Goal: Task Accomplishment & Management: Use online tool/utility

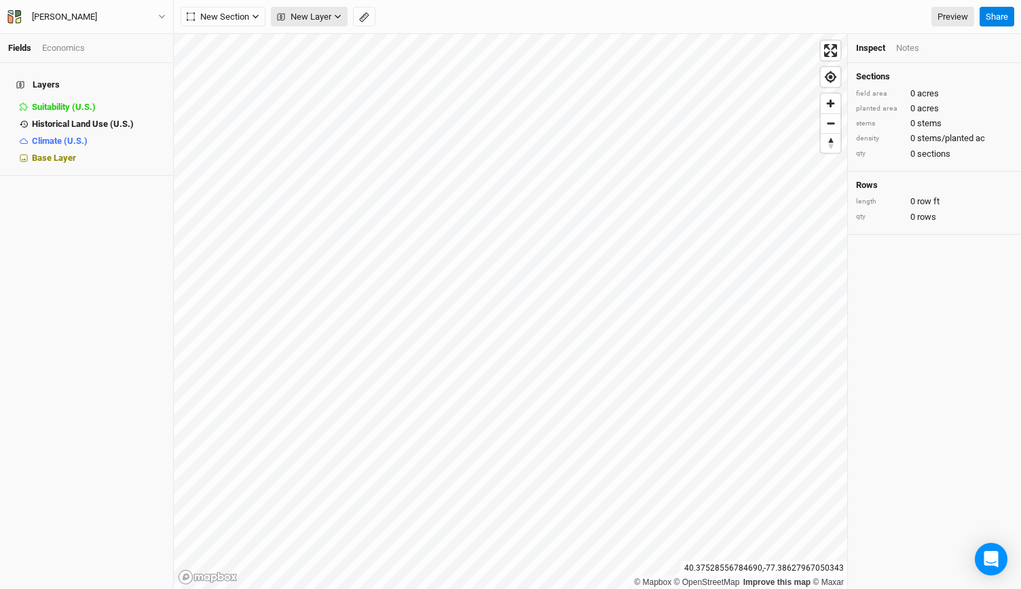
click at [326, 19] on span "New Layer" at bounding box center [304, 17] width 54 height 14
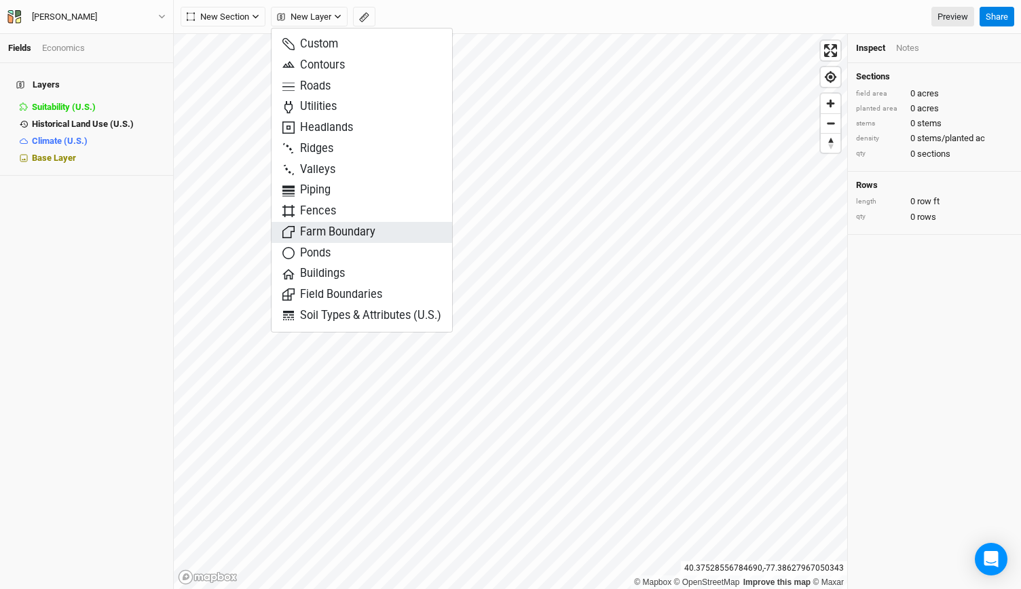
click at [314, 237] on span "Farm Boundary" at bounding box center [328, 233] width 93 height 16
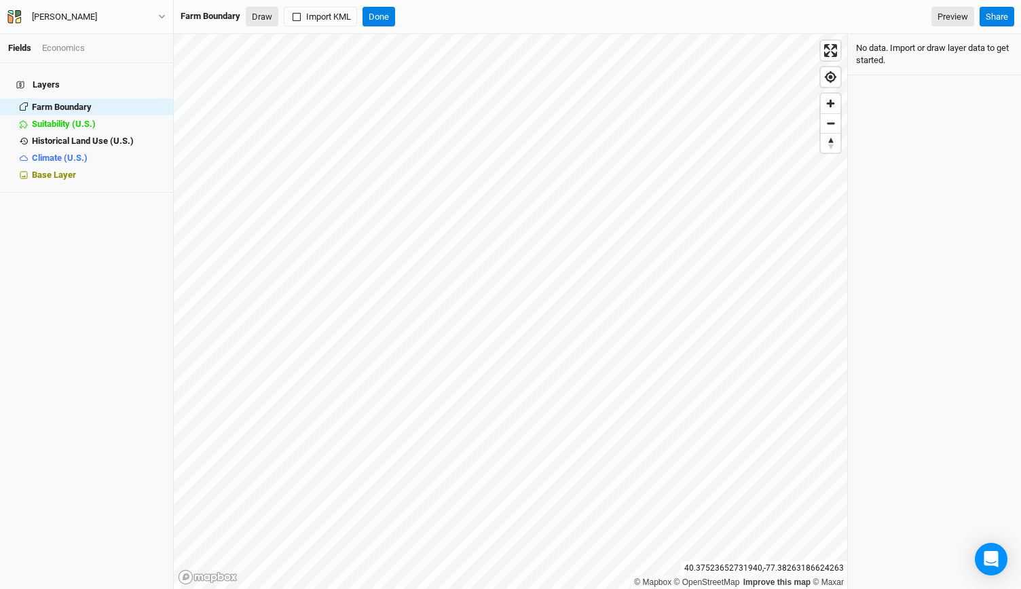
click at [271, 19] on button "Draw" at bounding box center [262, 17] width 33 height 20
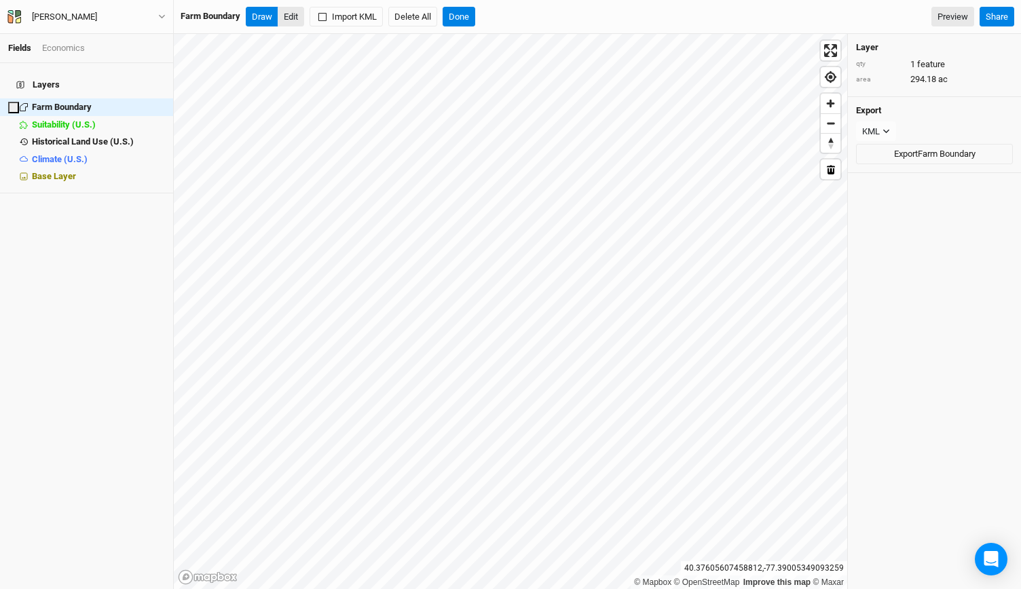
click at [295, 18] on button "Edit" at bounding box center [291, 17] width 26 height 20
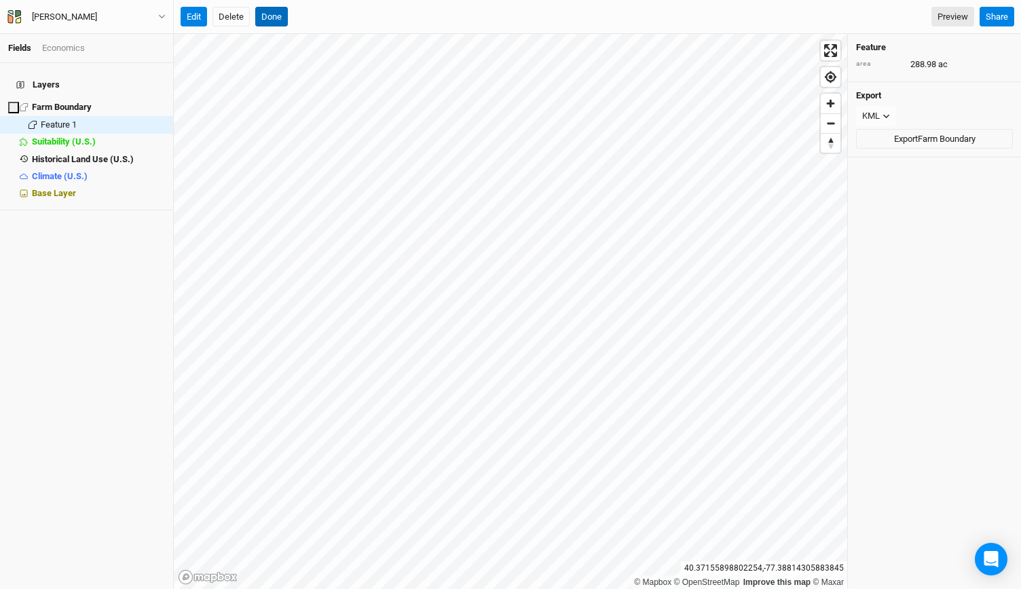
click at [276, 14] on button "Done" at bounding box center [271, 17] width 33 height 20
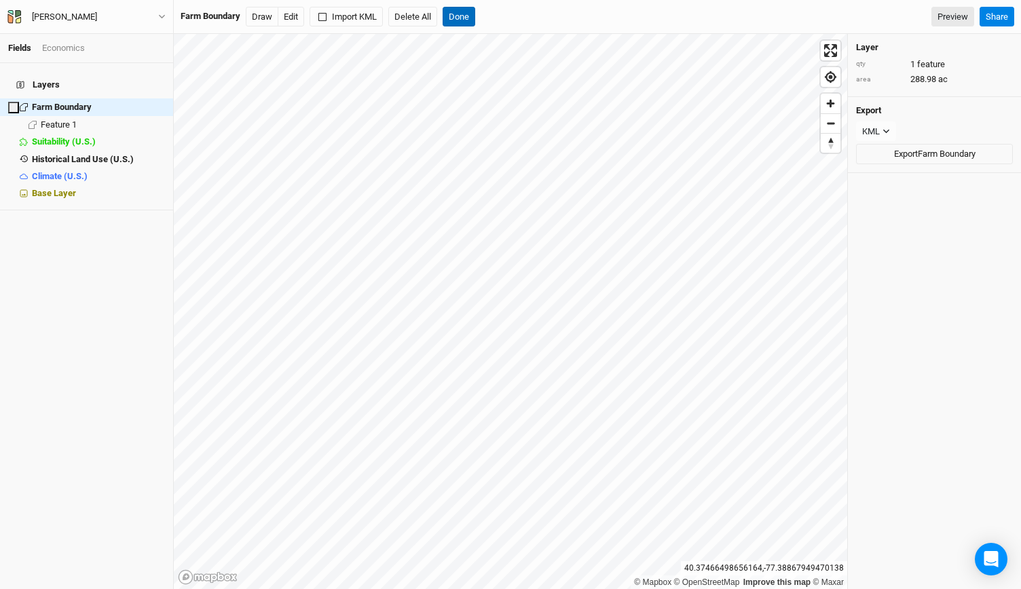
click at [453, 21] on button "Done" at bounding box center [458, 17] width 33 height 20
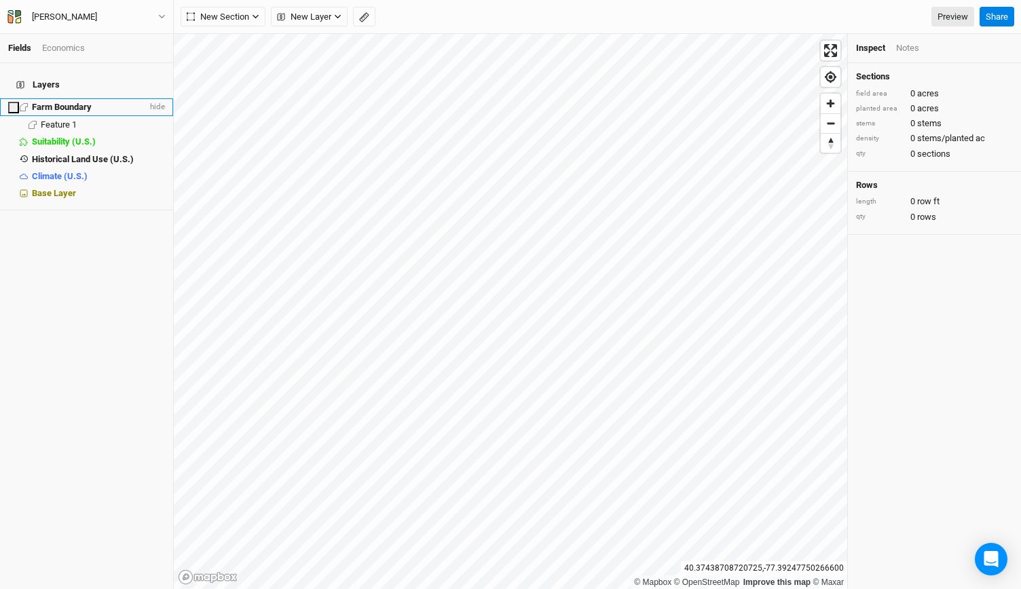
click at [79, 102] on span "Farm Boundary" at bounding box center [62, 107] width 60 height 10
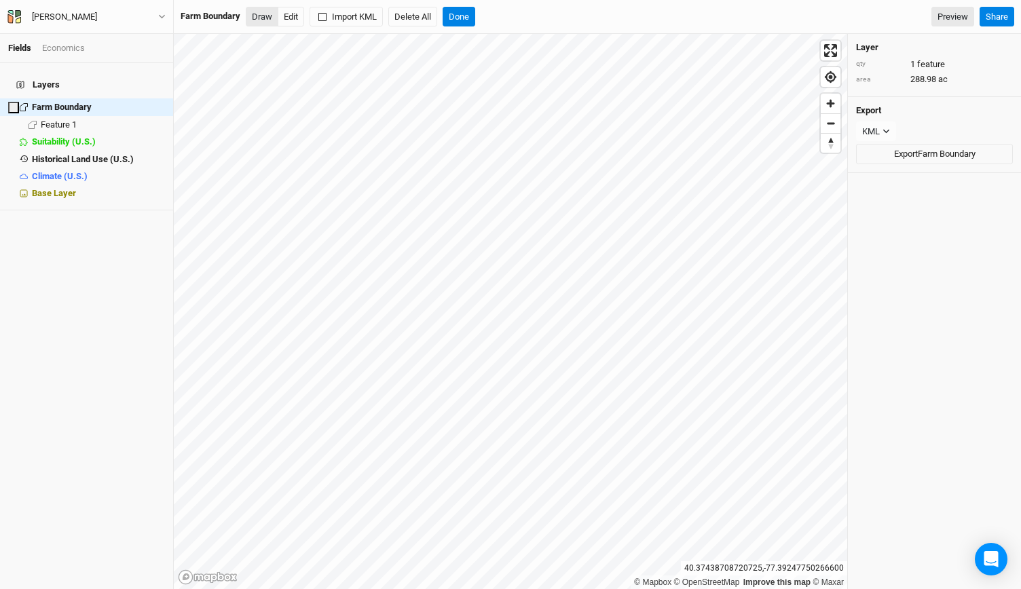
click at [264, 14] on button "Draw" at bounding box center [262, 17] width 33 height 20
click at [466, 18] on button "Done" at bounding box center [458, 17] width 33 height 20
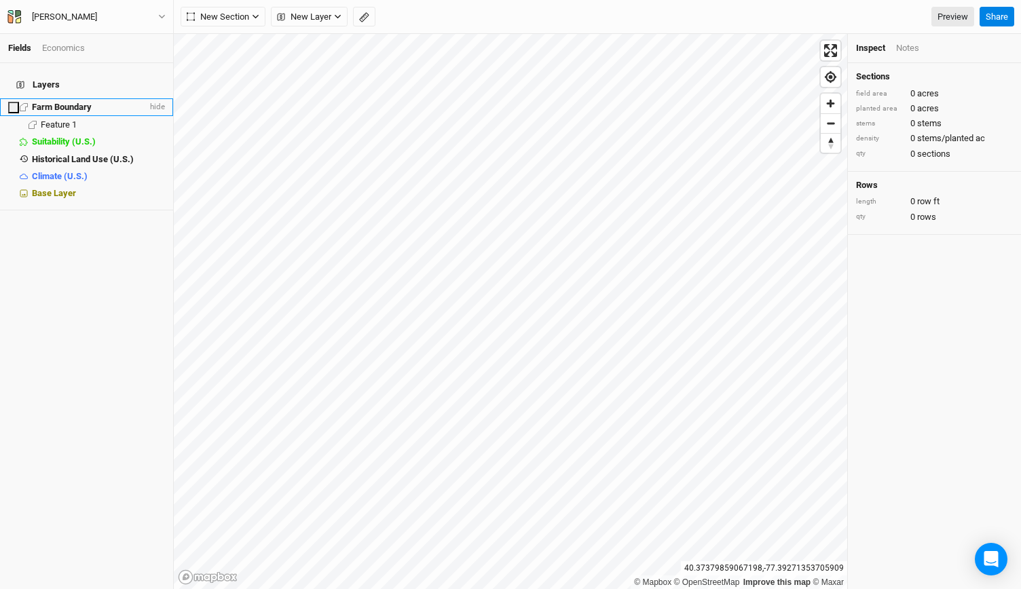
click at [57, 102] on span "Farm Boundary" at bounding box center [62, 107] width 60 height 10
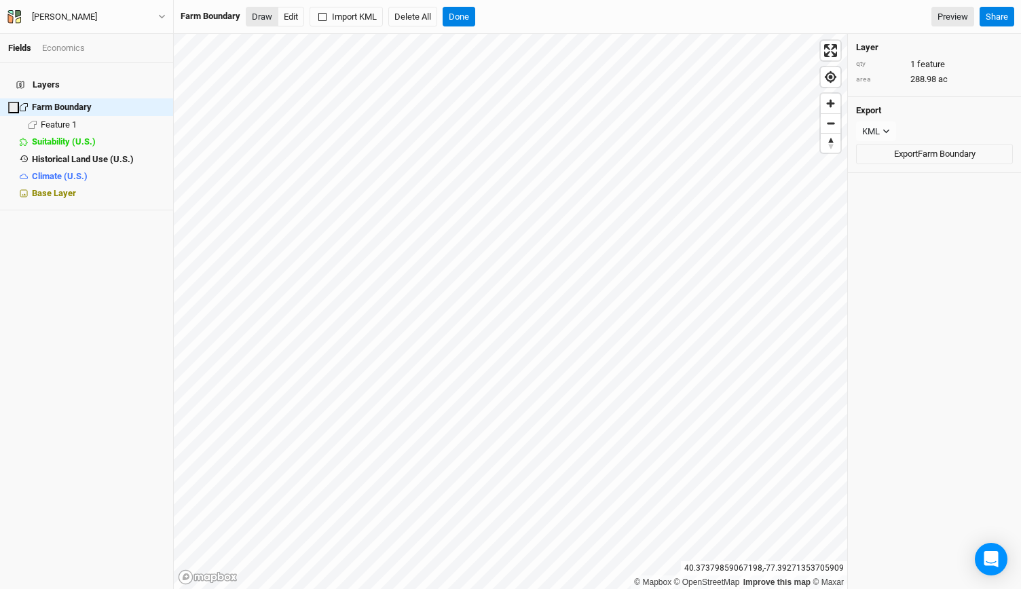
click at [269, 12] on button "Draw" at bounding box center [262, 17] width 33 height 20
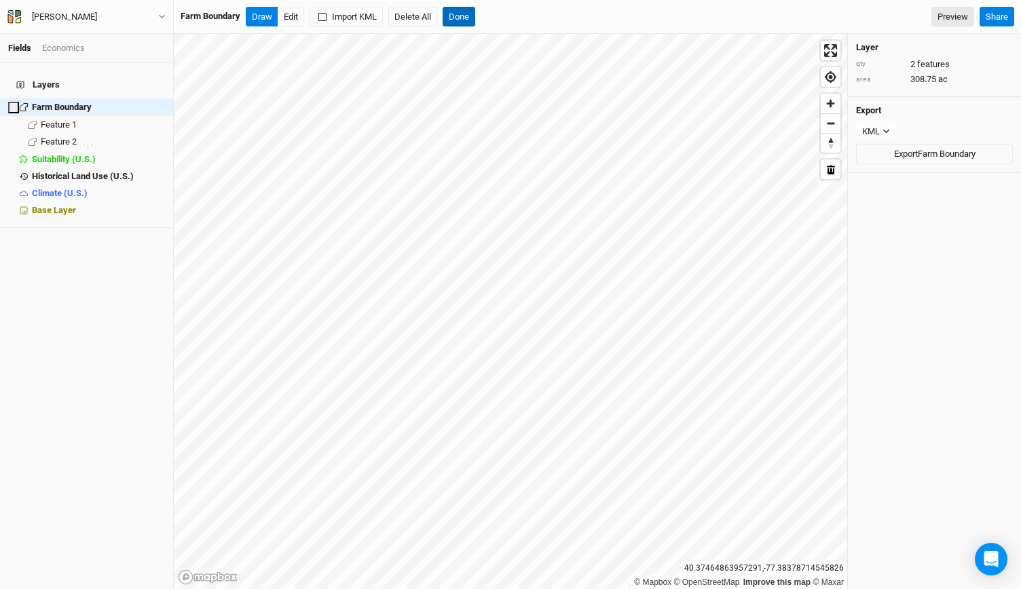
click at [460, 21] on button "Done" at bounding box center [458, 17] width 33 height 20
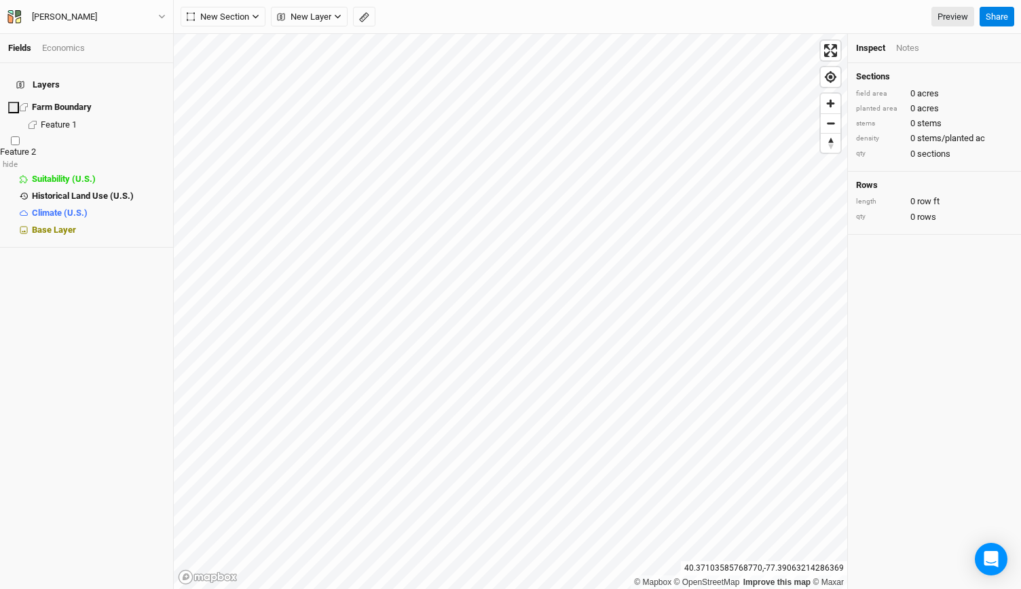
click at [36, 147] on span "Feature 2" at bounding box center [18, 152] width 36 height 10
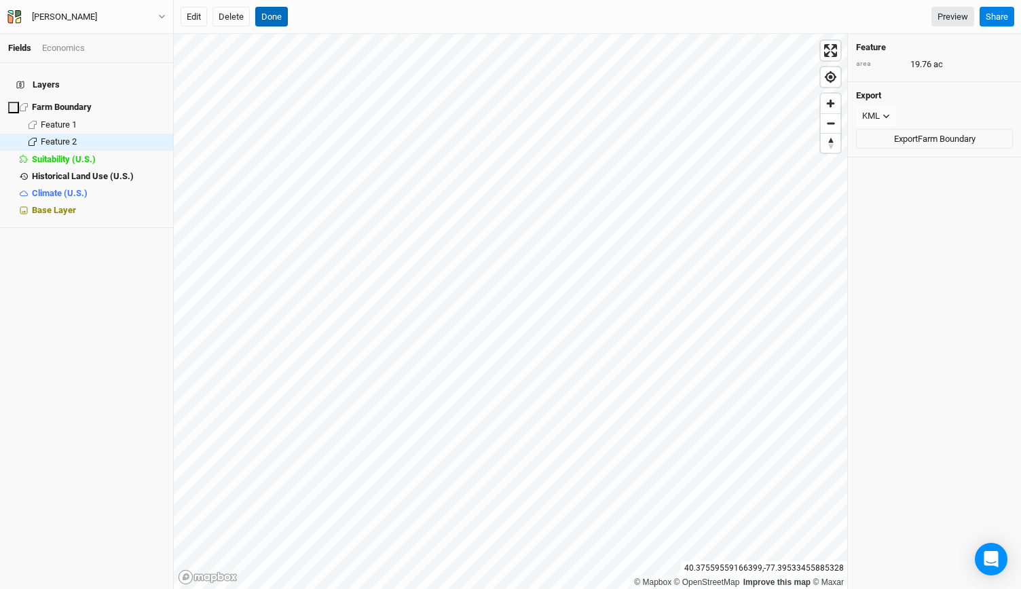
click at [267, 10] on button "Done" at bounding box center [271, 17] width 33 height 20
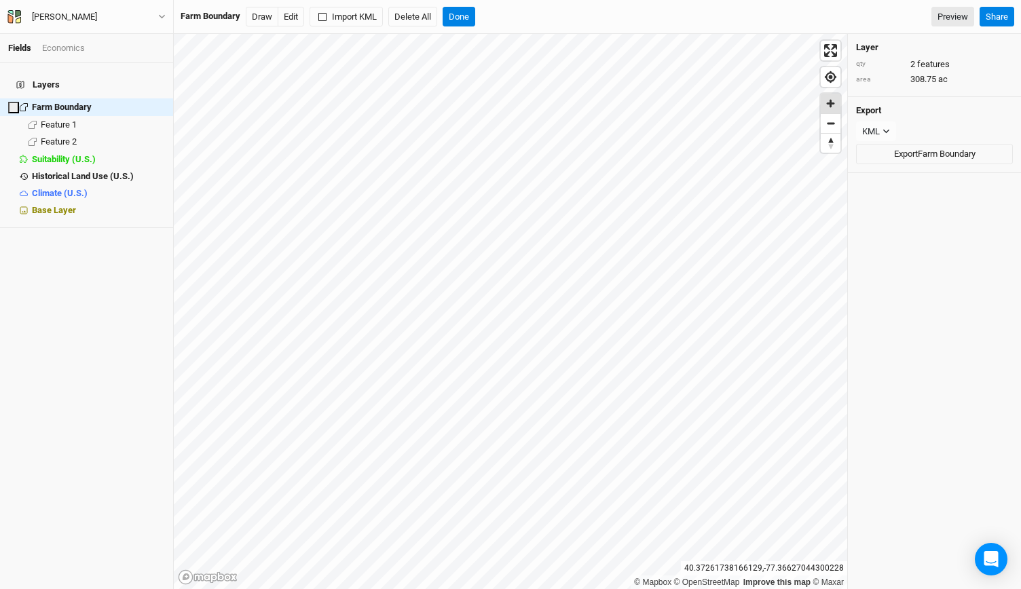
click at [831, 102] on span "Zoom in" at bounding box center [830, 104] width 20 height 20
click at [60, 205] on span "Base Layer" at bounding box center [54, 210] width 44 height 10
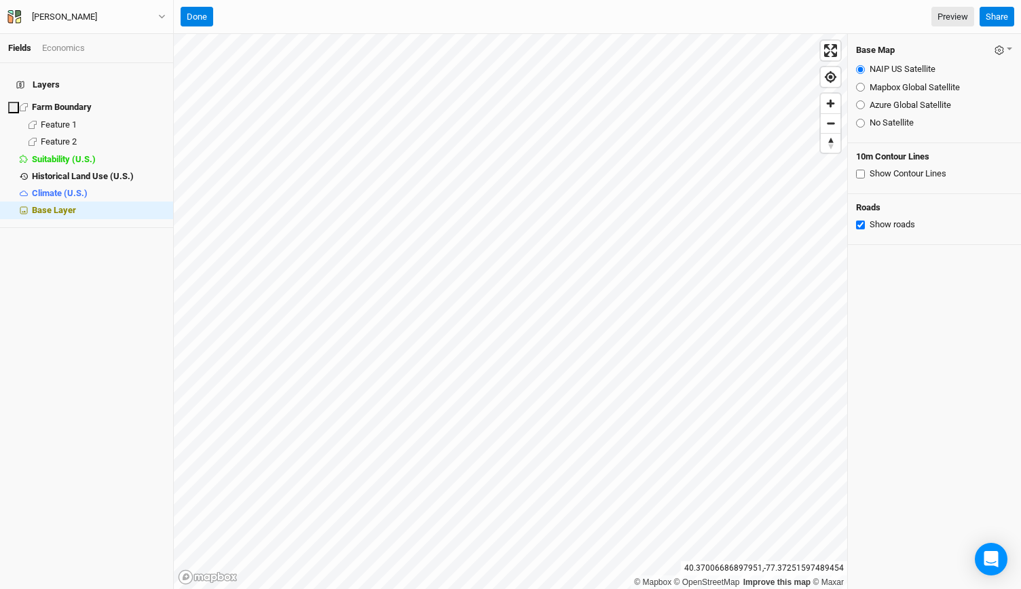
click at [856, 105] on input "Azure Global Satellite" at bounding box center [860, 104] width 9 height 9
radio input "true"
click at [831, 119] on span "Zoom out" at bounding box center [830, 123] width 20 height 19
click at [859, 89] on input "Mapbox Global Satellite" at bounding box center [860, 87] width 9 height 9
radio input "true"
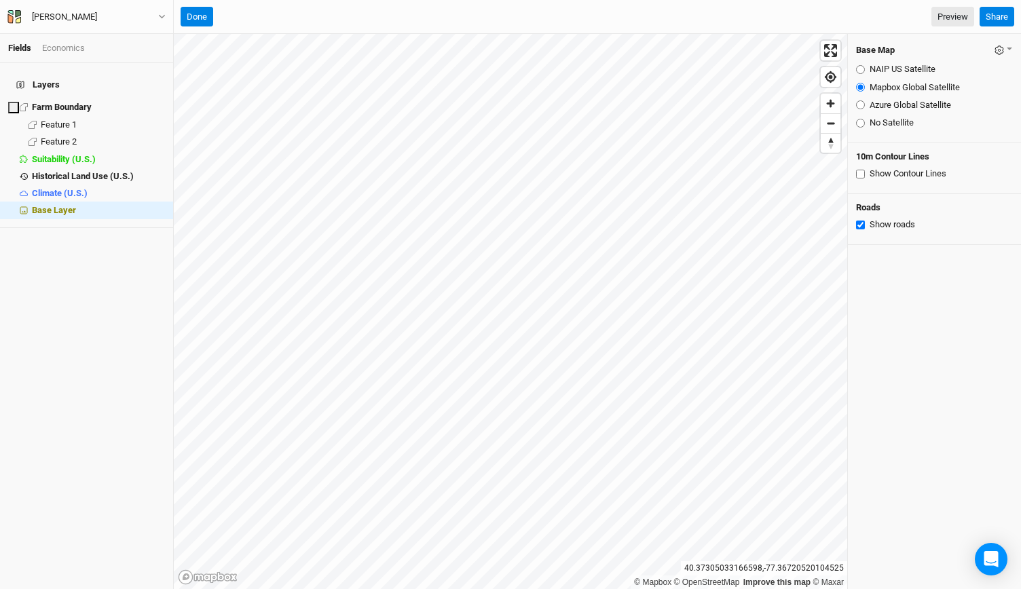
click at [859, 65] on input "NAIP US Satellite" at bounding box center [860, 69] width 9 height 9
radio input "true"
click at [860, 102] on input "Azure Global Satellite" at bounding box center [860, 104] width 9 height 9
radio input "true"
click at [834, 102] on span "Zoom in" at bounding box center [830, 104] width 20 height 20
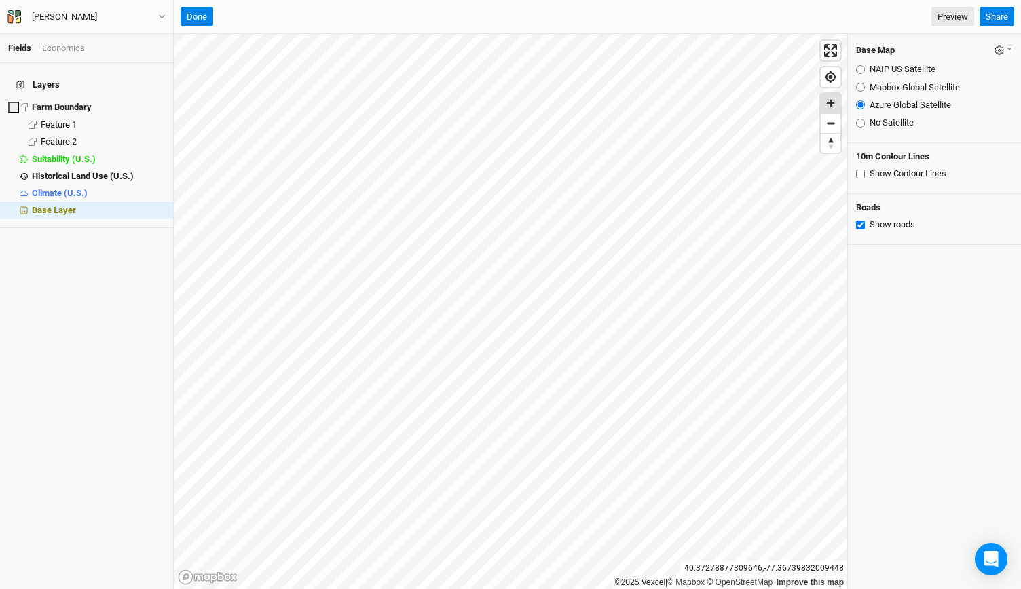
click at [834, 102] on span "Zoom in" at bounding box center [830, 104] width 20 height 20
click at [189, 10] on button "Done" at bounding box center [197, 17] width 33 height 20
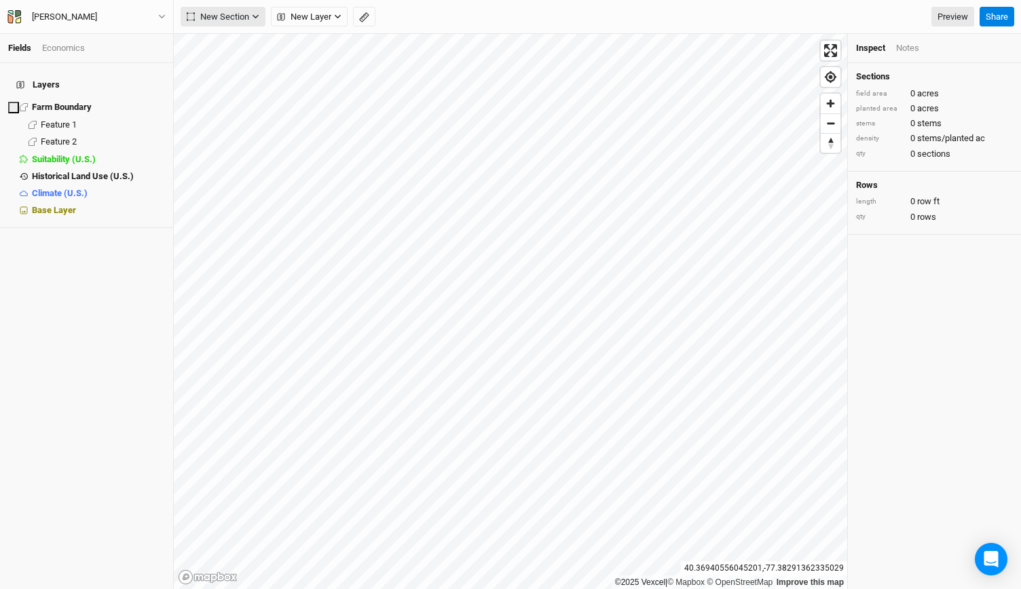
click at [232, 18] on span "New Section" at bounding box center [218, 17] width 62 height 14
click at [213, 64] on div "Line" at bounding box center [220, 66] width 21 height 16
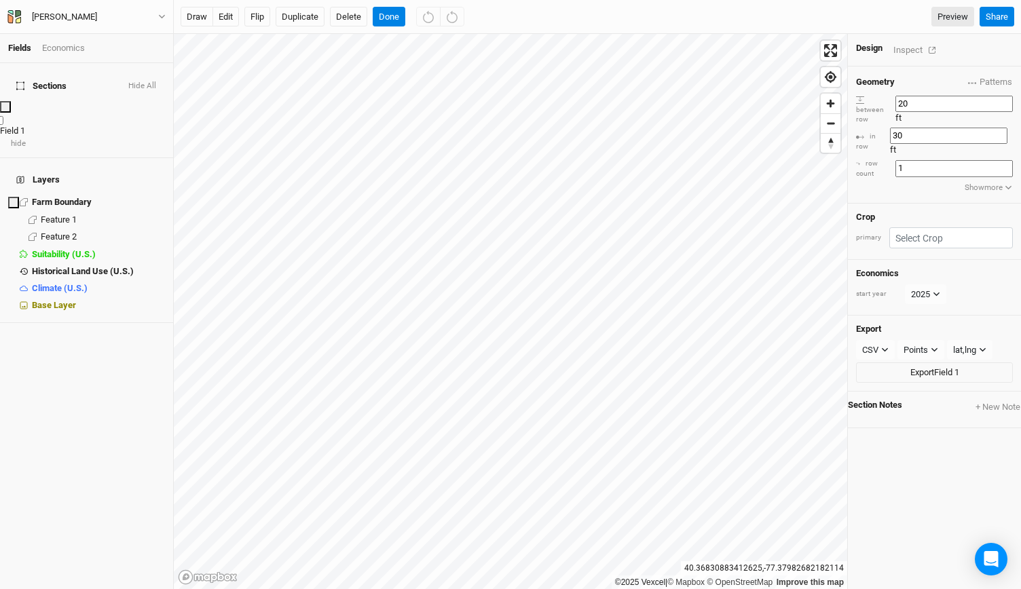
click at [58, 125] on div "Field 1" at bounding box center [86, 131] width 173 height 12
type input "[GEOGRAPHIC_DATA]"
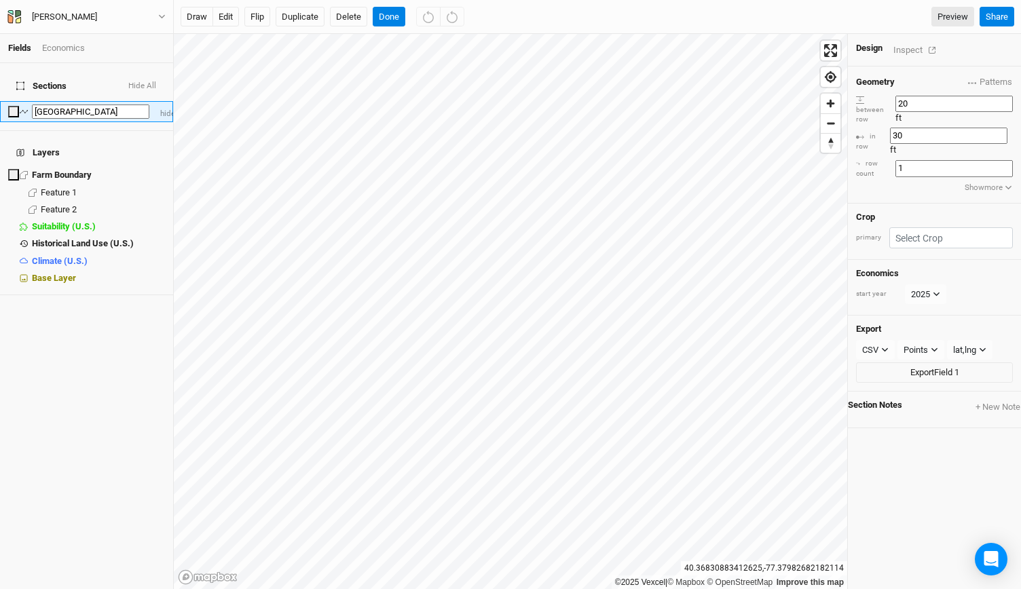
click at [124, 139] on h4 "Layers" at bounding box center [86, 152] width 157 height 27
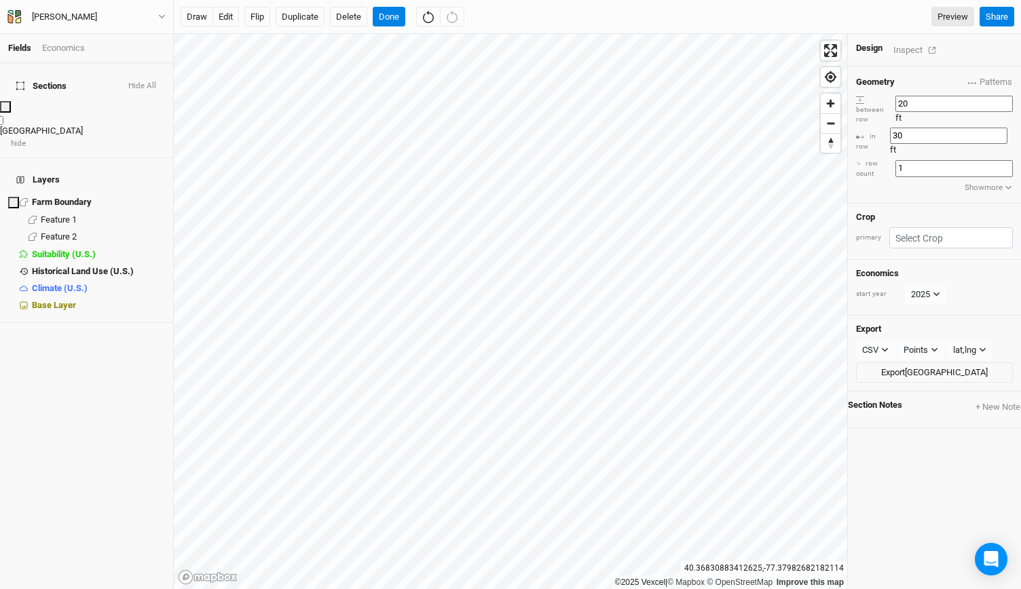
click at [62, 126] on span "[GEOGRAPHIC_DATA]" at bounding box center [41, 131] width 83 height 10
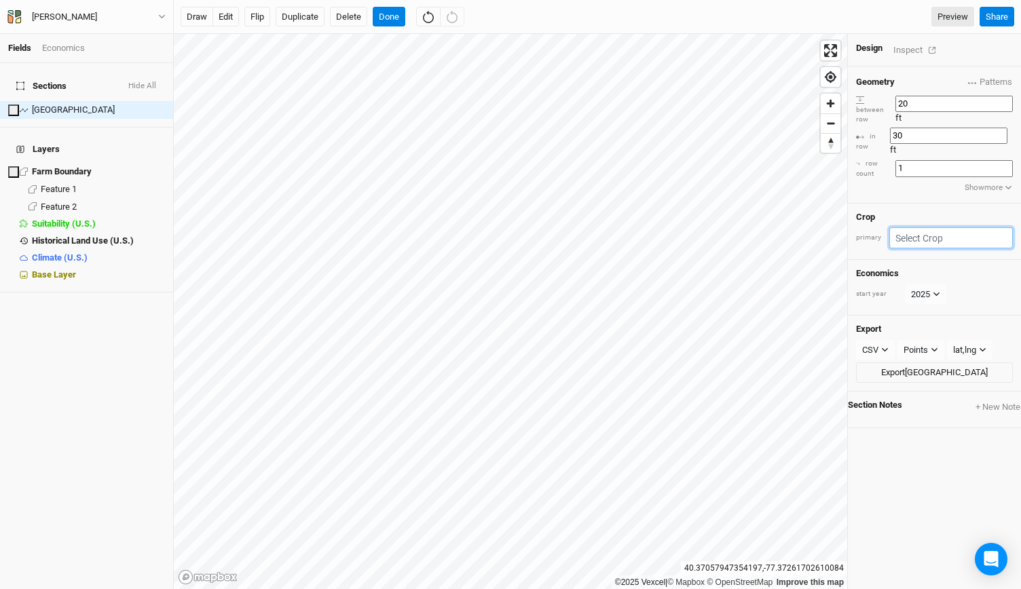
click at [920, 227] on input "text" at bounding box center [951, 237] width 124 height 21
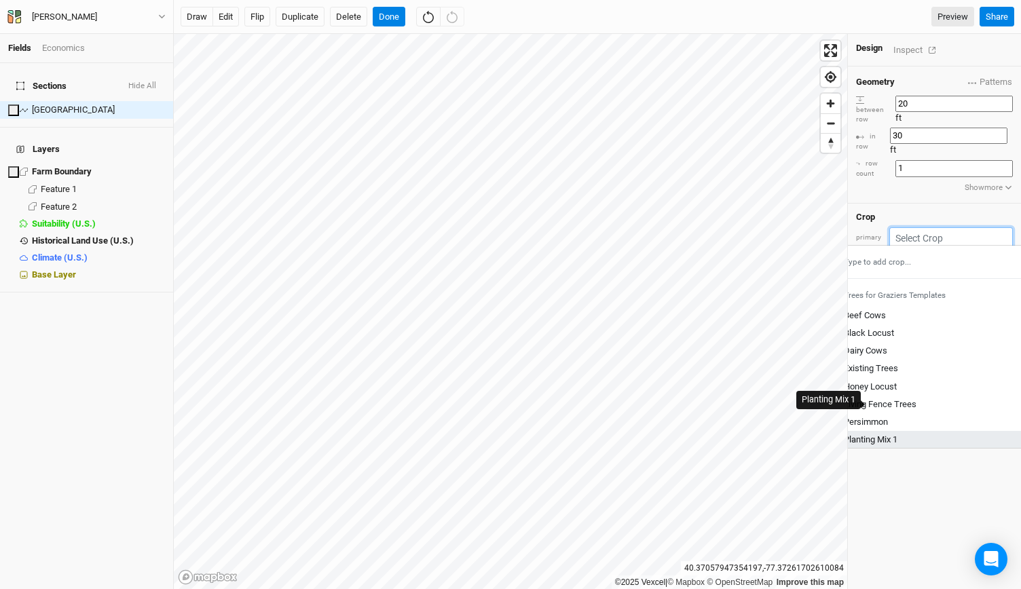
click at [897, 434] on div "Planting Mix 1" at bounding box center [870, 440] width 54 height 12
type input "Planting Mix 1"
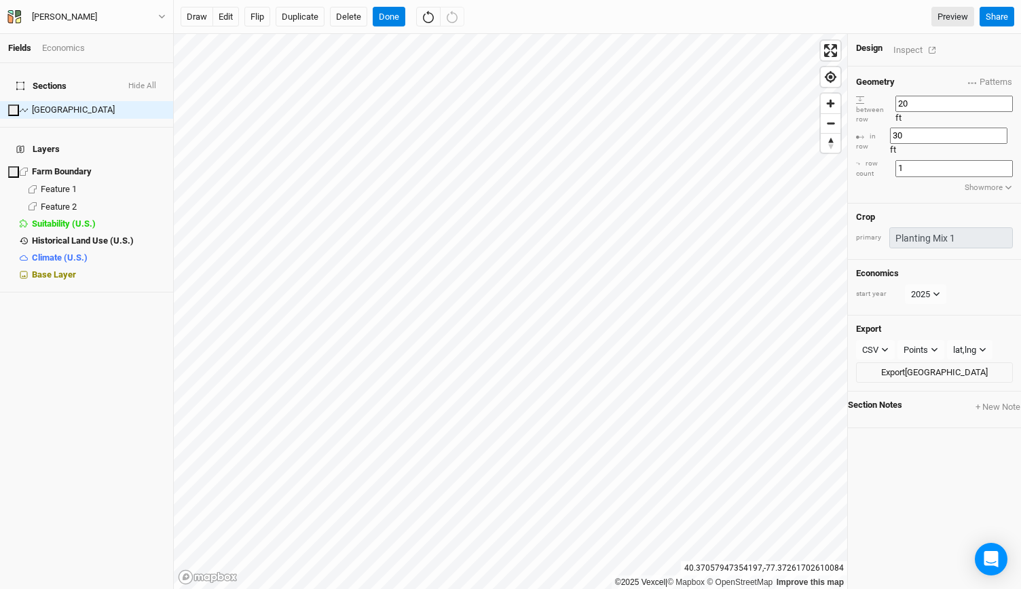
type input "40"
type input "20"
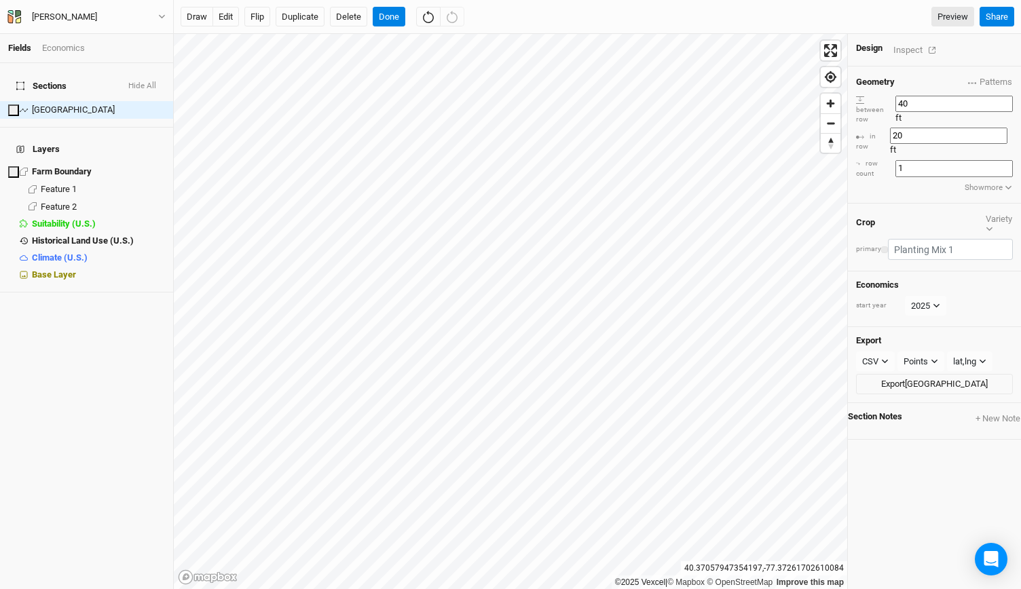
click at [884, 250] on div "button" at bounding box center [884, 250] width 0 height 0
click at [915, 286] on div "Yellow" at bounding box center [942, 286] width 75 height 16
click at [390, 18] on button "Done" at bounding box center [389, 17] width 33 height 20
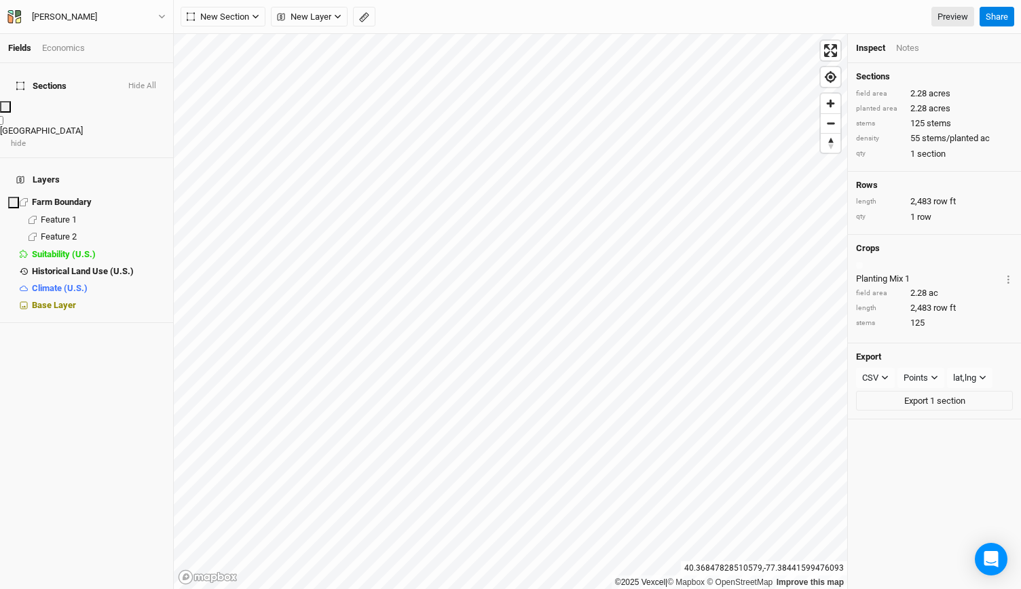
click at [69, 126] on span "[GEOGRAPHIC_DATA]" at bounding box center [41, 131] width 83 height 10
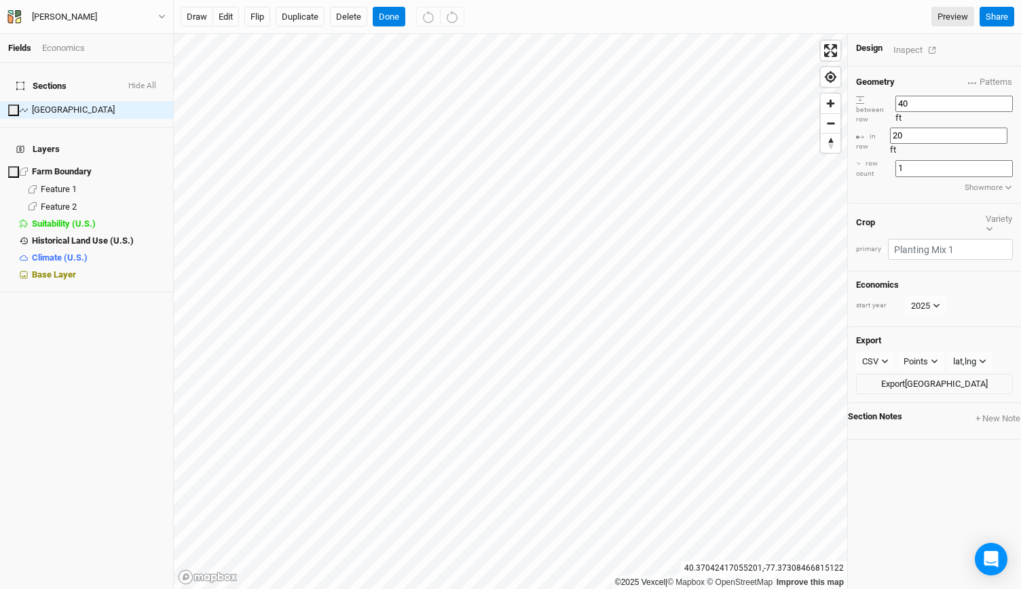
click at [904, 55] on div "Design Inspect" at bounding box center [934, 50] width 173 height 33
click at [905, 48] on div "Inspect" at bounding box center [917, 50] width 48 height 16
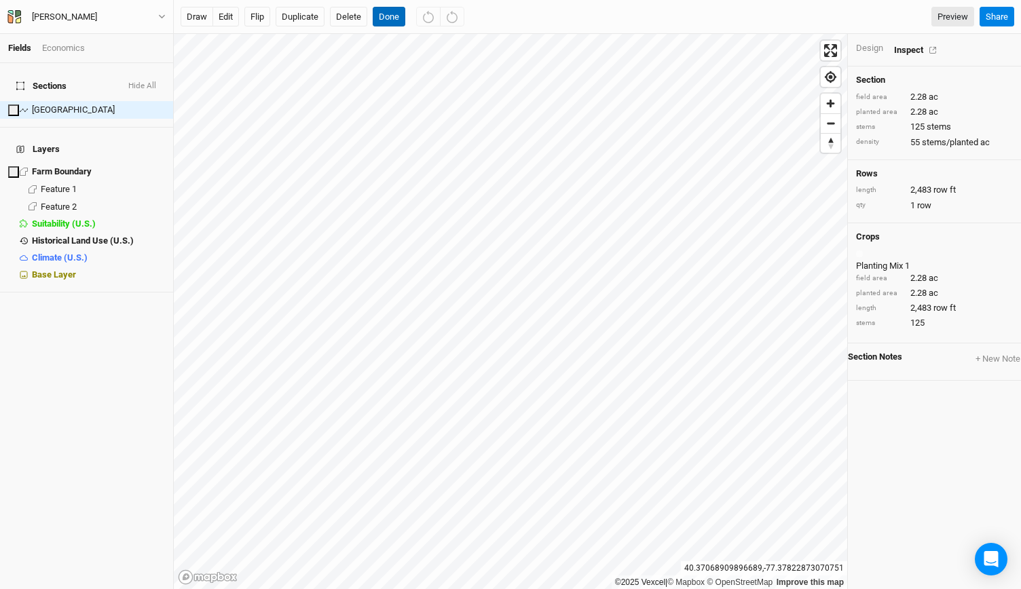
click at [381, 18] on button "Done" at bounding box center [389, 17] width 33 height 20
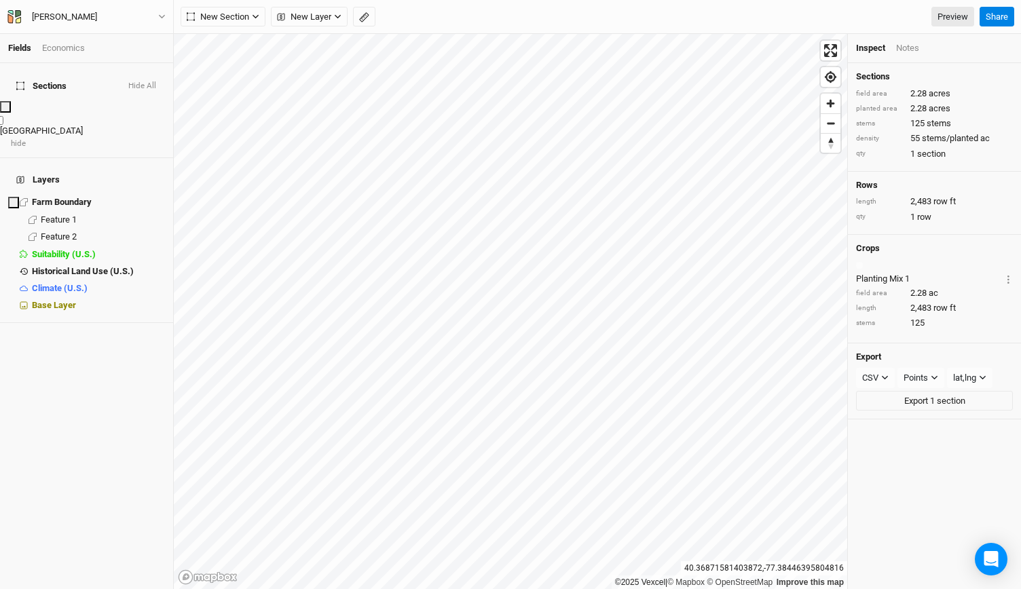
click at [57, 126] on span "[GEOGRAPHIC_DATA]" at bounding box center [41, 131] width 83 height 10
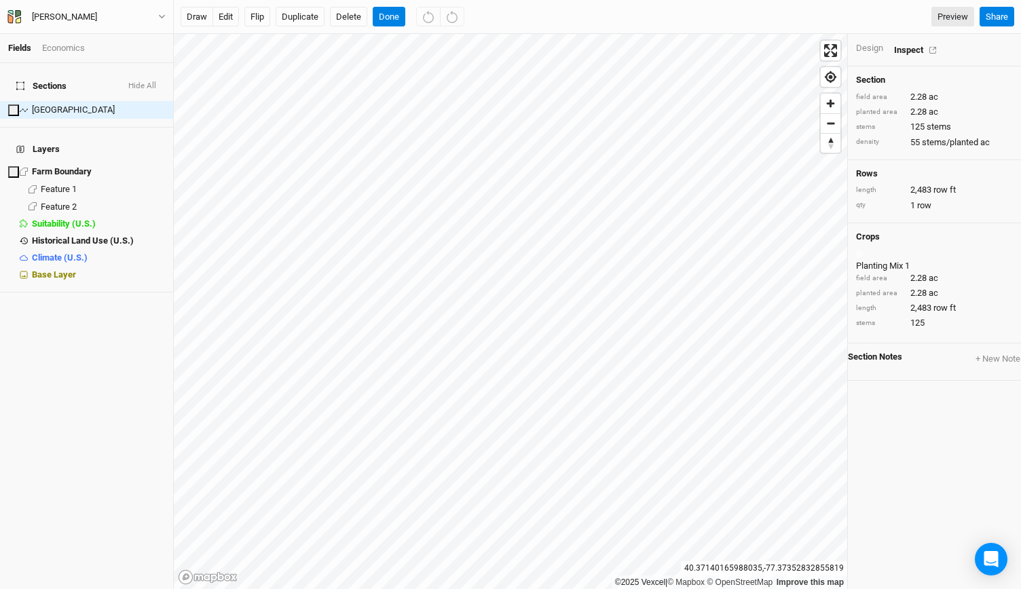
click at [869, 54] on div "Design" at bounding box center [869, 48] width 27 height 12
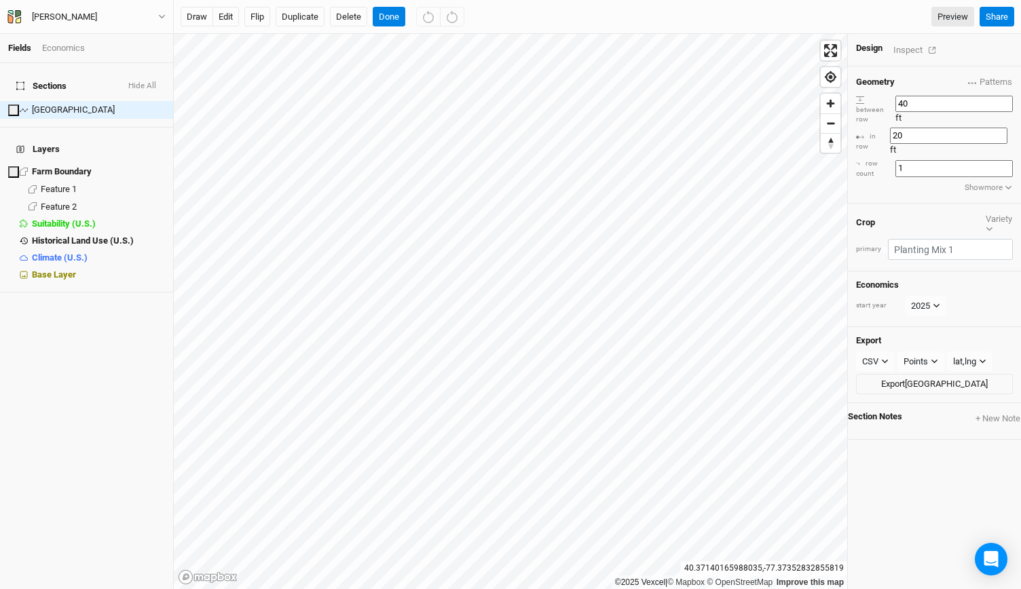
click at [927, 128] on input "20" at bounding box center [948, 136] width 117 height 16
click at [927, 128] on input "40" at bounding box center [948, 136] width 117 height 16
type input "20"
click at [387, 16] on button "Done" at bounding box center [389, 17] width 33 height 20
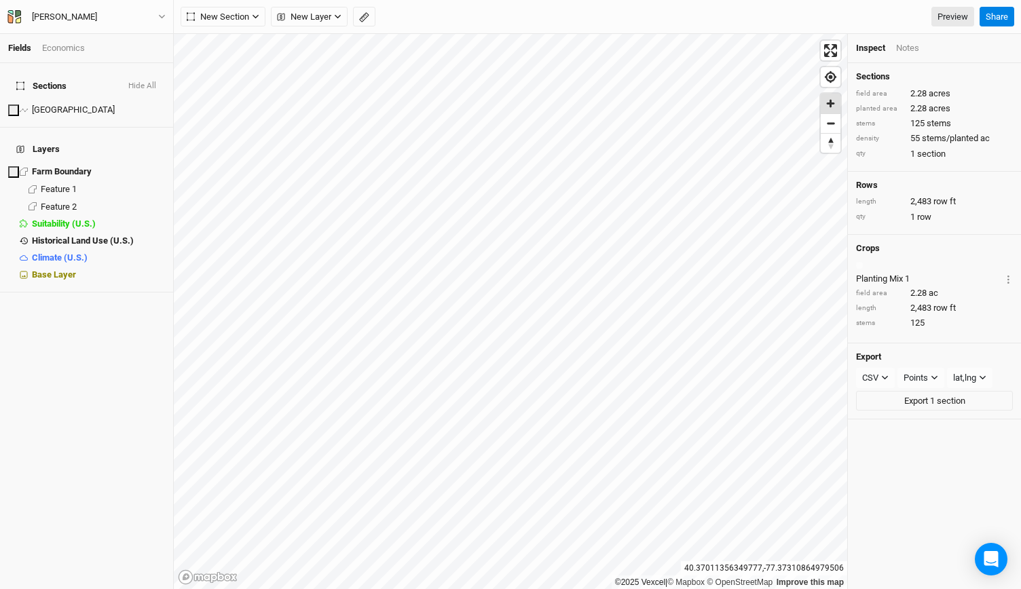
click at [827, 104] on span "Zoom in" at bounding box center [830, 104] width 20 height 20
click at [244, 24] on button "New Section" at bounding box center [223, 17] width 85 height 20
click at [223, 63] on div "Line" at bounding box center [220, 66] width 21 height 16
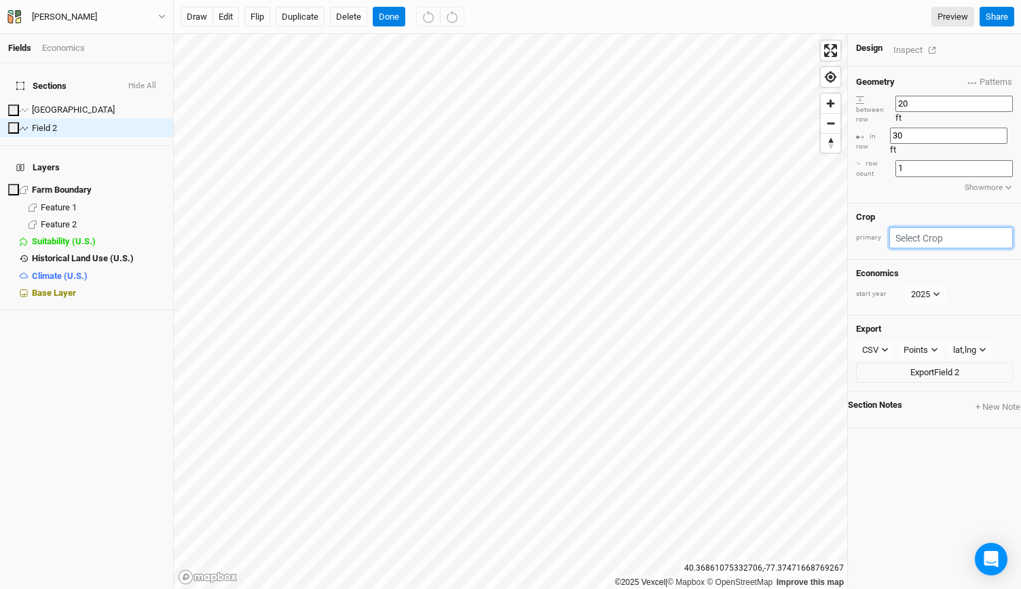
click at [926, 227] on input "text" at bounding box center [951, 237] width 124 height 21
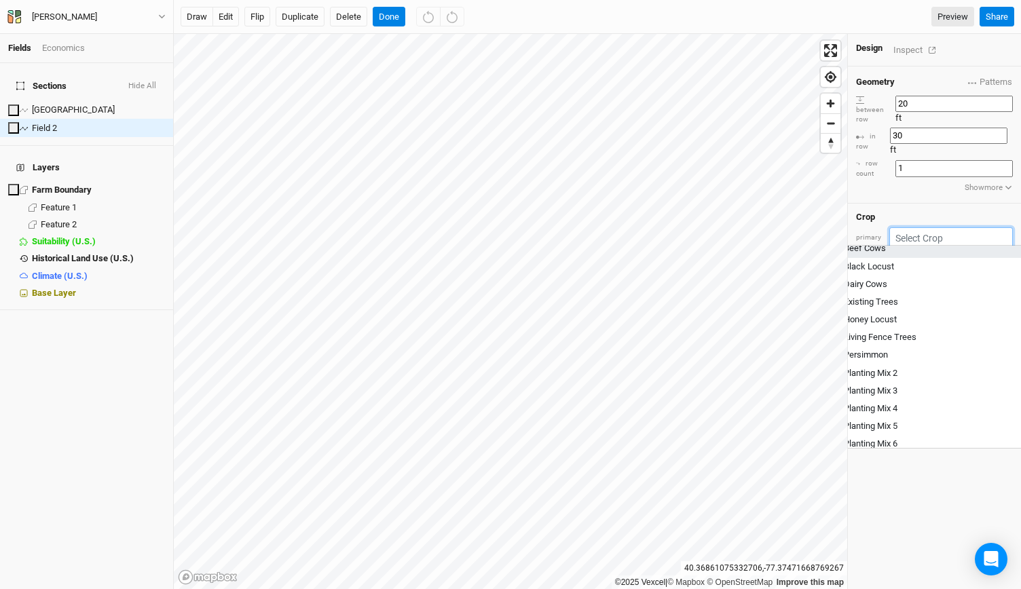
scroll to position [119, 0]
click at [897, 366] on div "Planting Mix 2" at bounding box center [870, 372] width 54 height 12
type input "Planting Mix 2"
type input "40"
type input "20"
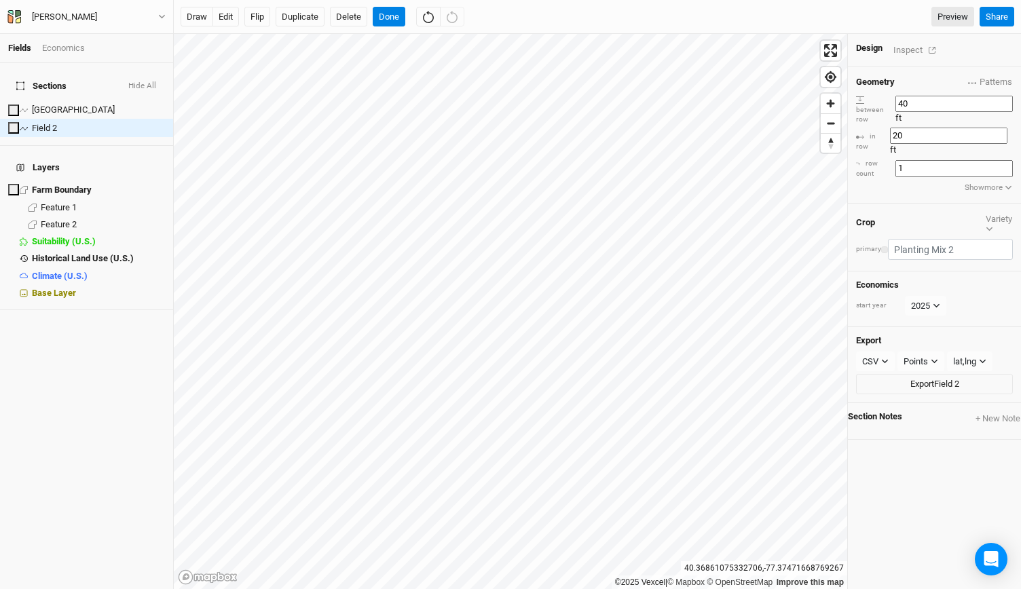
click at [888, 246] on button "button" at bounding box center [884, 249] width 7 height 7
click at [905, 265] on div "button" at bounding box center [905, 265] width 0 height 0
click at [385, 18] on button "Done" at bounding box center [389, 17] width 33 height 20
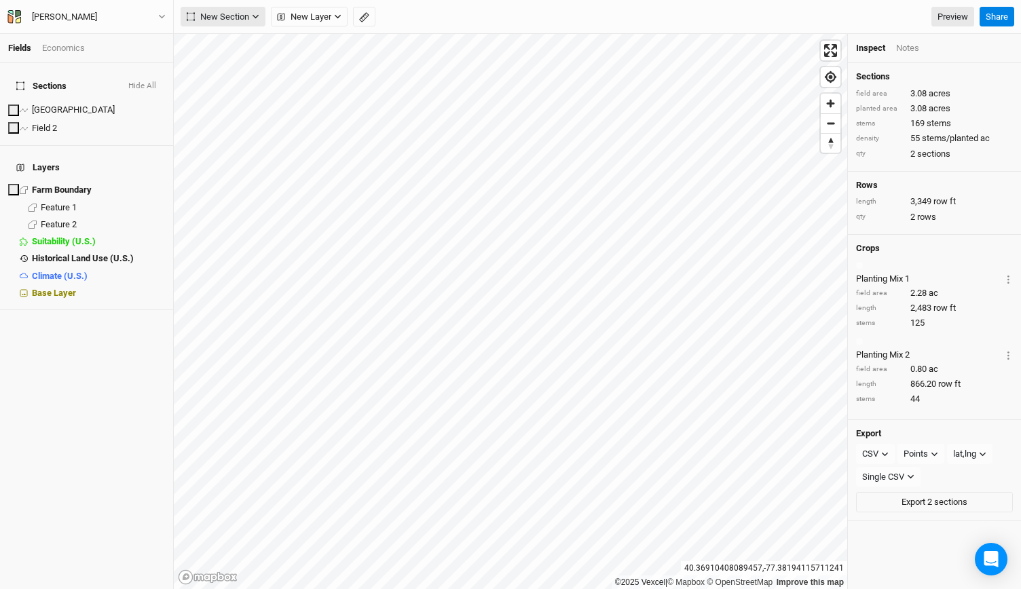
click at [252, 16] on icon "button" at bounding box center [255, 16] width 7 height 7
click at [231, 69] on button "Line" at bounding box center [234, 65] width 107 height 21
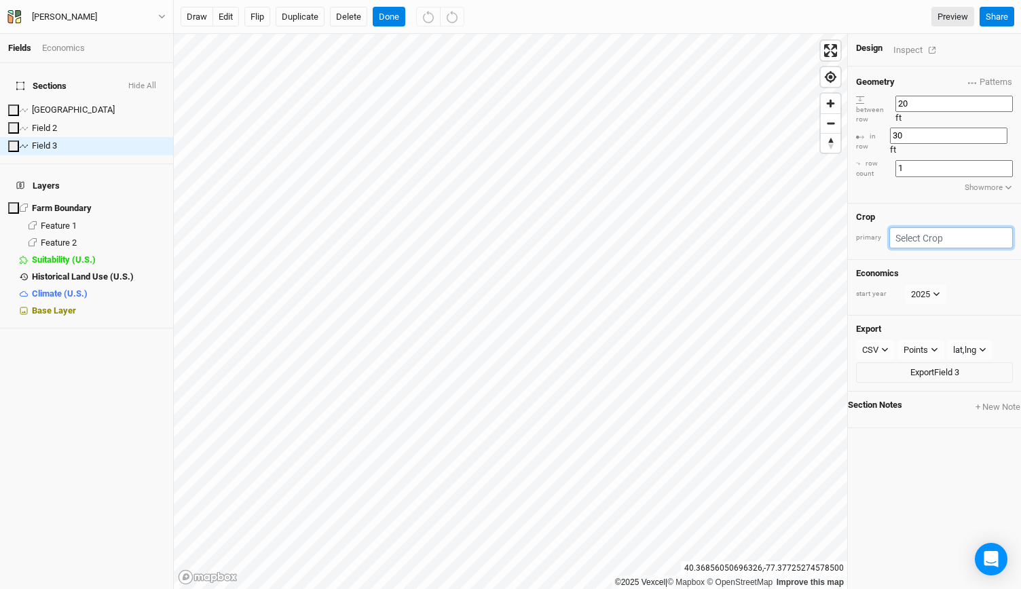
click at [936, 227] on input "text" at bounding box center [951, 237] width 124 height 21
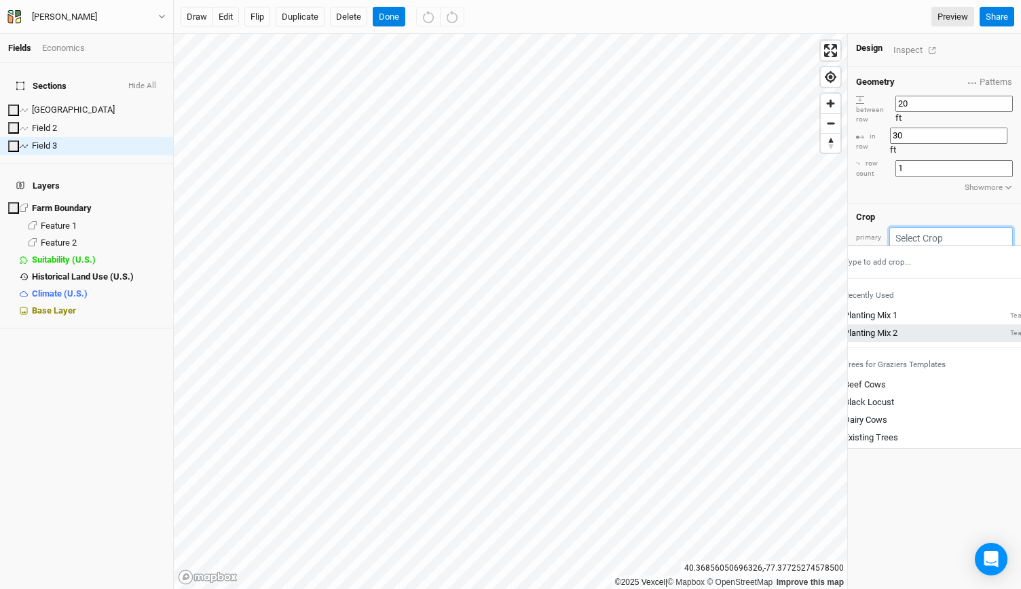
click at [909, 324] on link "Planting Mix 2 Team" at bounding box center [935, 333] width 216 height 18
type input "40"
type input "20"
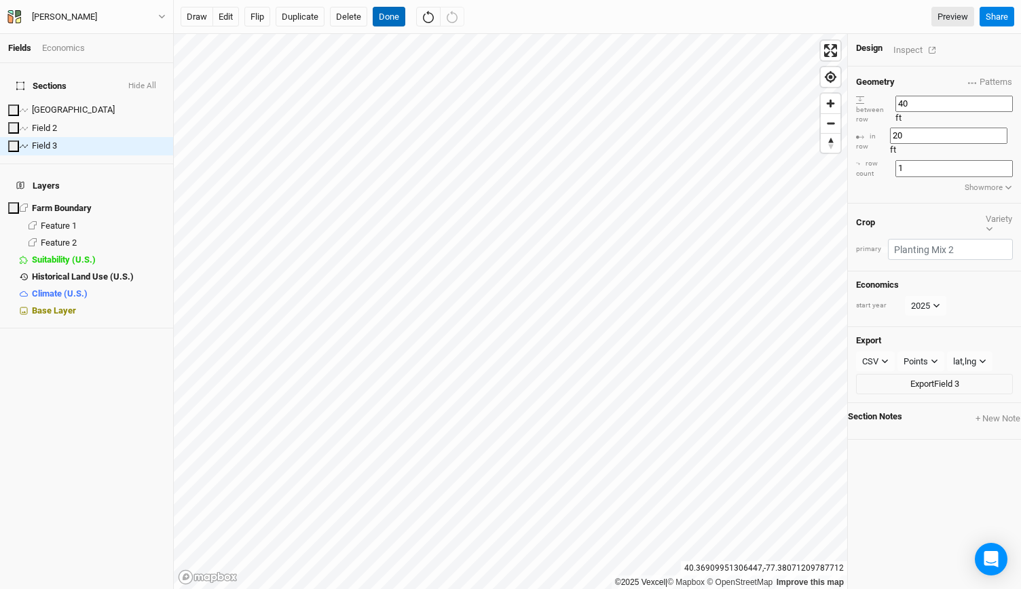
click at [380, 16] on button "Done" at bounding box center [389, 17] width 33 height 20
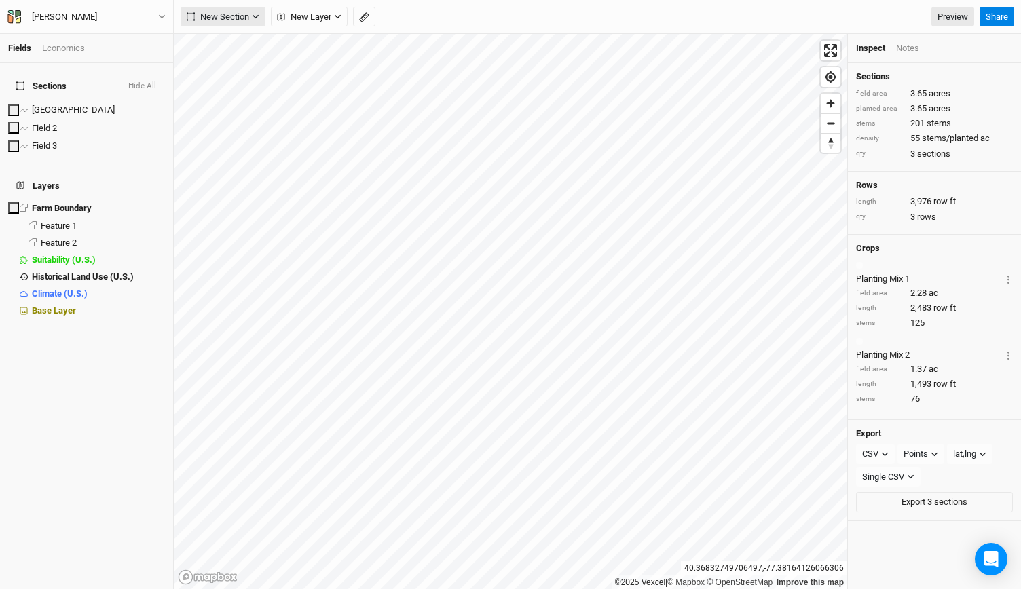
click at [233, 21] on span "New Section" at bounding box center [218, 17] width 62 height 14
click at [213, 64] on div "Line" at bounding box center [220, 66] width 21 height 16
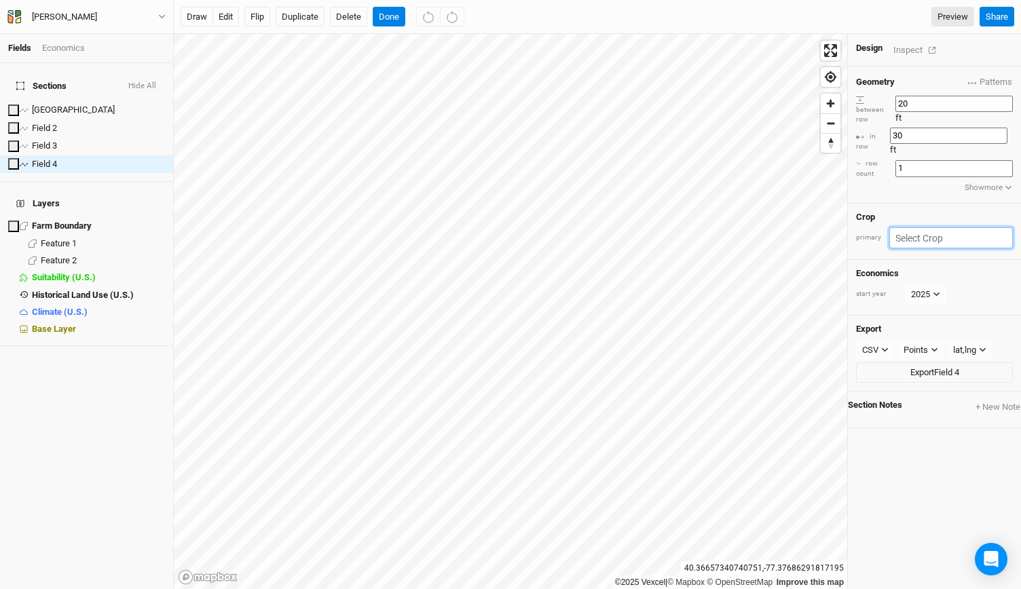
click at [936, 227] on input "text" at bounding box center [951, 237] width 124 height 21
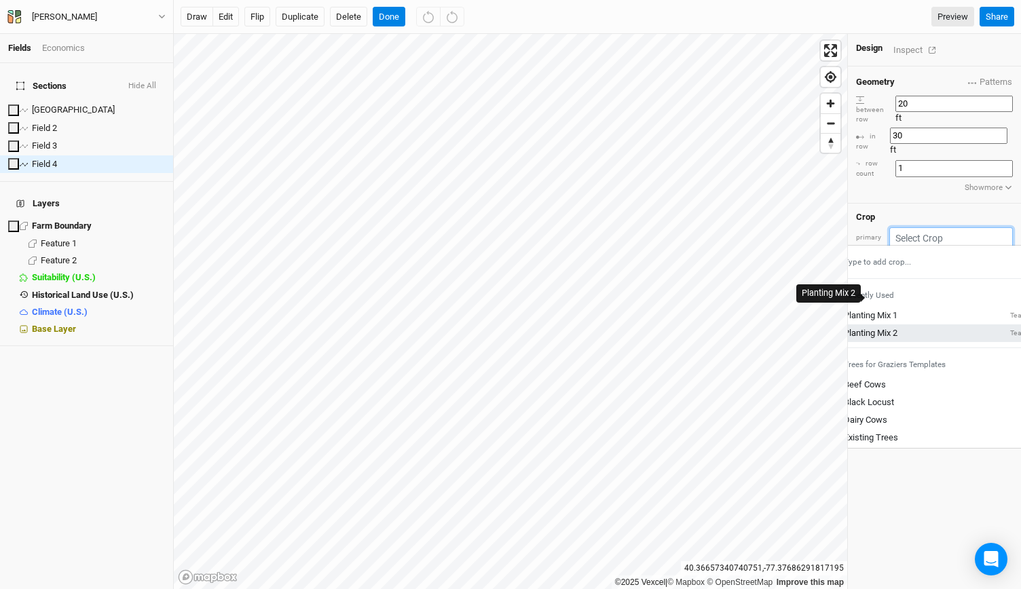
click at [897, 327] on div "Planting Mix 2" at bounding box center [870, 333] width 54 height 12
type input "40"
type input "20"
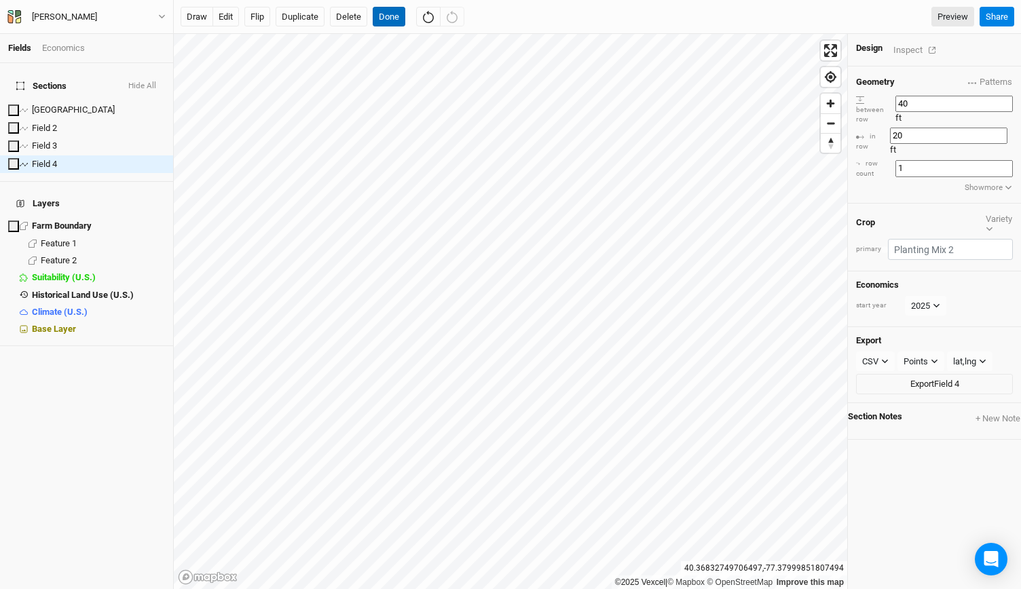
click at [392, 24] on button "Done" at bounding box center [389, 17] width 33 height 20
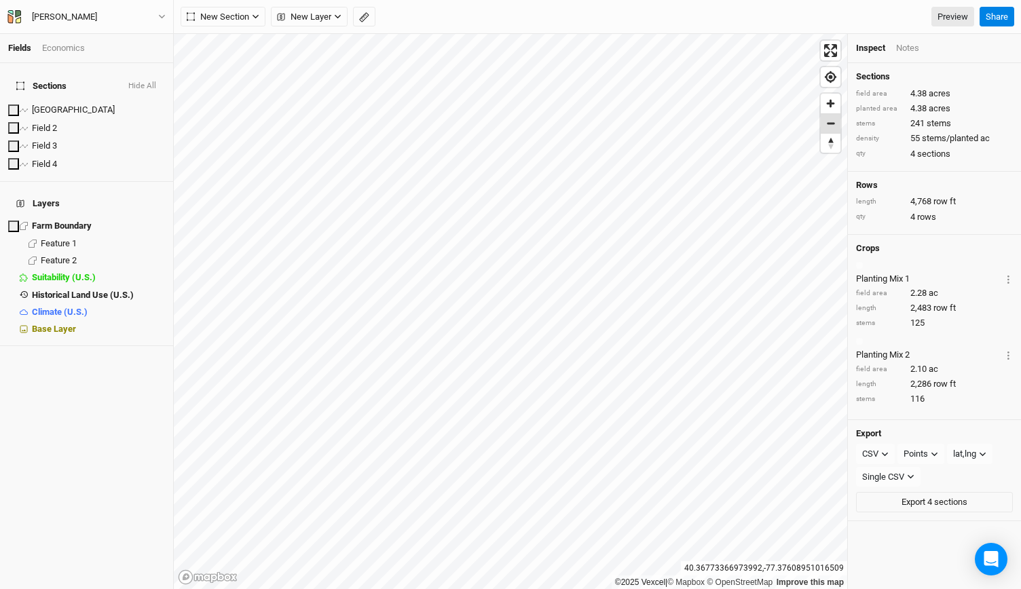
click at [835, 122] on span "Zoom out" at bounding box center [830, 123] width 20 height 19
click at [824, 106] on span "Zoom in" at bounding box center [830, 104] width 20 height 20
click at [223, 17] on span "New Section" at bounding box center [218, 17] width 62 height 14
click at [223, 54] on button "Grid" at bounding box center [234, 44] width 107 height 21
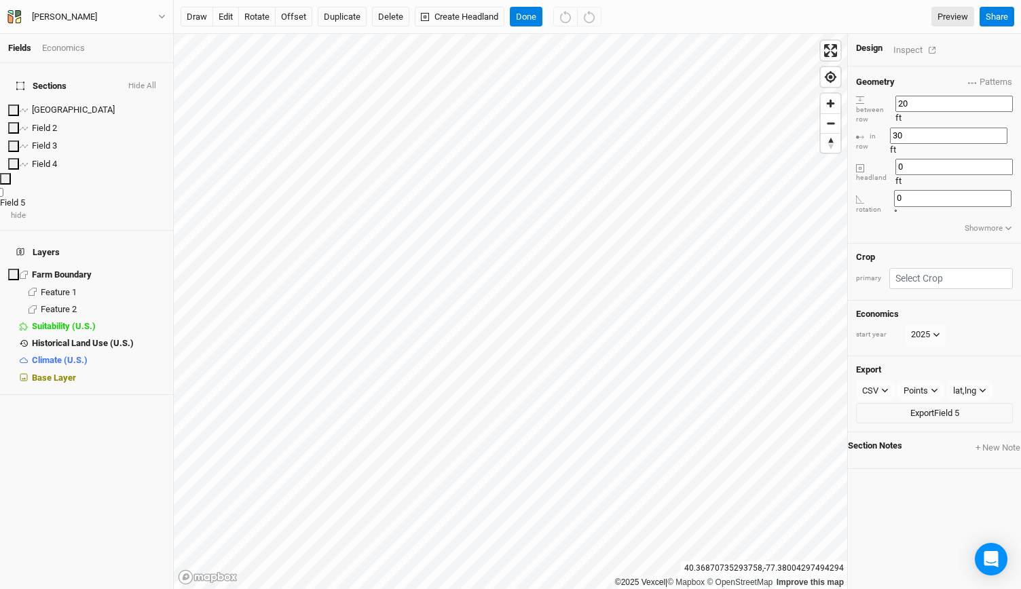
click at [25, 197] on span "Field 5" at bounding box center [12, 202] width 25 height 10
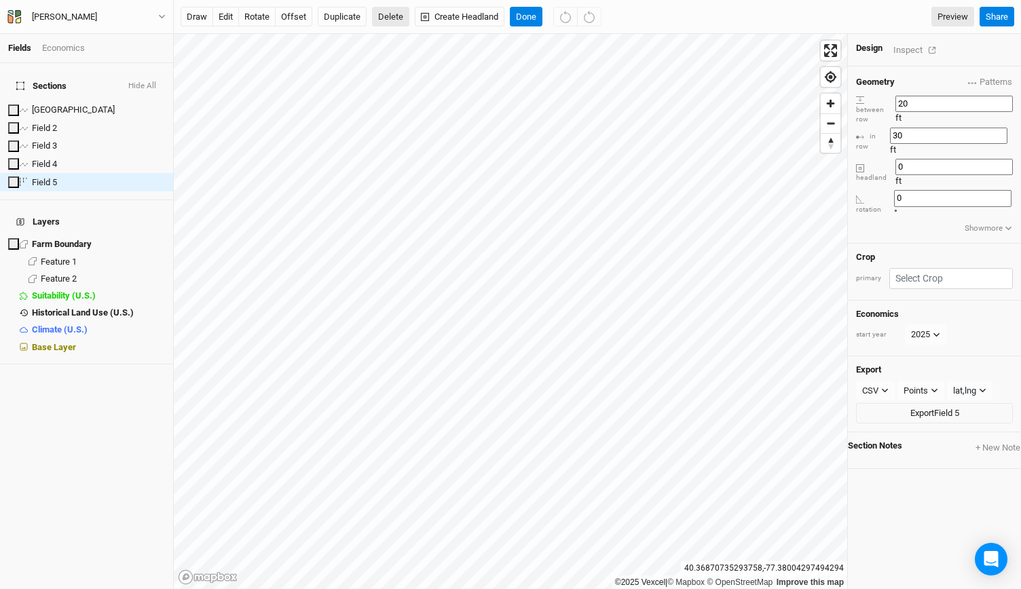
click at [396, 14] on button "Delete" at bounding box center [390, 17] width 37 height 20
click at [415, 16] on button "Confirm" at bounding box center [400, 17] width 42 height 20
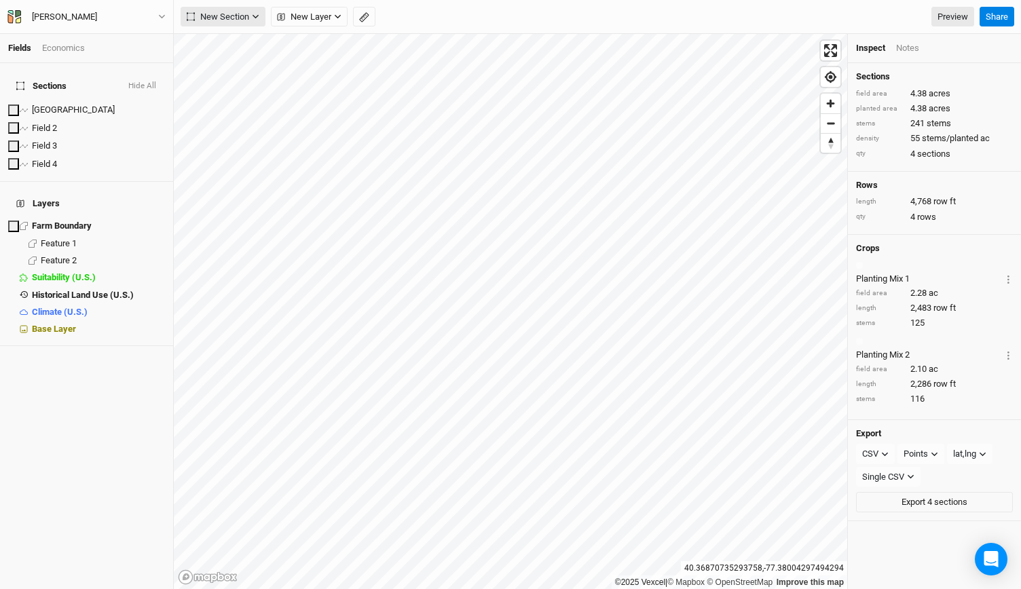
click at [255, 21] on button "New Section" at bounding box center [223, 17] width 85 height 20
click at [229, 67] on div "Line" at bounding box center [220, 66] width 21 height 16
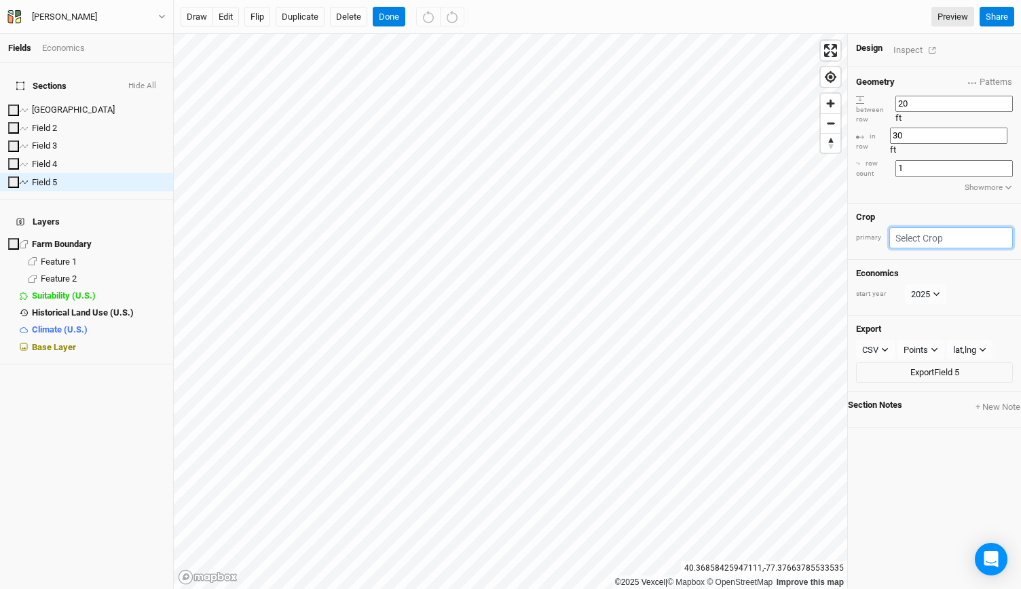
click at [926, 227] on input "text" at bounding box center [951, 237] width 124 height 21
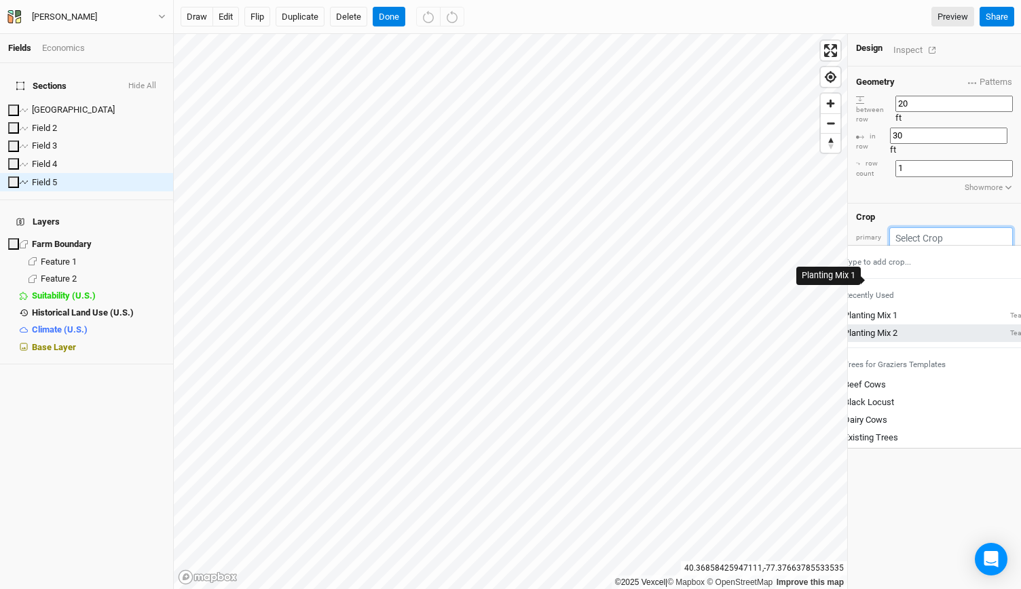
click at [904, 324] on link "Planting Mix 2 Team" at bounding box center [935, 333] width 216 height 18
type input "40"
type input "20"
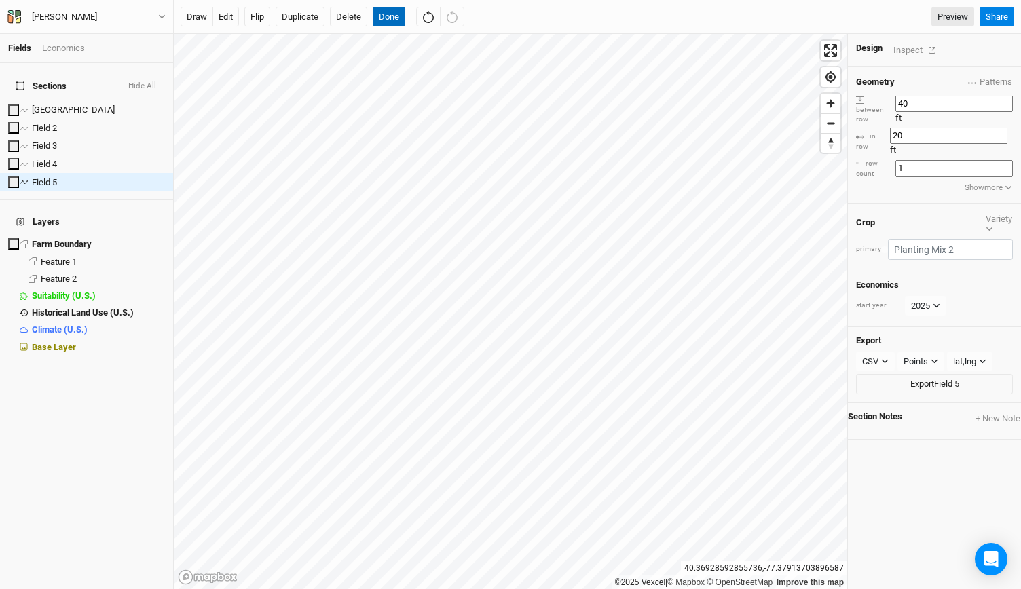
click at [385, 21] on button "Done" at bounding box center [389, 17] width 33 height 20
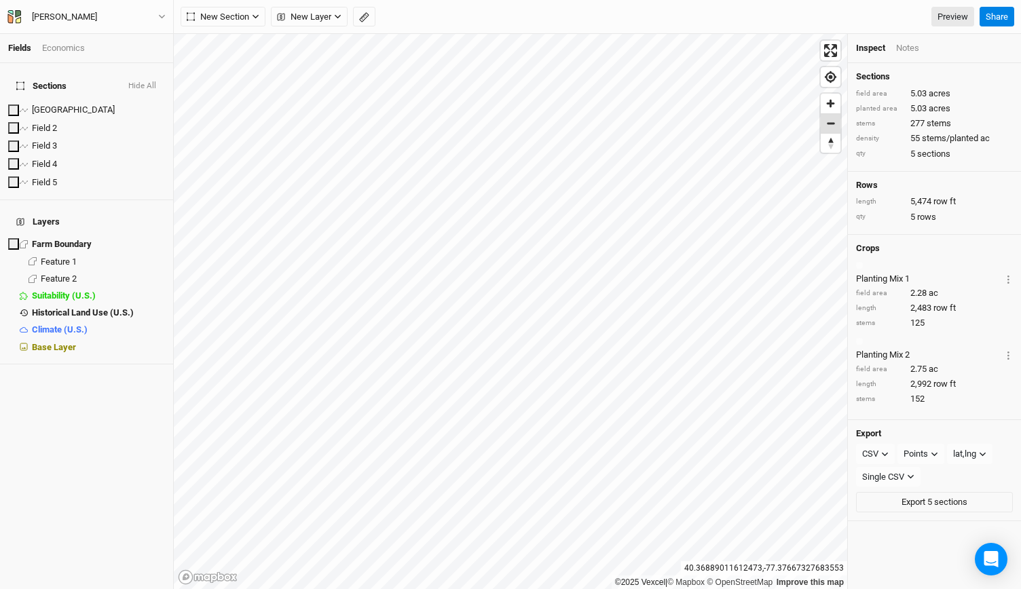
click at [833, 126] on span "Zoom out" at bounding box center [830, 123] width 20 height 19
click at [251, 18] on button "New Section" at bounding box center [223, 17] width 85 height 20
click at [225, 70] on div "Line" at bounding box center [220, 66] width 21 height 16
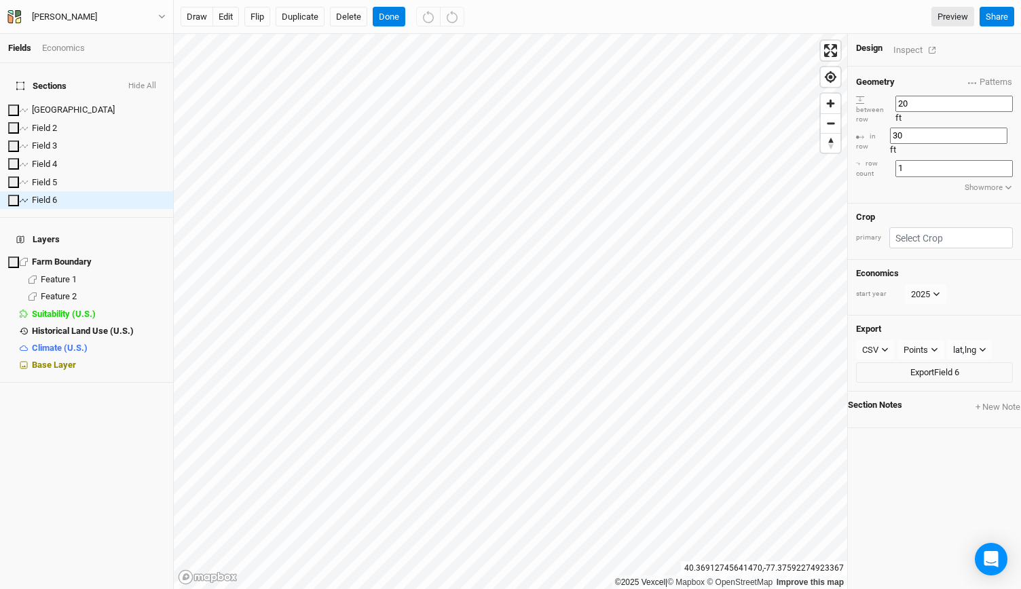
click at [922, 204] on div "Crop primary" at bounding box center [934, 232] width 173 height 57
click at [923, 227] on input "text" at bounding box center [951, 237] width 124 height 21
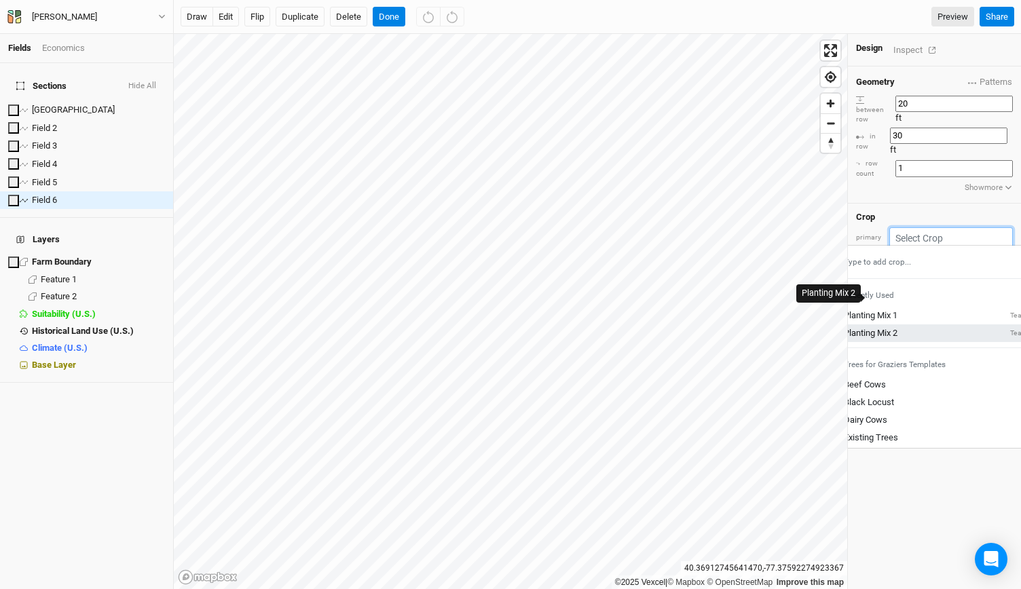
click at [897, 327] on div "Planting Mix 2" at bounding box center [870, 333] width 54 height 12
type input "40"
type input "20"
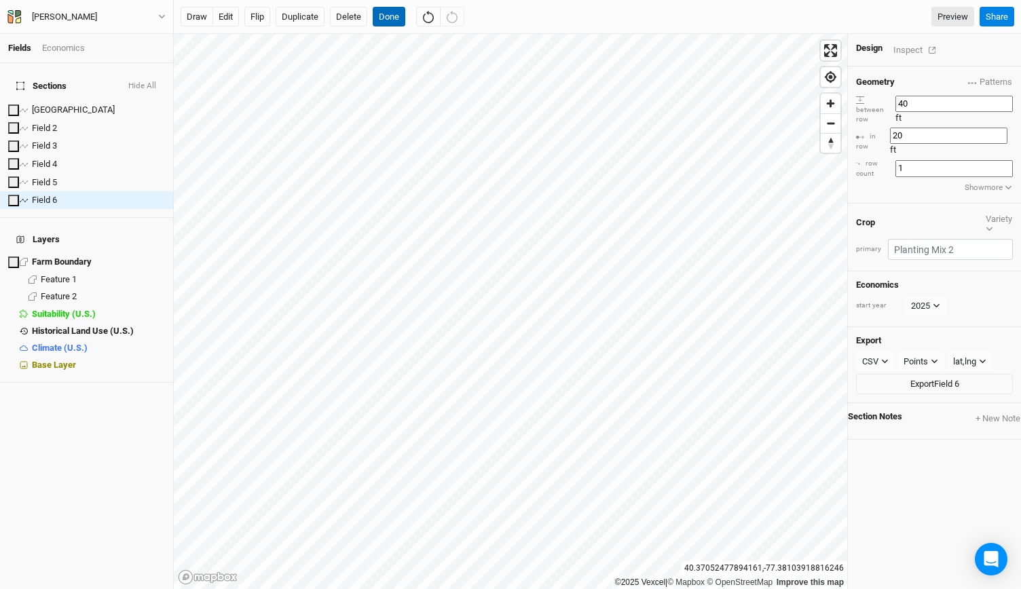
click at [384, 18] on button "Done" at bounding box center [389, 17] width 33 height 20
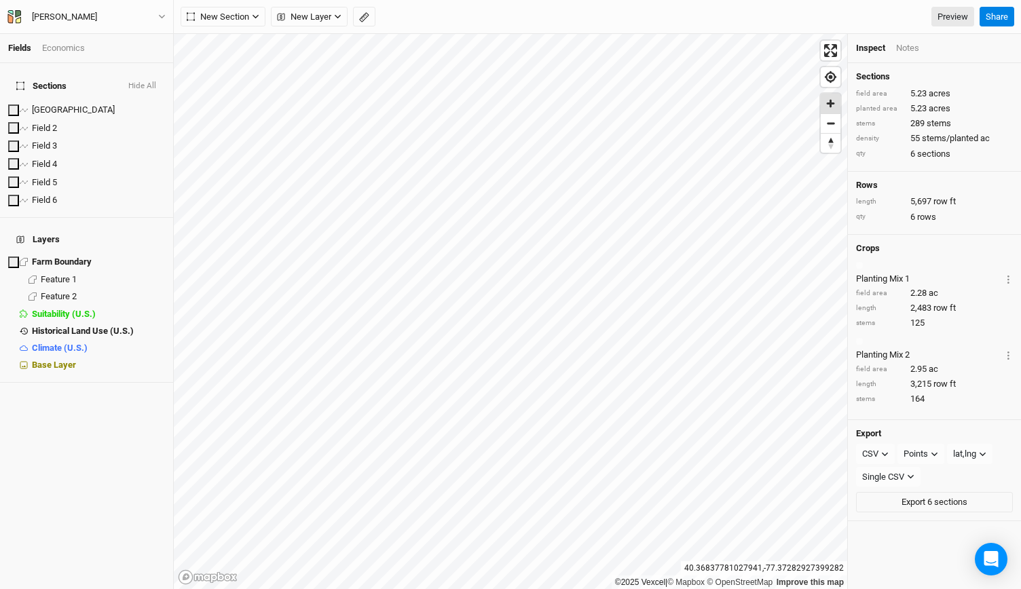
click at [826, 109] on span "Zoom in" at bounding box center [830, 104] width 20 height 20
click at [251, 24] on button "New Section" at bounding box center [223, 17] width 85 height 20
click at [224, 58] on div "Line" at bounding box center [220, 66] width 21 height 16
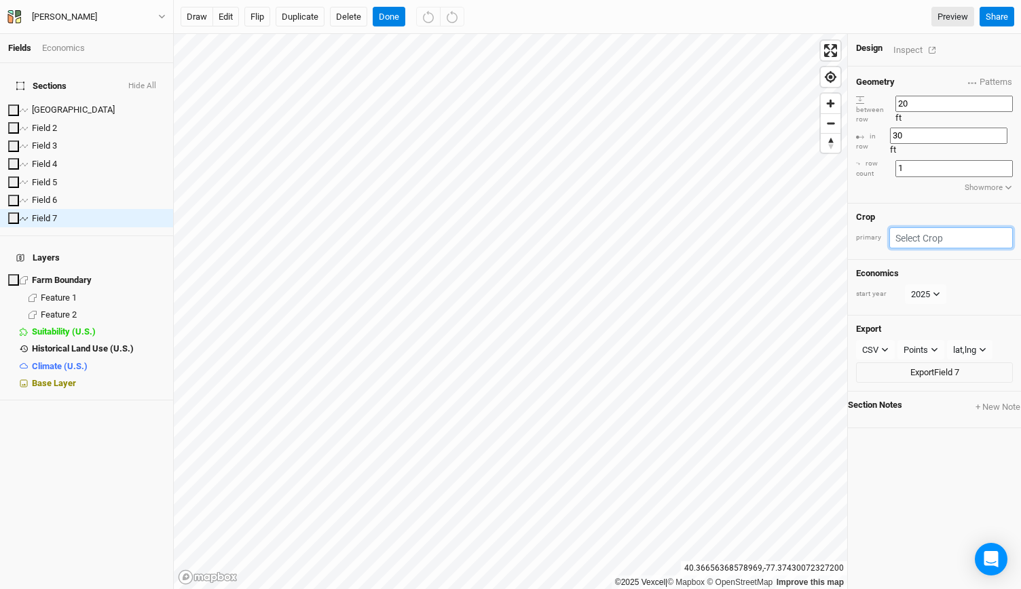
click at [936, 227] on input "text" at bounding box center [951, 237] width 124 height 21
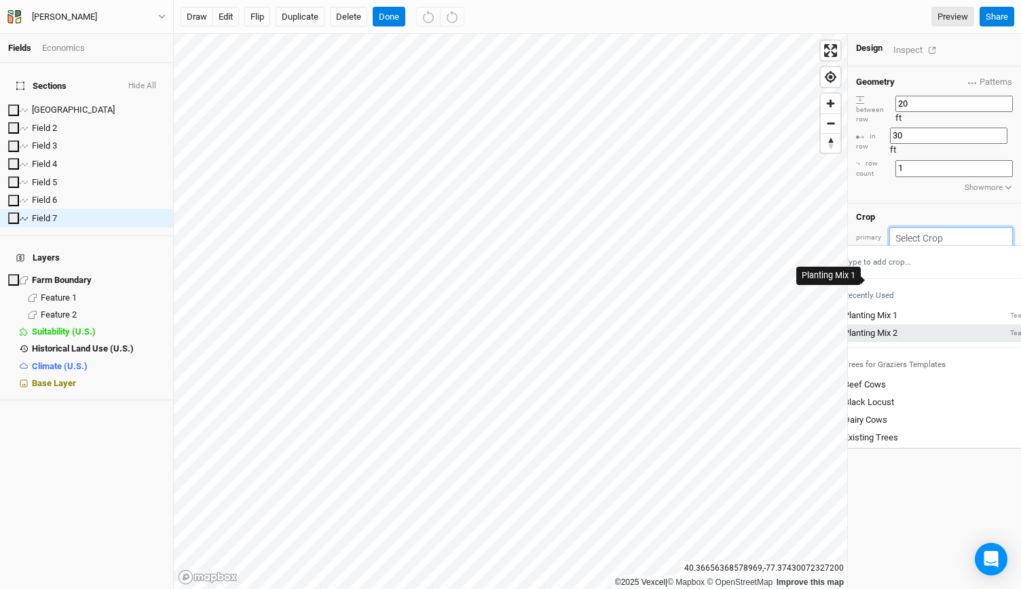
click at [908, 324] on link "Planting Mix 2 Team" at bounding box center [935, 333] width 216 height 18
type input "40"
type input "20"
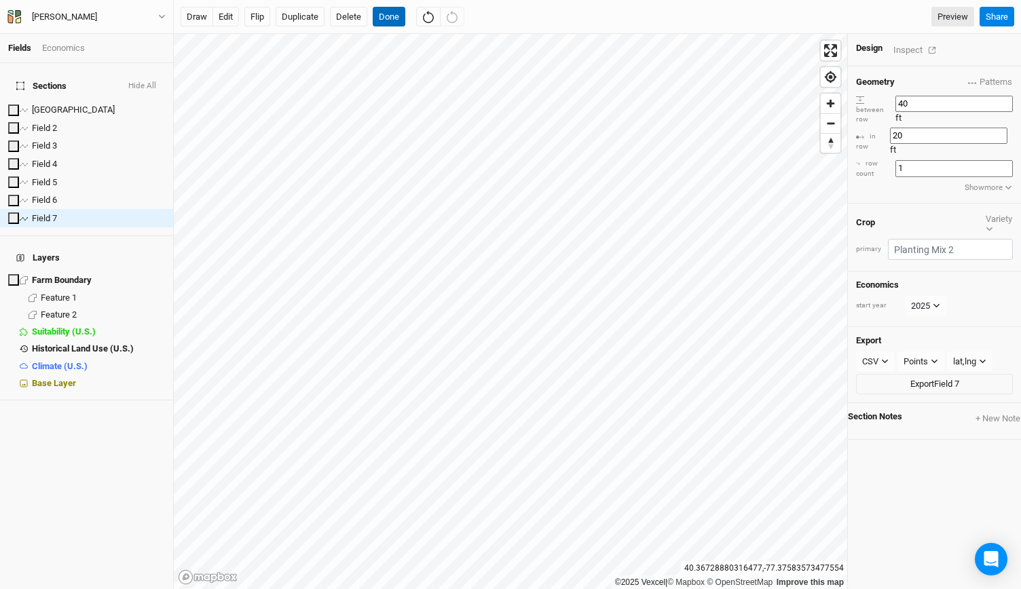
click at [381, 12] on button "Done" at bounding box center [389, 17] width 33 height 20
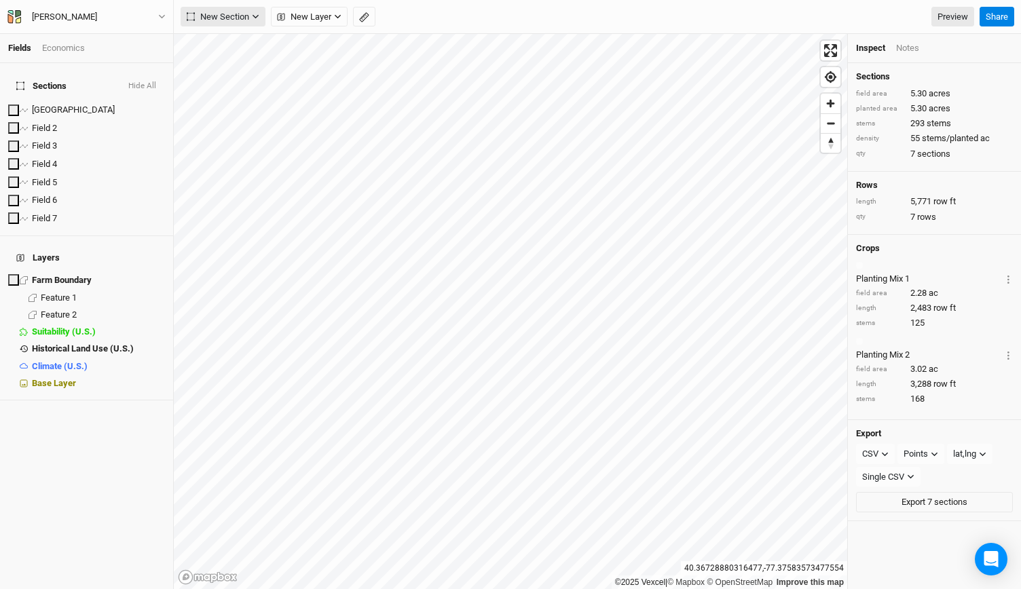
click at [259, 14] on icon "button" at bounding box center [255, 16] width 7 height 7
click at [238, 68] on button "Line" at bounding box center [234, 65] width 107 height 21
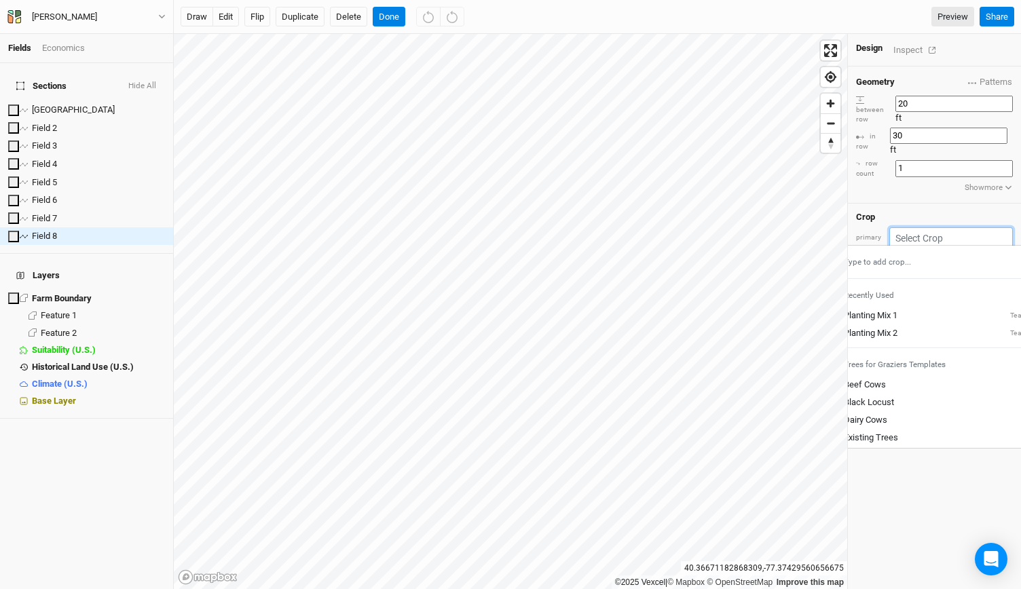
click at [930, 227] on input "text" at bounding box center [951, 237] width 124 height 21
click at [897, 327] on div "Planting Mix 2" at bounding box center [870, 333] width 54 height 12
type input "40"
type input "20"
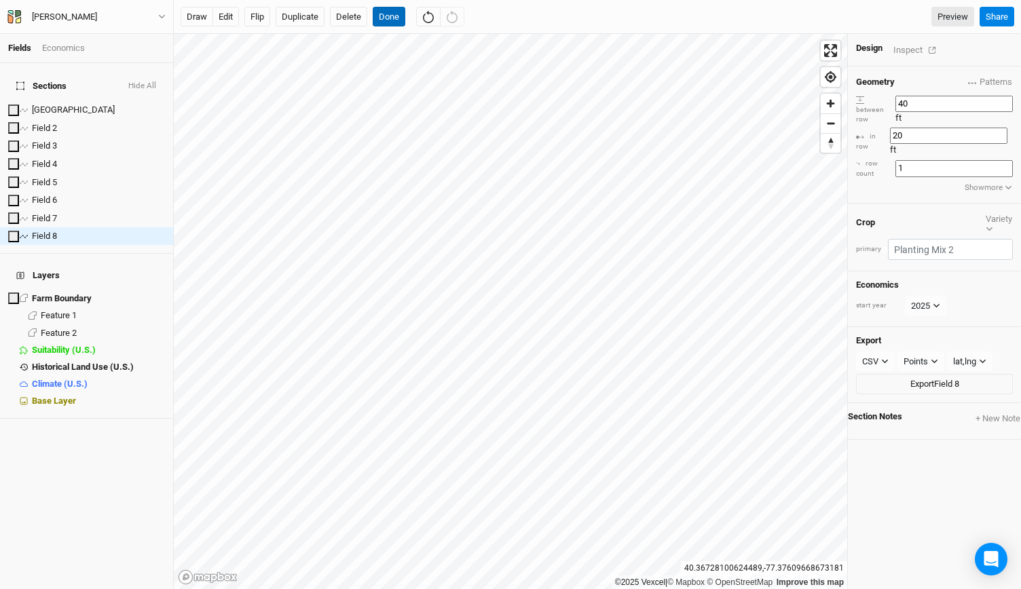
click at [380, 18] on button "Done" at bounding box center [389, 17] width 33 height 20
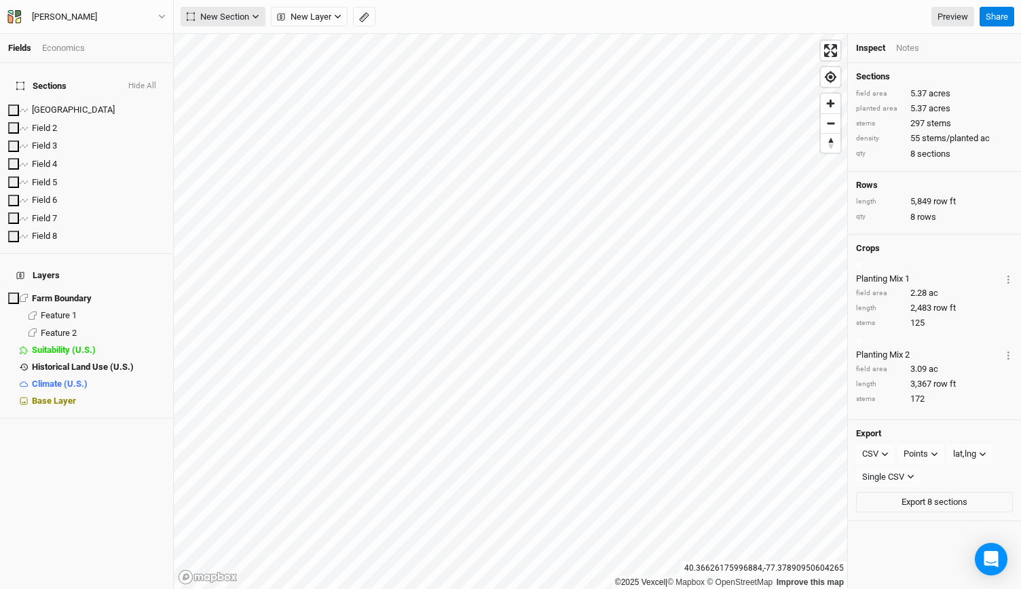
click at [253, 18] on icon "button" at bounding box center [255, 16] width 7 height 7
click at [233, 59] on button "Line" at bounding box center [234, 65] width 107 height 21
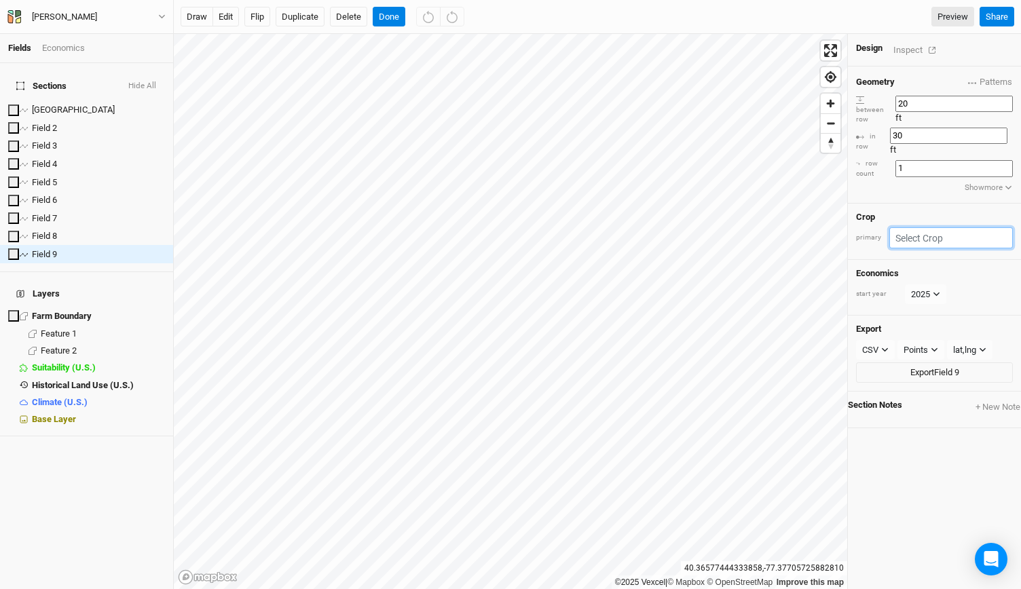
click at [950, 227] on input "text" at bounding box center [951, 237] width 124 height 21
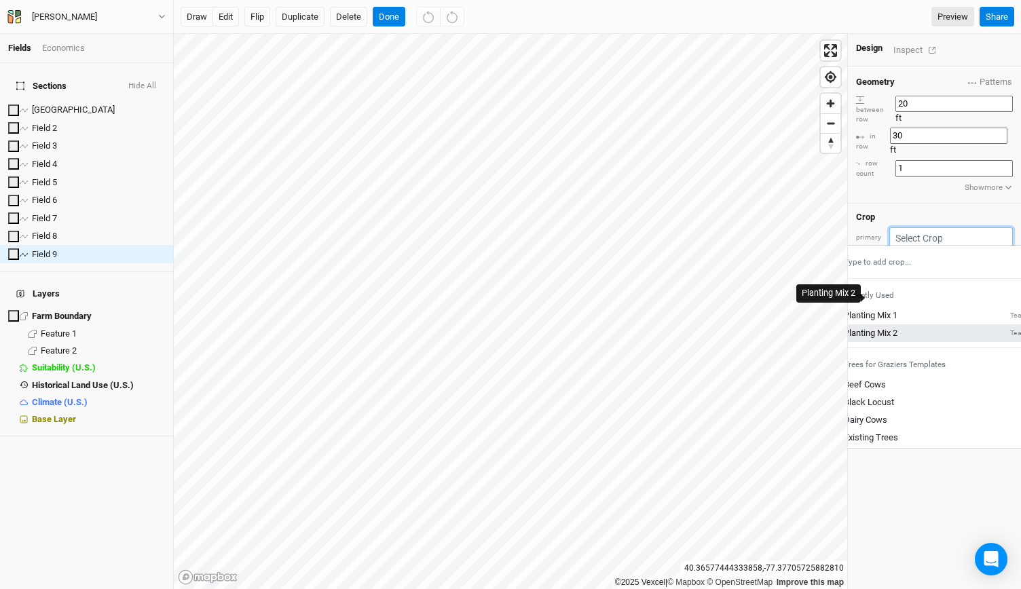
click at [897, 327] on div "Planting Mix 2" at bounding box center [870, 333] width 54 height 12
type input "40"
type input "20"
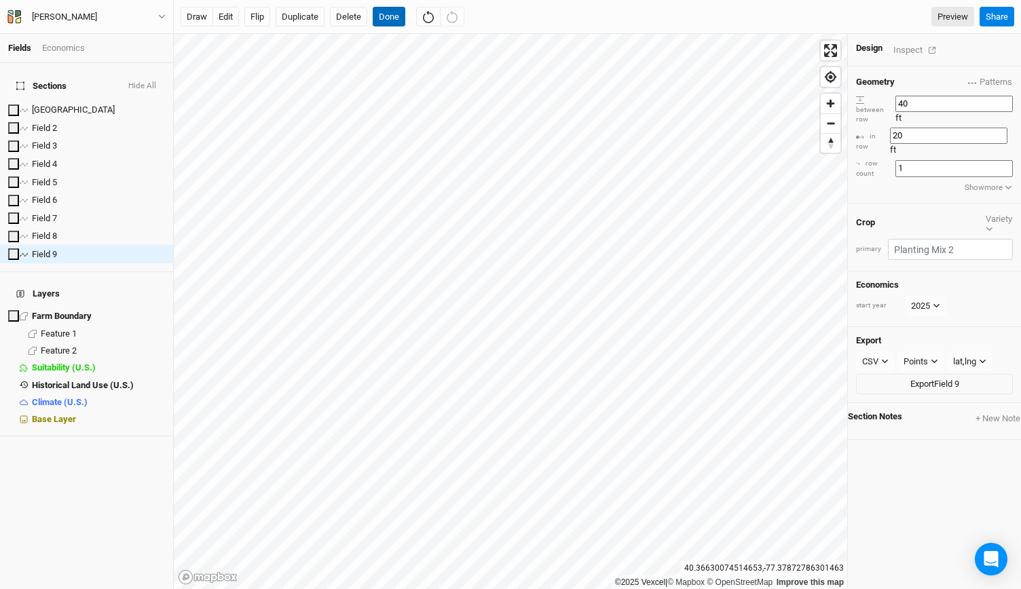
click at [387, 18] on button "Done" at bounding box center [389, 17] width 33 height 20
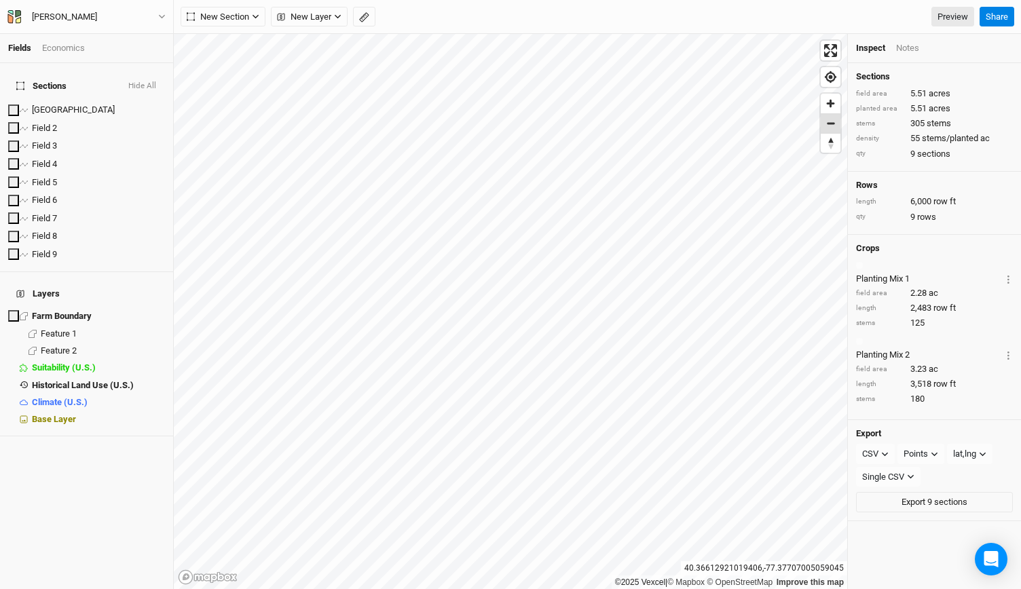
click at [829, 122] on span "Zoom out" at bounding box center [830, 123] width 20 height 19
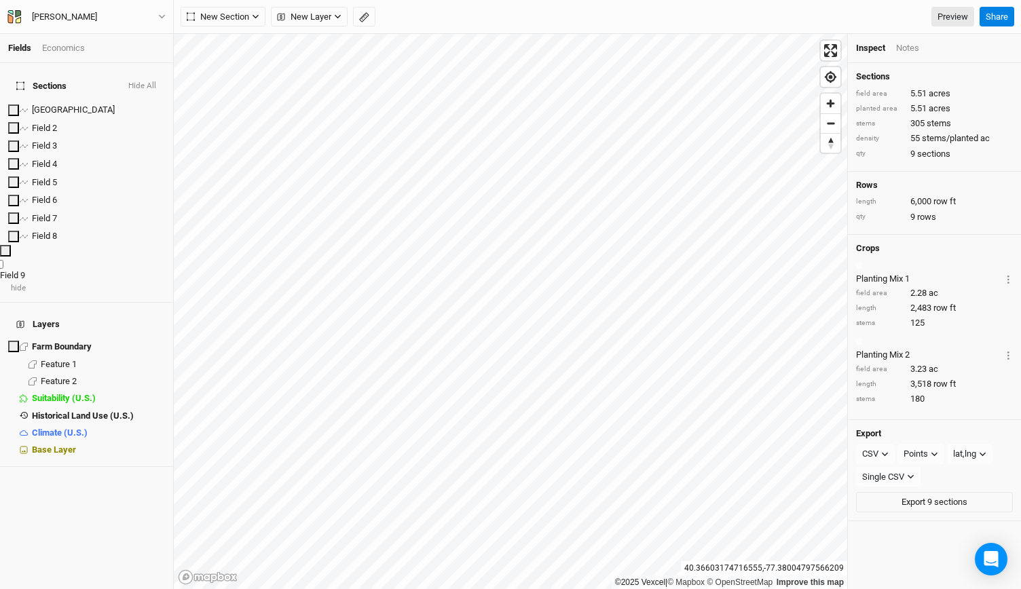
click at [88, 245] on li "Field 9 hide" at bounding box center [86, 269] width 173 height 49
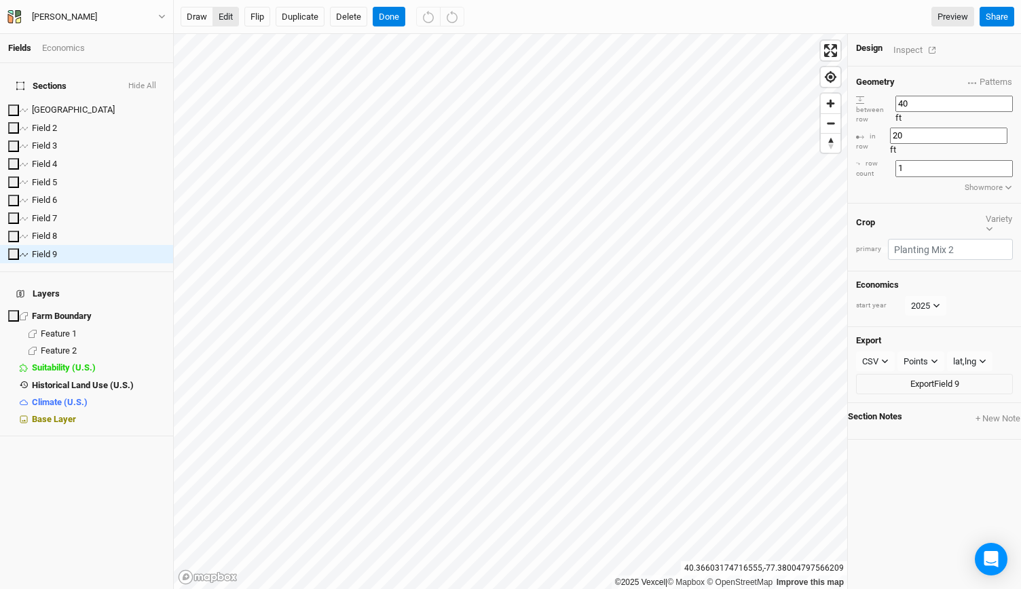
click at [229, 12] on button "edit" at bounding box center [225, 17] width 26 height 20
click at [391, 18] on button "Done" at bounding box center [389, 17] width 33 height 20
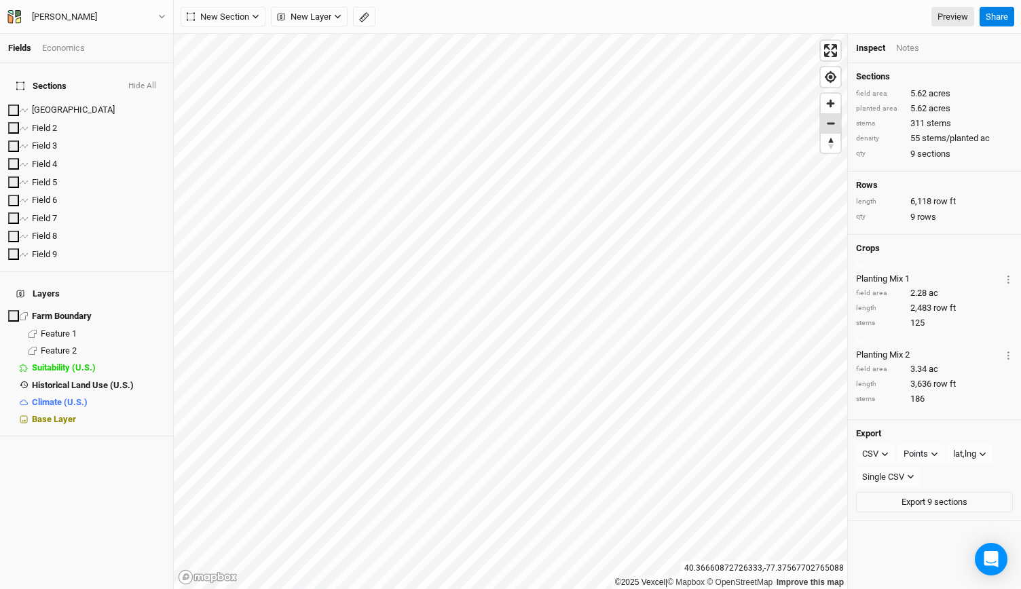
click at [835, 121] on span "Zoom out" at bounding box center [830, 123] width 20 height 19
click at [833, 124] on span "Zoom out" at bounding box center [830, 123] width 20 height 19
click at [835, 111] on span "Zoom in" at bounding box center [830, 104] width 20 height 20
click at [248, 17] on span "New Section" at bounding box center [218, 17] width 62 height 14
click at [228, 58] on div "Line" at bounding box center [220, 66] width 21 height 16
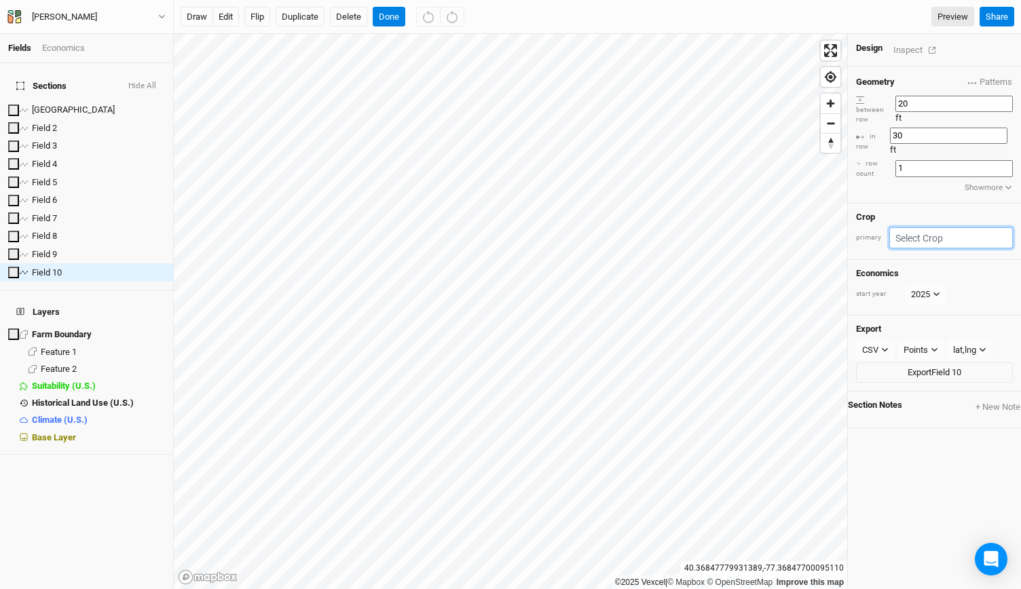
click at [955, 227] on input "text" at bounding box center [951, 237] width 124 height 21
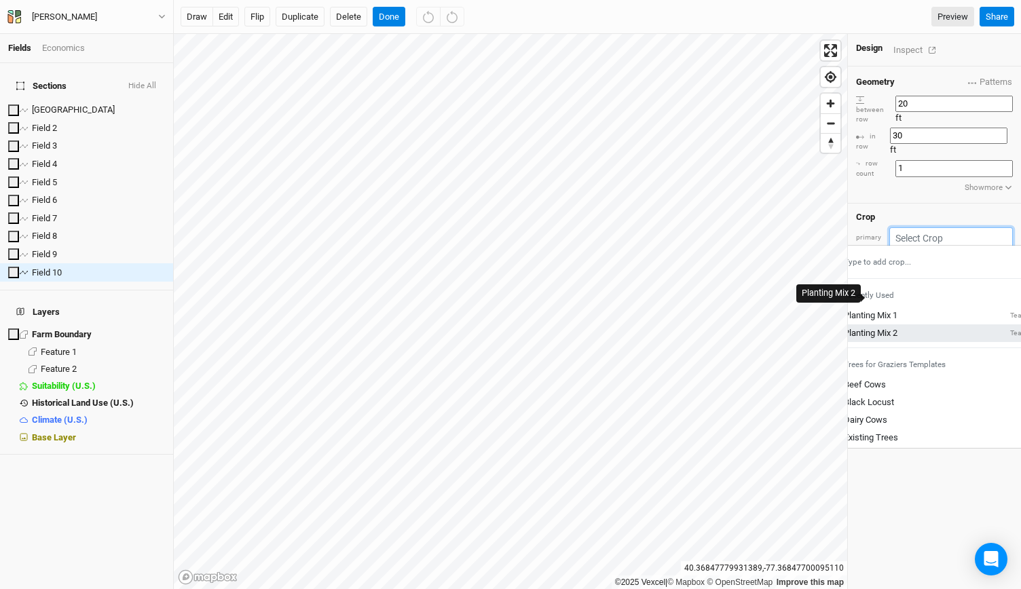
click at [897, 327] on div "Planting Mix 2" at bounding box center [870, 333] width 54 height 12
type input "40"
type input "20"
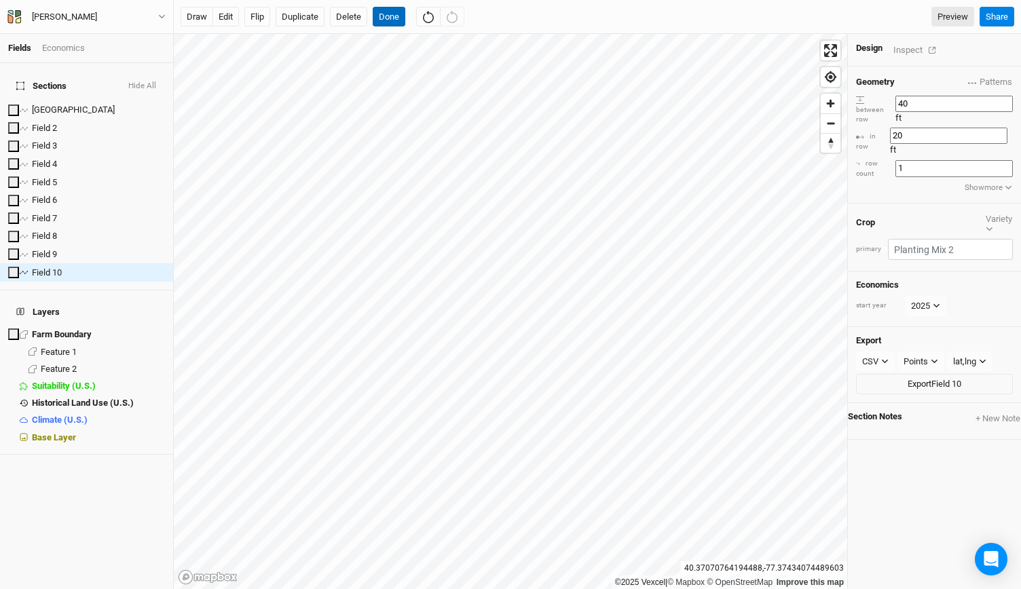
click at [395, 20] on button "Done" at bounding box center [389, 17] width 33 height 20
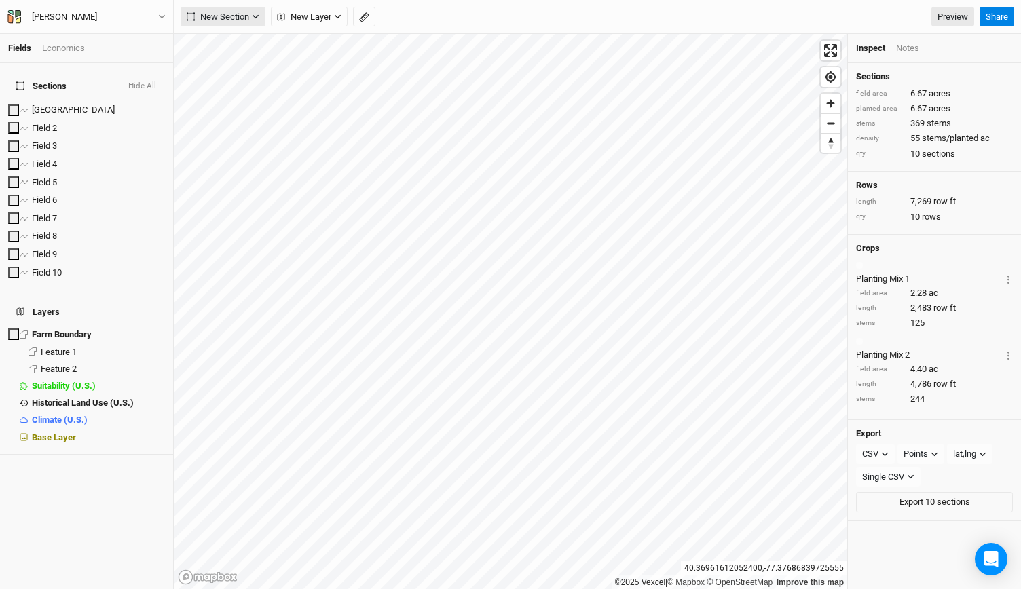
click at [250, 20] on button "New Section" at bounding box center [223, 17] width 85 height 20
click at [231, 61] on button "Line" at bounding box center [234, 65] width 107 height 21
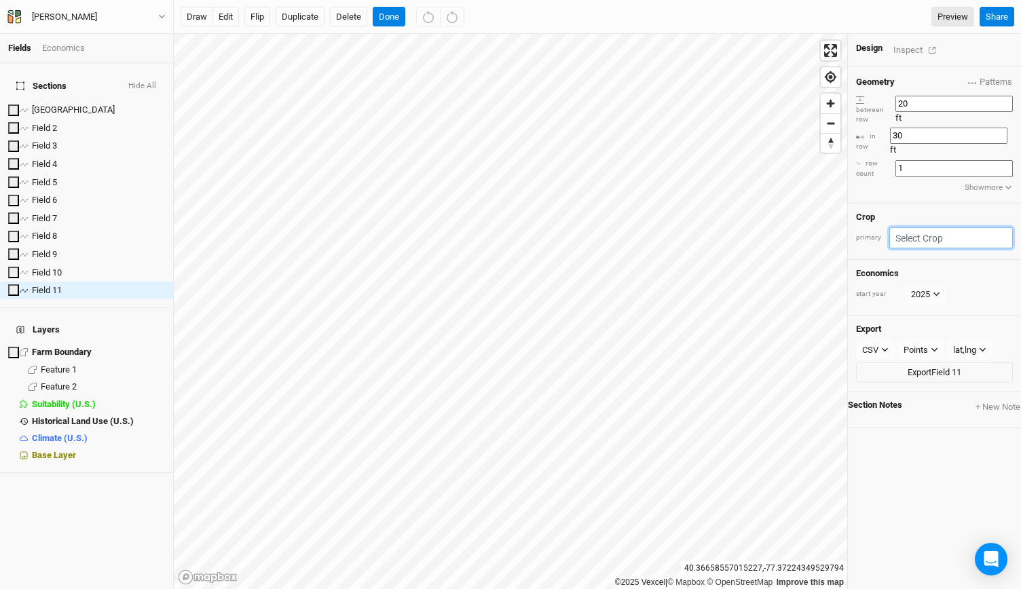
click at [927, 227] on input "text" at bounding box center [951, 237] width 124 height 21
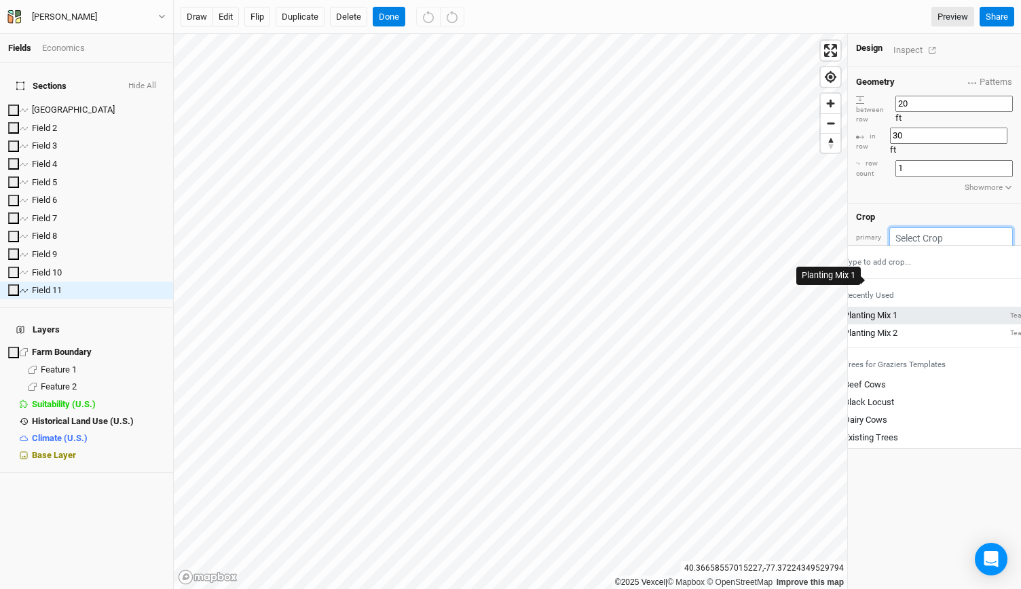
click at [897, 309] on div "Planting Mix 1" at bounding box center [870, 315] width 54 height 12
type input "40"
type input "20"
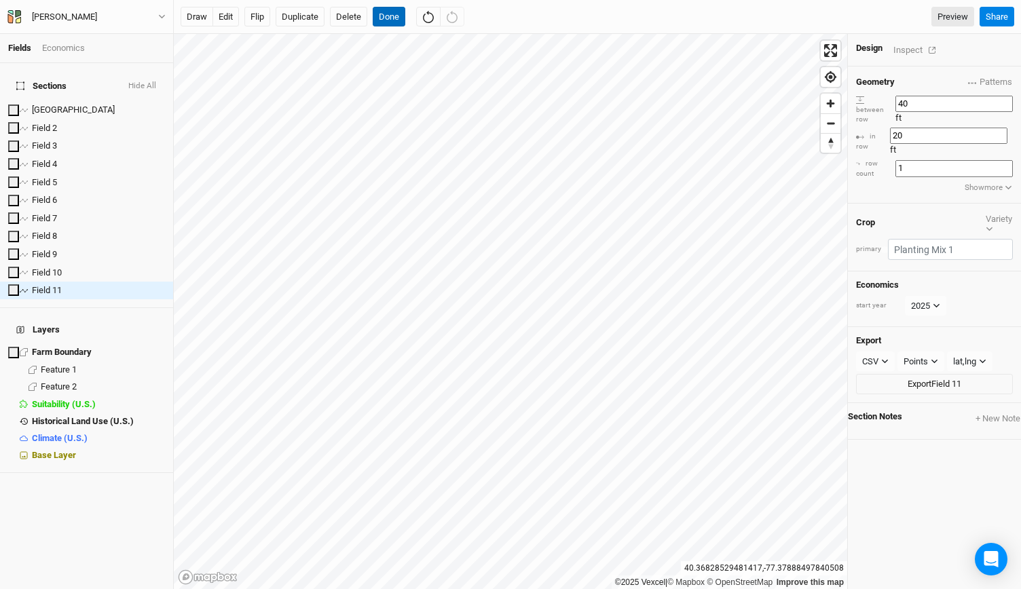
click at [390, 22] on button "Done" at bounding box center [389, 17] width 33 height 20
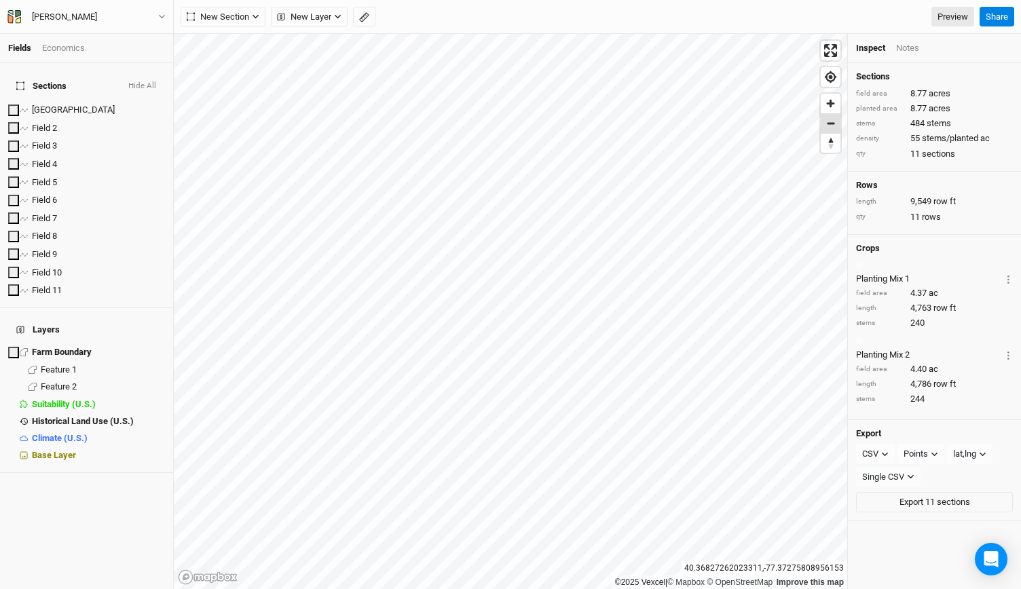
click at [829, 124] on span "Zoom out" at bounding box center [830, 123] width 20 height 19
click at [828, 100] on span "Zoom in" at bounding box center [830, 104] width 20 height 20
click at [249, 21] on button "New Section" at bounding box center [223, 17] width 85 height 20
click at [231, 65] on button "Line" at bounding box center [234, 65] width 107 height 21
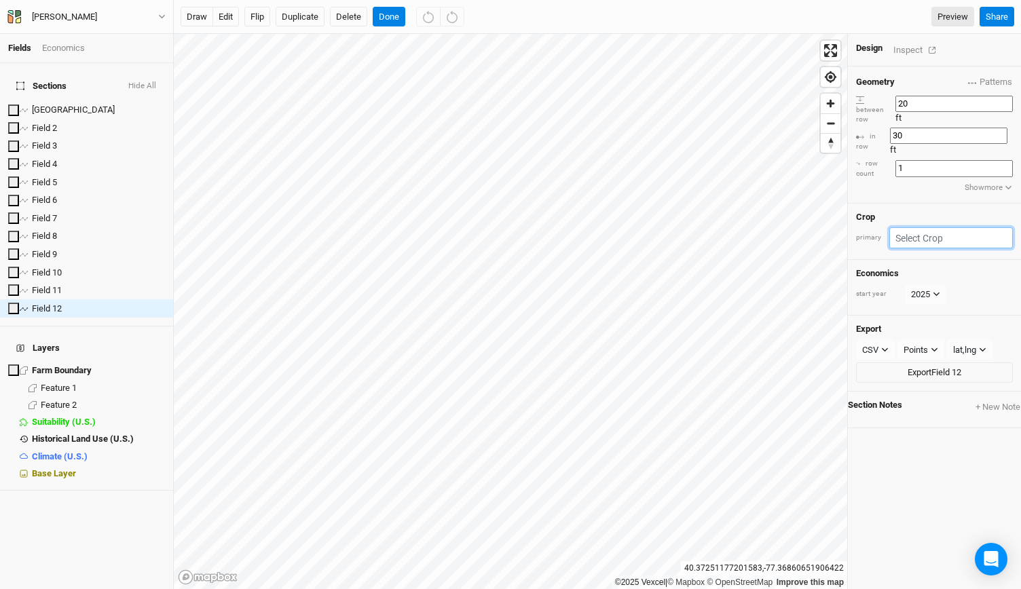
click at [943, 227] on input "text" at bounding box center [951, 237] width 124 height 21
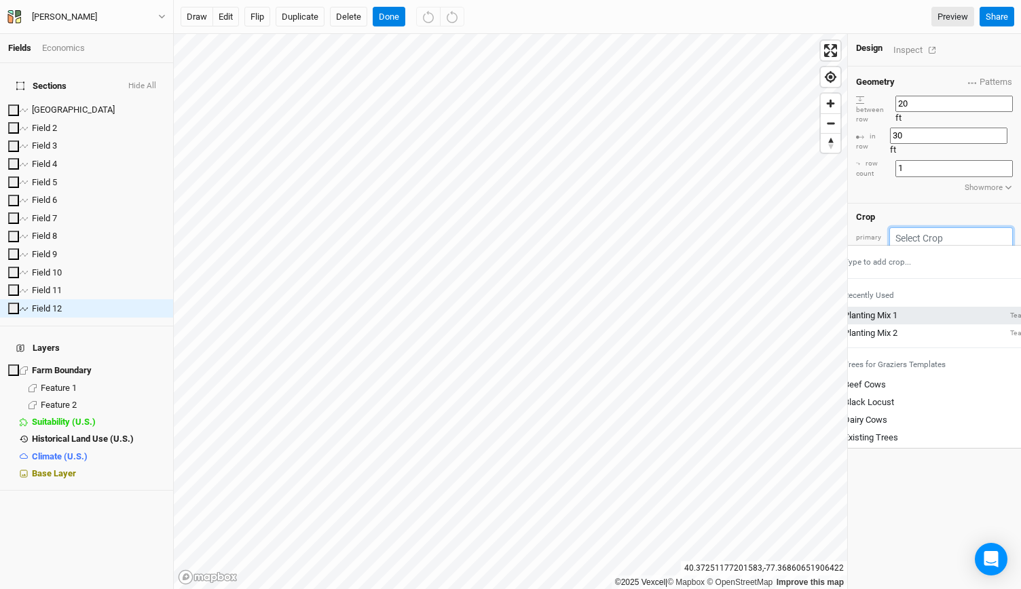
click at [897, 309] on div "Planting Mix 1" at bounding box center [870, 315] width 54 height 12
type input "40"
type input "20"
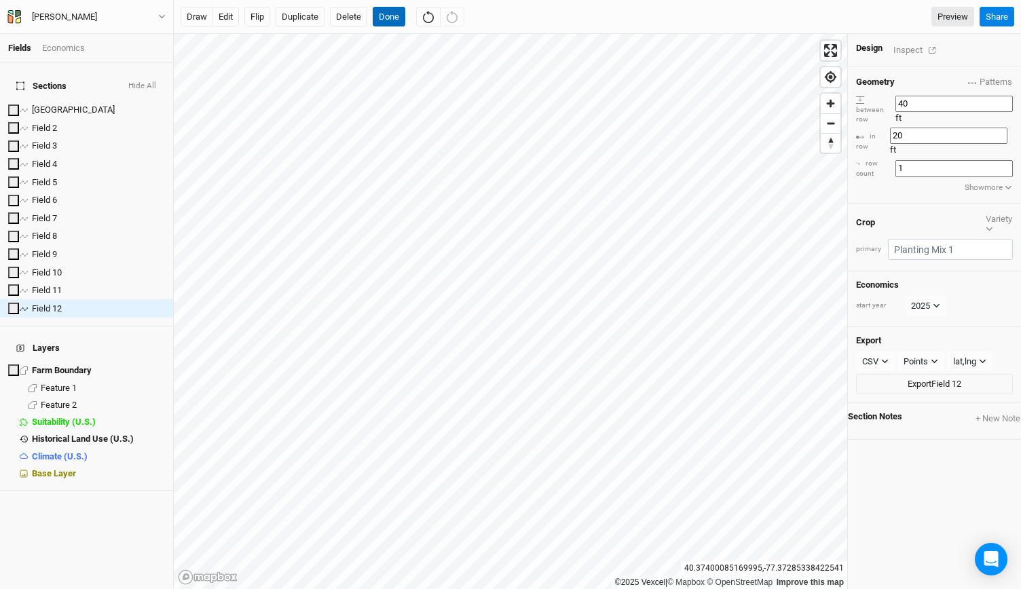
click at [384, 20] on button "Done" at bounding box center [389, 17] width 33 height 20
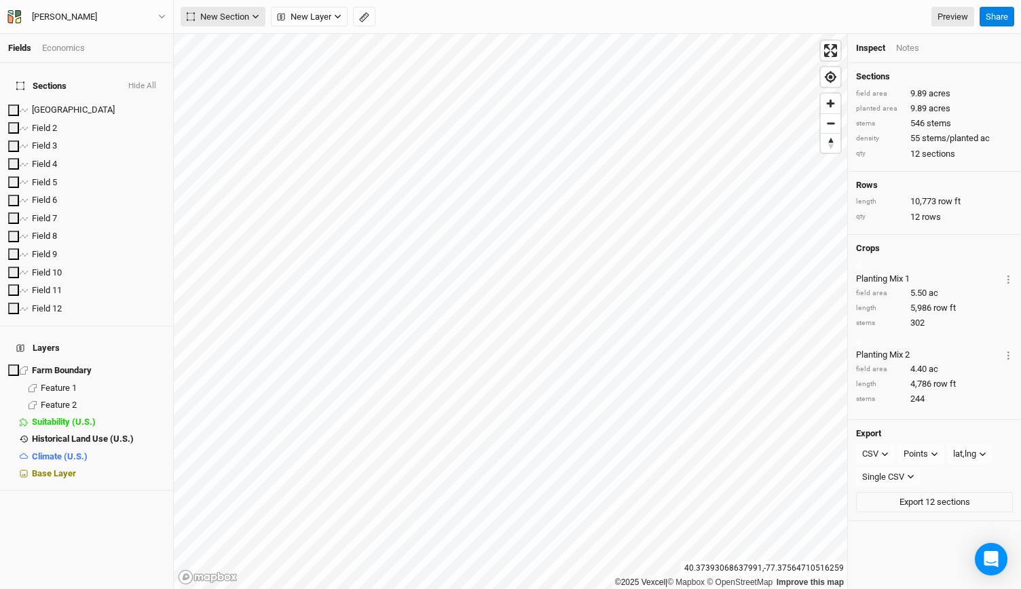
click at [249, 16] on button "New Section" at bounding box center [223, 17] width 85 height 20
click at [235, 62] on button "Line" at bounding box center [234, 65] width 107 height 21
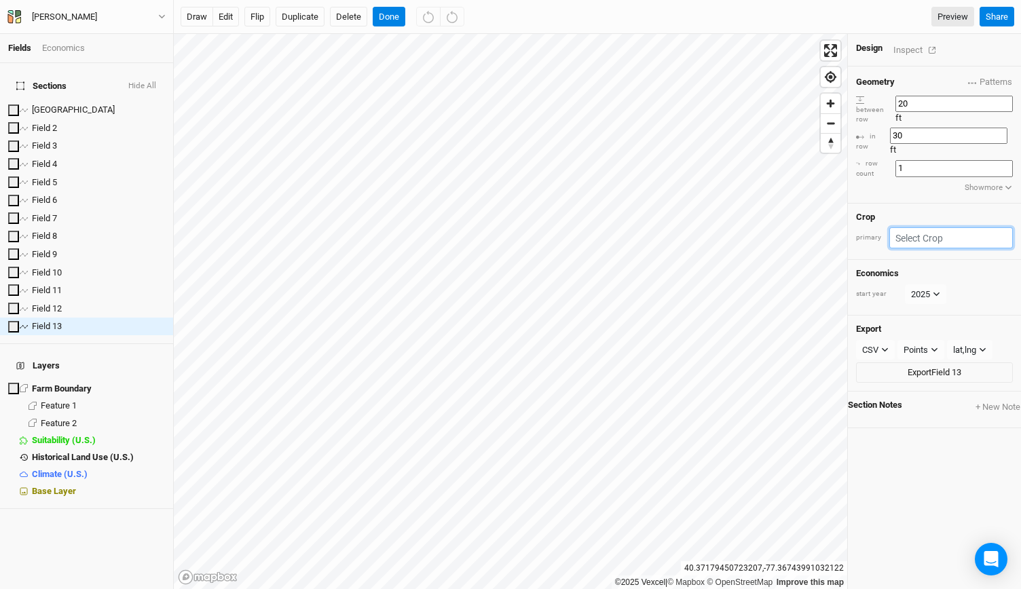
click at [926, 227] on input "text" at bounding box center [951, 237] width 124 height 21
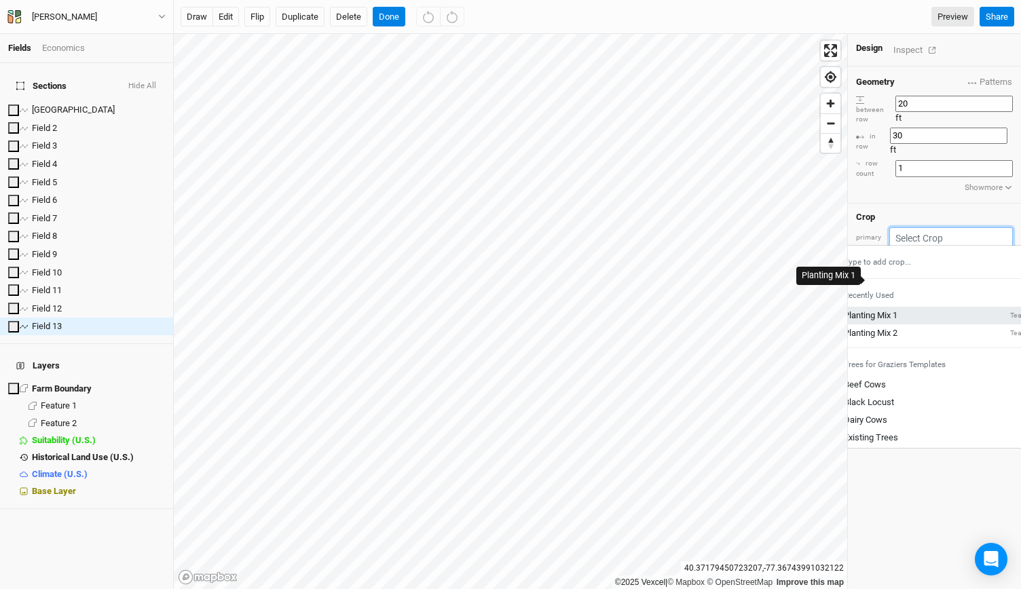
click at [897, 309] on div "Planting Mix 1" at bounding box center [870, 315] width 54 height 12
type input "40"
type input "20"
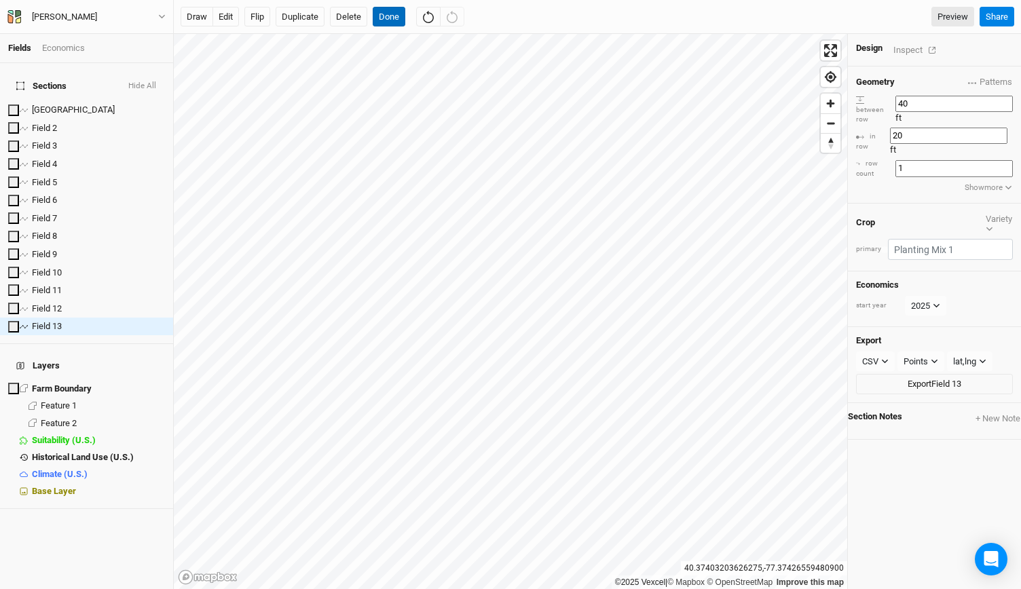
click at [391, 22] on button "Done" at bounding box center [389, 17] width 33 height 20
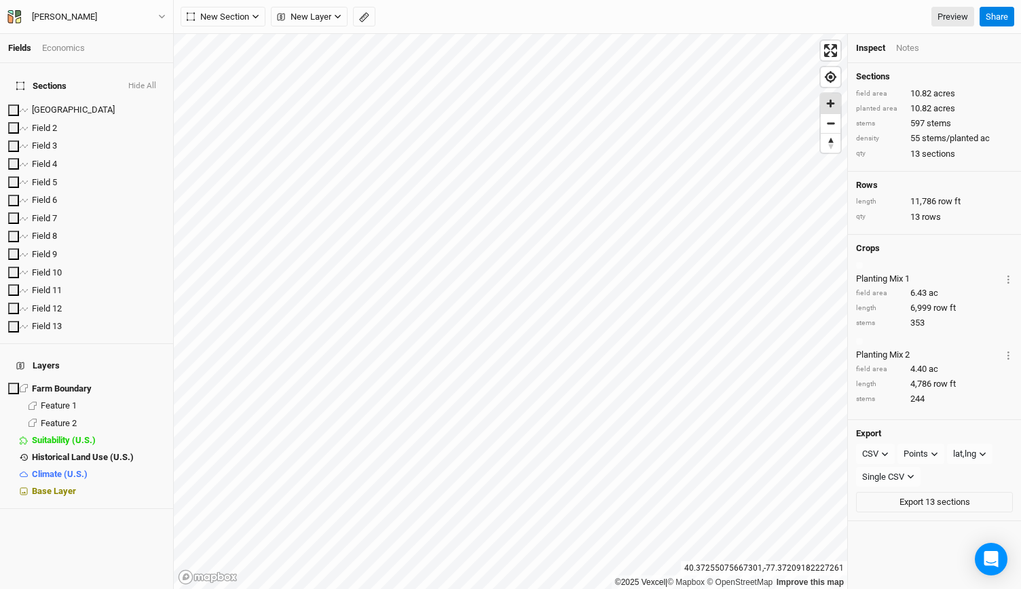
click at [827, 111] on span "Zoom in" at bounding box center [830, 104] width 20 height 20
click at [366, 25] on button "button" at bounding box center [364, 17] width 22 height 20
click at [238, 17] on button "Done" at bounding box center [242, 17] width 33 height 20
click at [342, 21] on button "New Layer" at bounding box center [309, 17] width 77 height 20
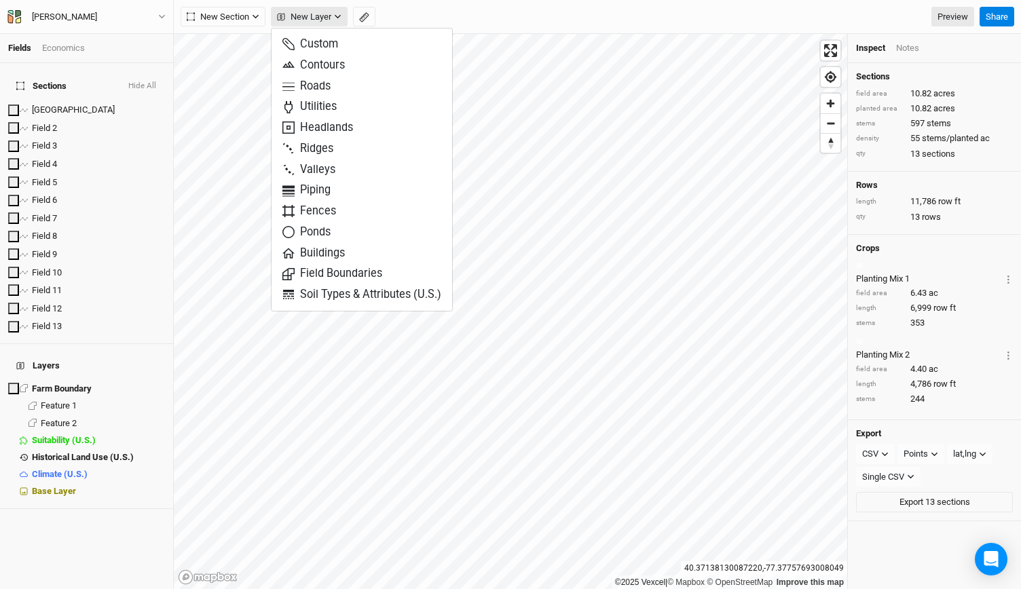
click at [333, 10] on button "New Layer" at bounding box center [309, 17] width 77 height 20
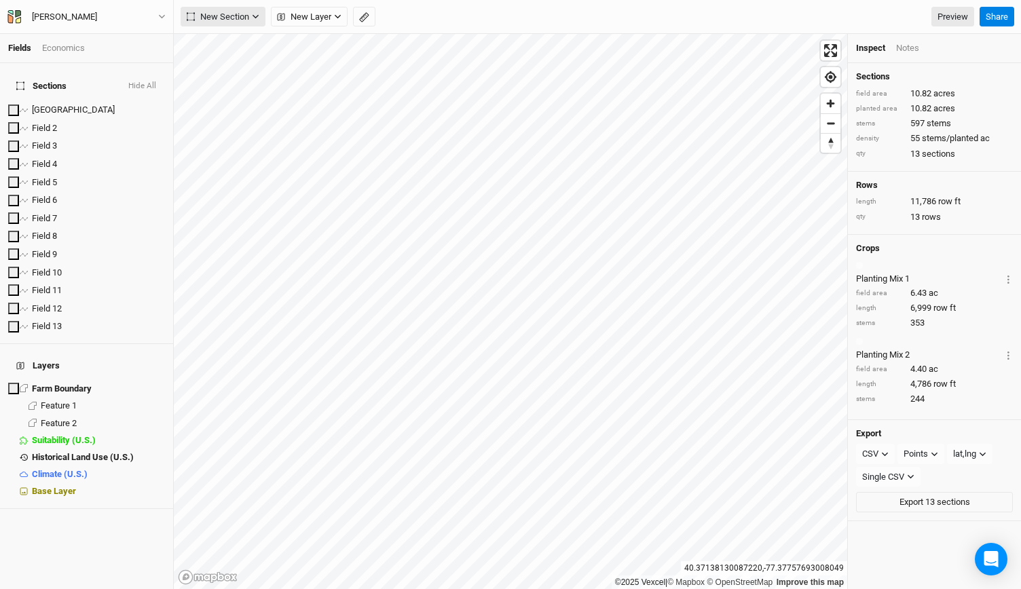
click at [260, 20] on button "New Section" at bounding box center [223, 17] width 85 height 20
click at [244, 67] on button "Line" at bounding box center [234, 65] width 107 height 21
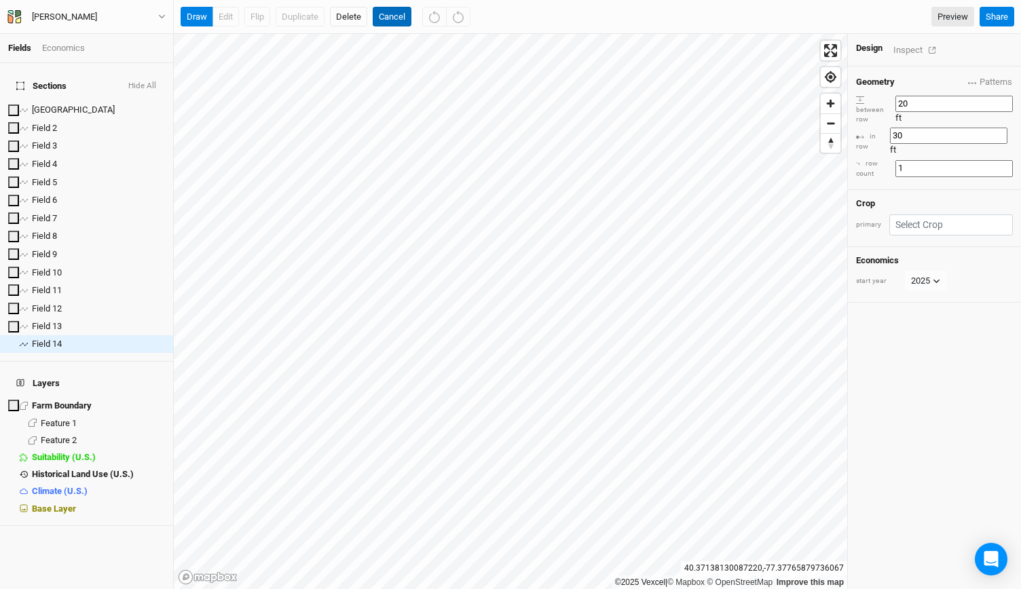
click at [401, 10] on button "Cancel" at bounding box center [392, 17] width 39 height 20
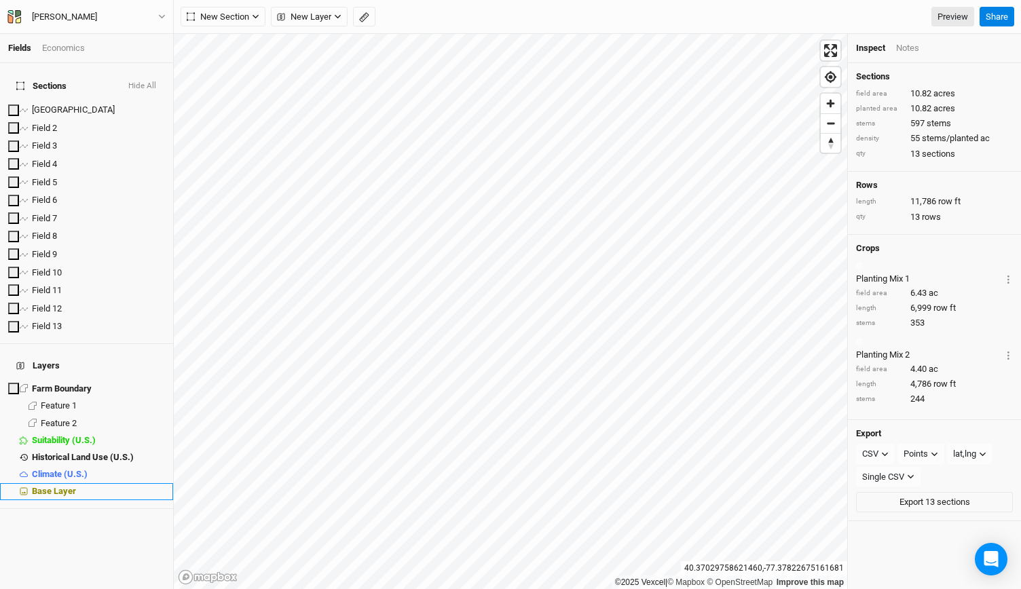
click at [64, 486] on span "Base Layer" at bounding box center [54, 491] width 44 height 10
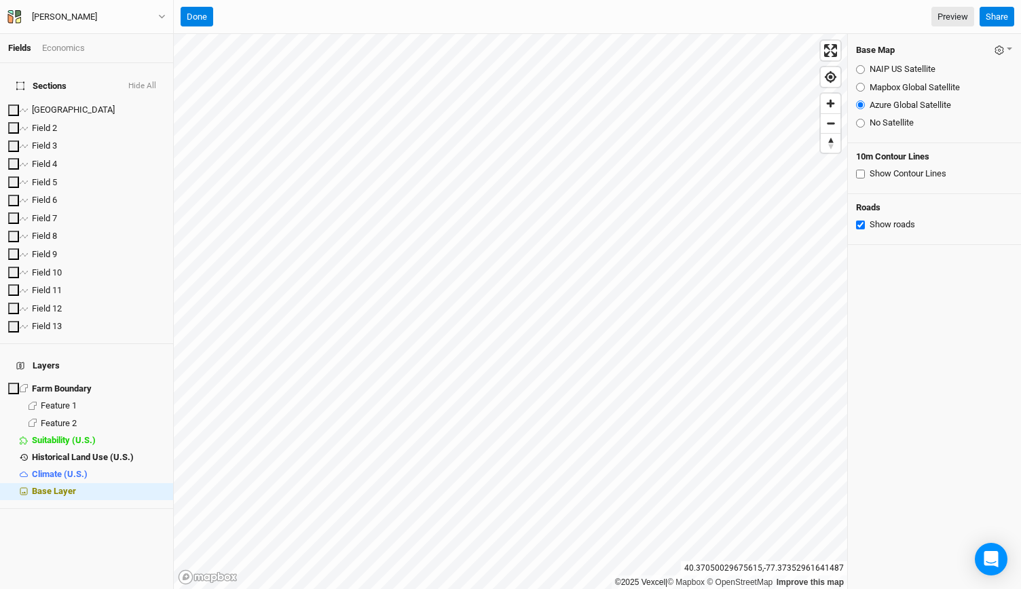
click at [862, 176] on input "Show Contour Lines" at bounding box center [860, 174] width 9 height 9
checkbox input "true"
click at [200, 20] on button "Done" at bounding box center [197, 17] width 33 height 20
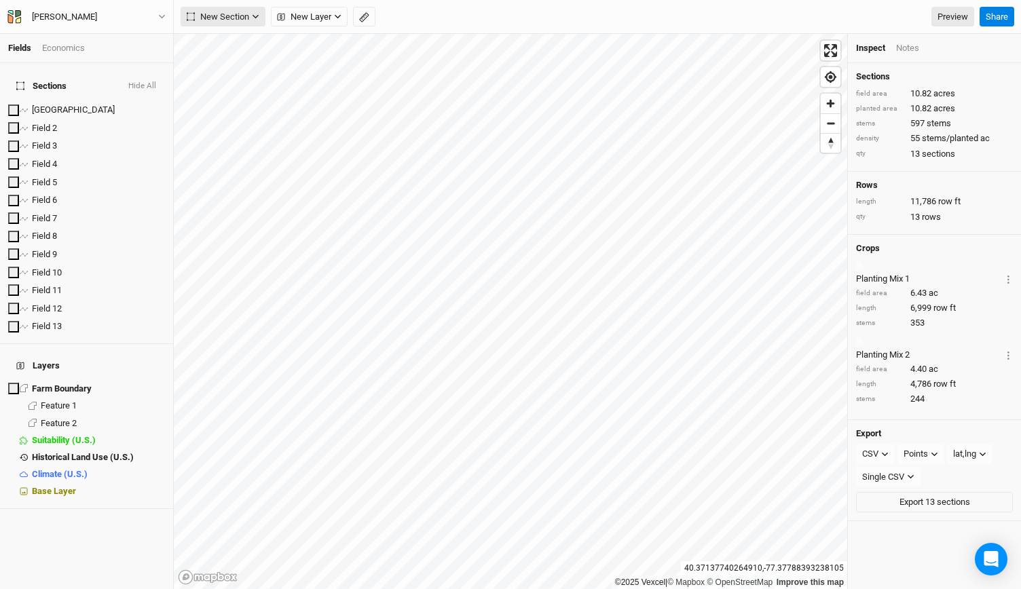
click at [248, 18] on span "New Section" at bounding box center [218, 17] width 62 height 14
click at [229, 66] on div "Line" at bounding box center [220, 66] width 21 height 16
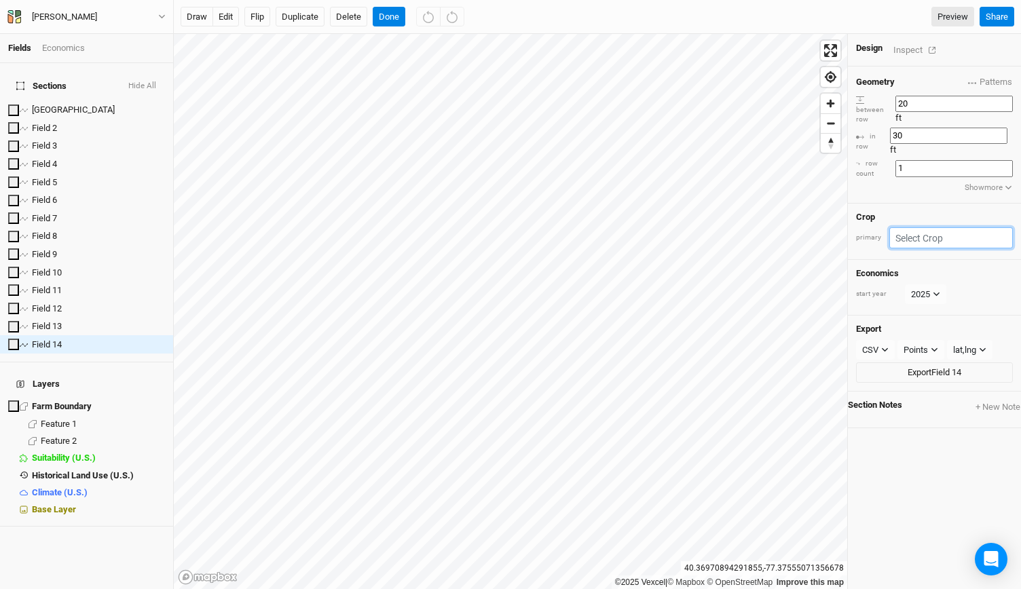
click at [941, 227] on input "text" at bounding box center [951, 237] width 124 height 21
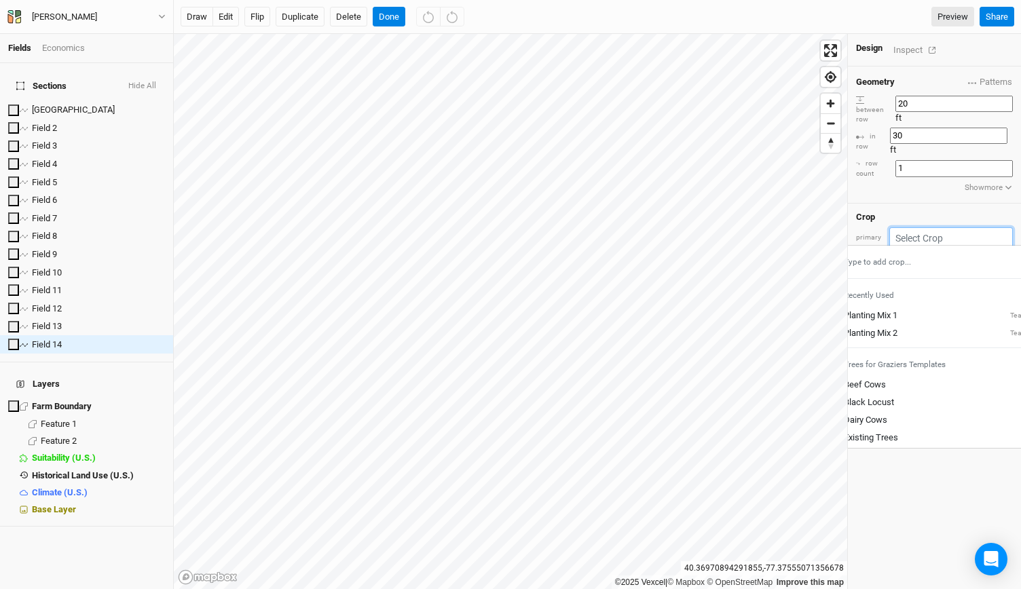
type input "o"
type input "h"
type input "honey Locust"
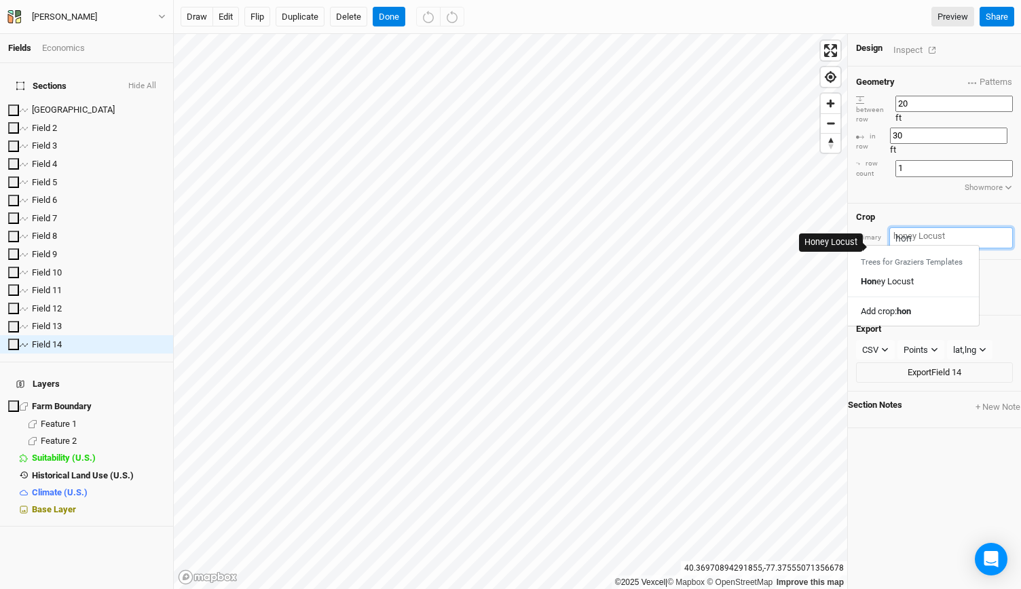
click at [913, 276] on div "Hon ey Locust" at bounding box center [886, 282] width 53 height 12
type input "Honey Locust"
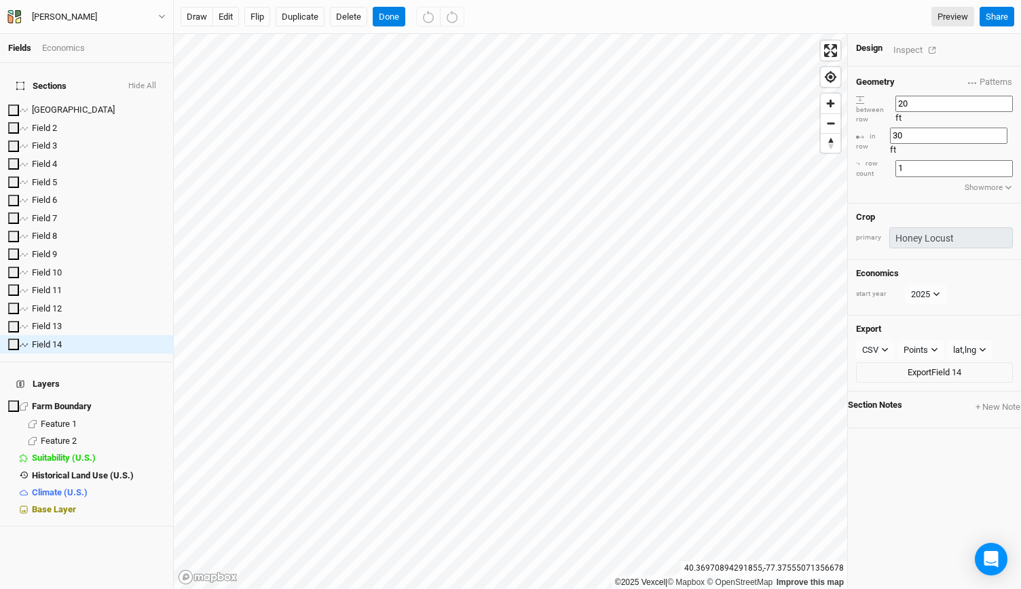
type input "40"
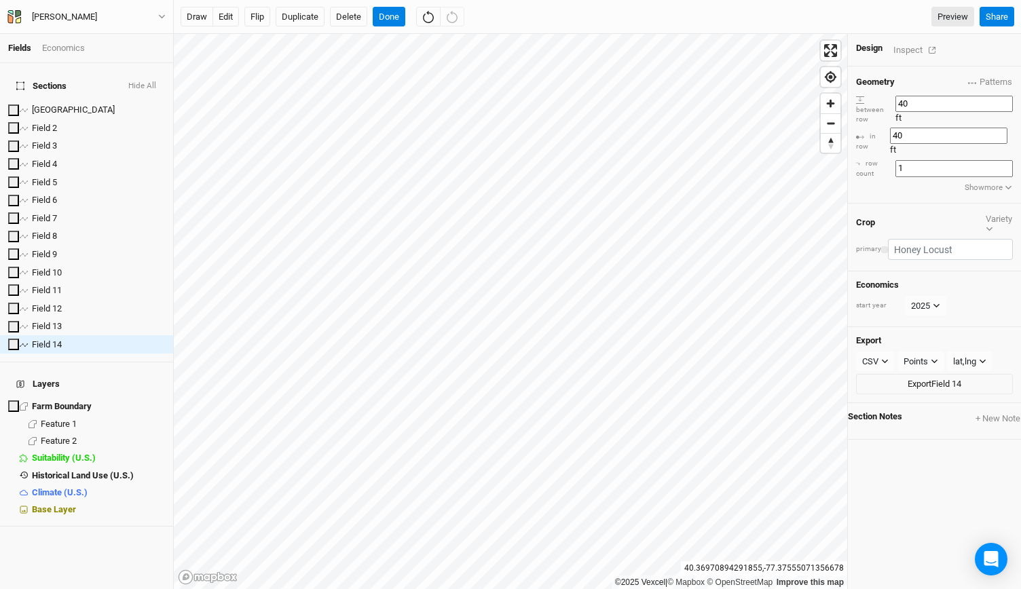
click at [884, 250] on div "button" at bounding box center [884, 250] width 0 height 0
click at [905, 369] on div "button" at bounding box center [905, 369] width 0 height 0
click at [905, 48] on div "Inspect" at bounding box center [917, 50] width 48 height 16
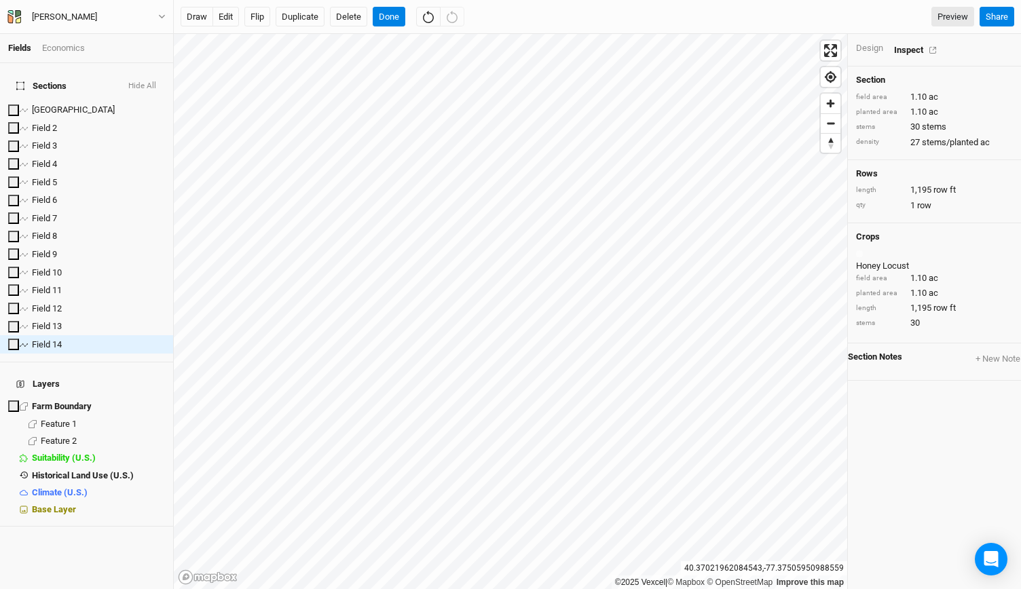
click at [862, 38] on div "Design Inspect" at bounding box center [934, 50] width 173 height 33
click at [867, 48] on div "Design" at bounding box center [869, 48] width 27 height 12
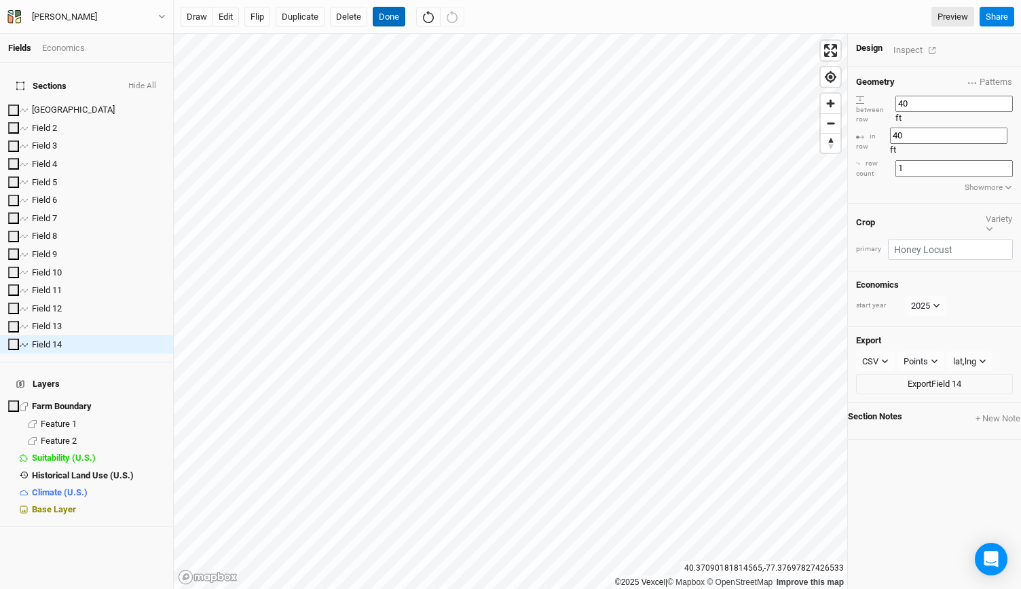
click at [393, 19] on button "Done" at bounding box center [389, 17] width 33 height 20
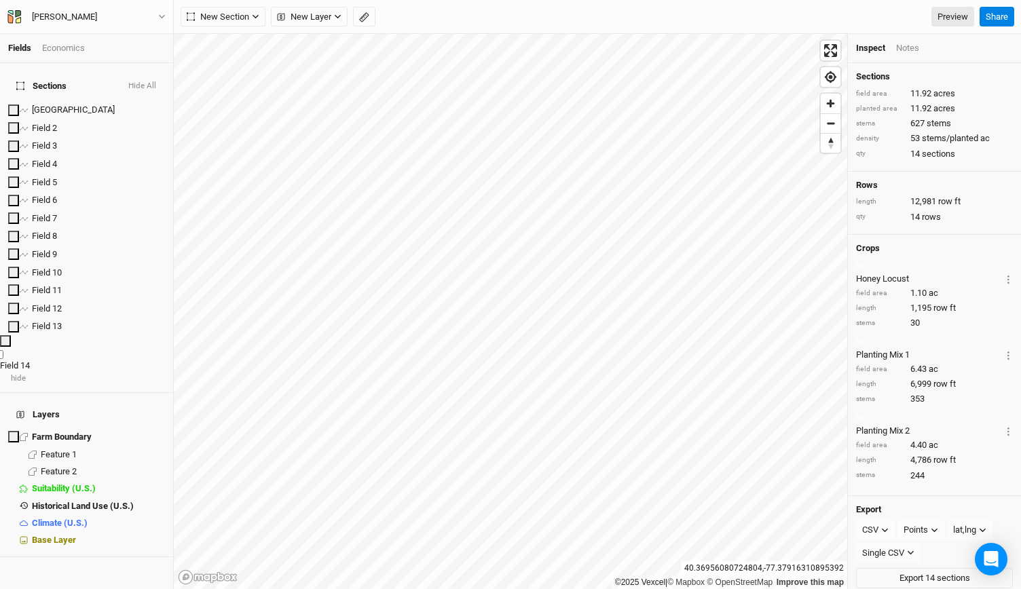
click at [30, 360] on span "Field 14" at bounding box center [15, 365] width 30 height 10
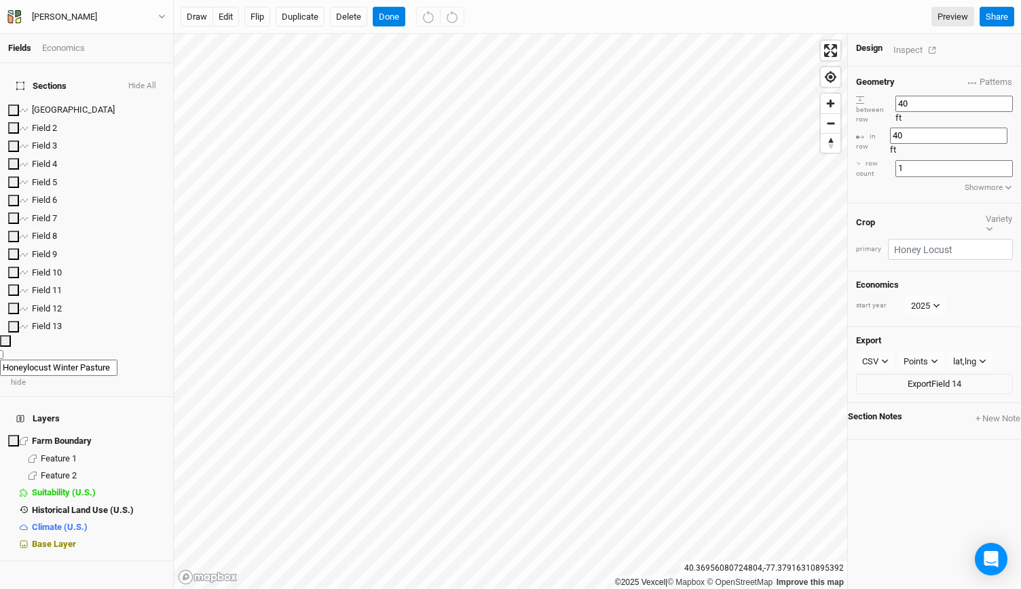
scroll to position [0, 25]
type input "Honeylocust Winter Pasture"
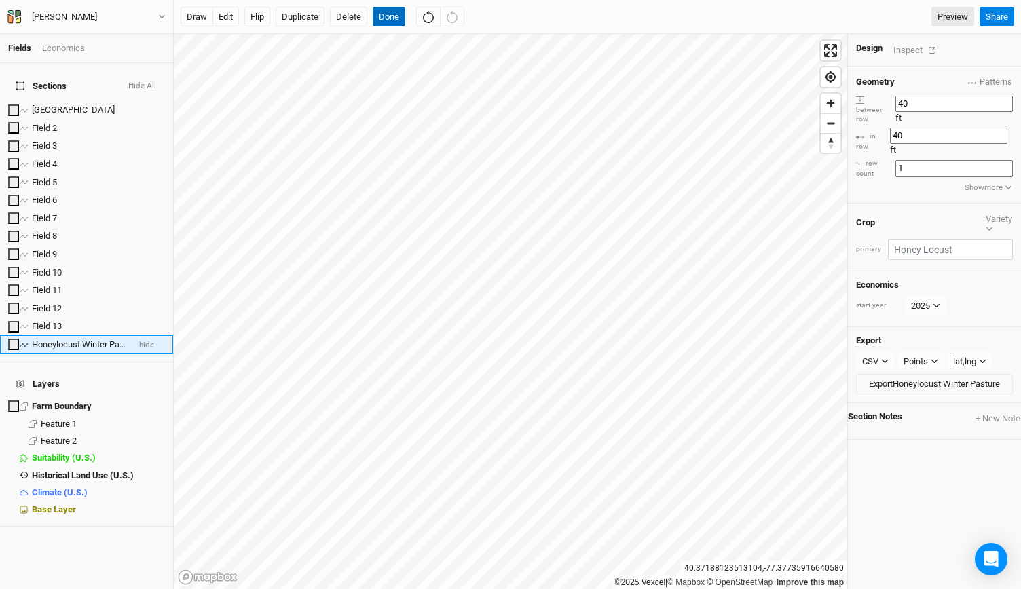
click at [395, 15] on button "Done" at bounding box center [389, 17] width 33 height 20
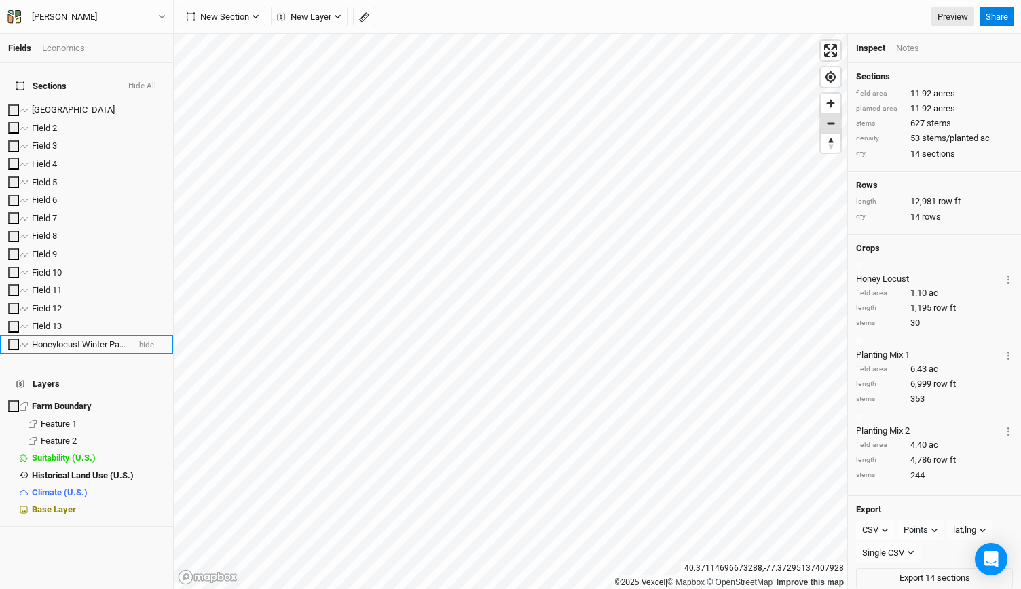
click at [833, 129] on span "Zoom out" at bounding box center [830, 123] width 20 height 19
click at [58, 504] on span "Base Layer" at bounding box center [54, 509] width 44 height 10
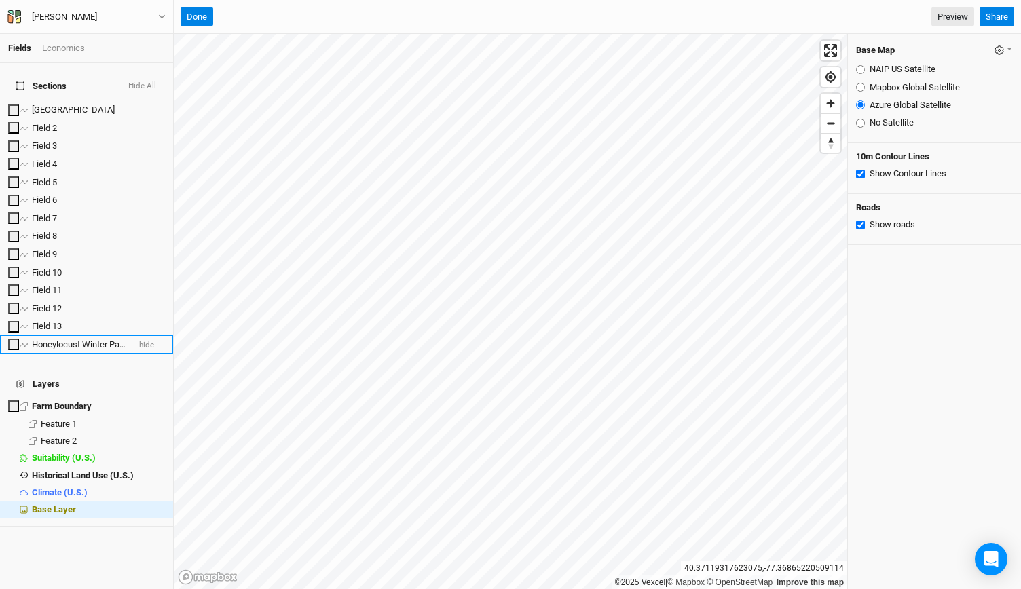
click at [860, 172] on input "Show Contour Lines" at bounding box center [860, 174] width 9 height 9
checkbox input "false"
click at [197, 12] on button "Done" at bounding box center [197, 17] width 33 height 20
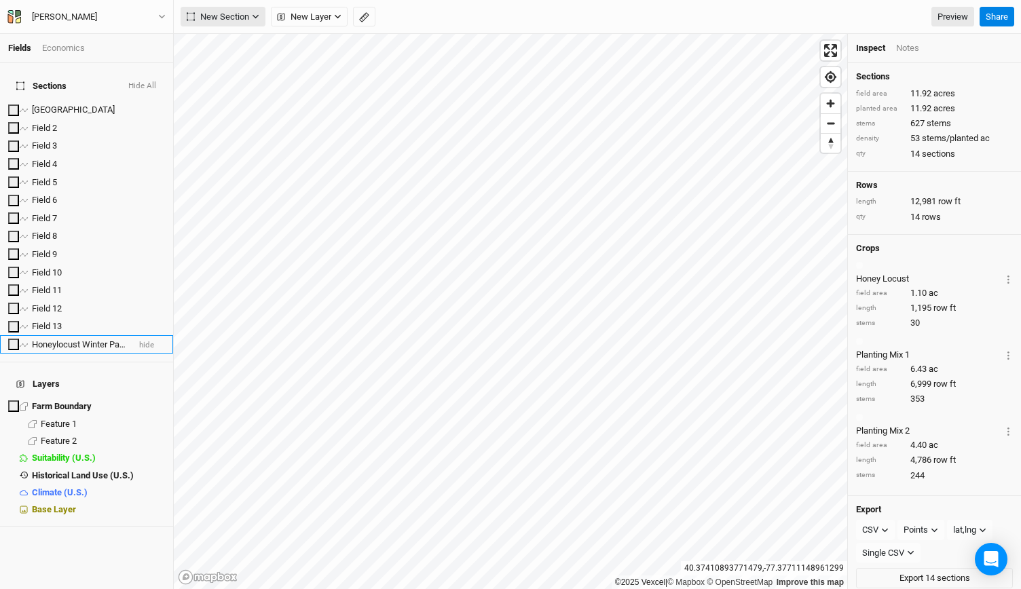
click at [254, 8] on button "New Section" at bounding box center [223, 17] width 85 height 20
click at [260, 18] on button "New Section" at bounding box center [223, 17] width 85 height 20
click at [258, 16] on icon "button" at bounding box center [255, 16] width 7 height 7
click at [829, 107] on span "Zoom in" at bounding box center [830, 104] width 20 height 20
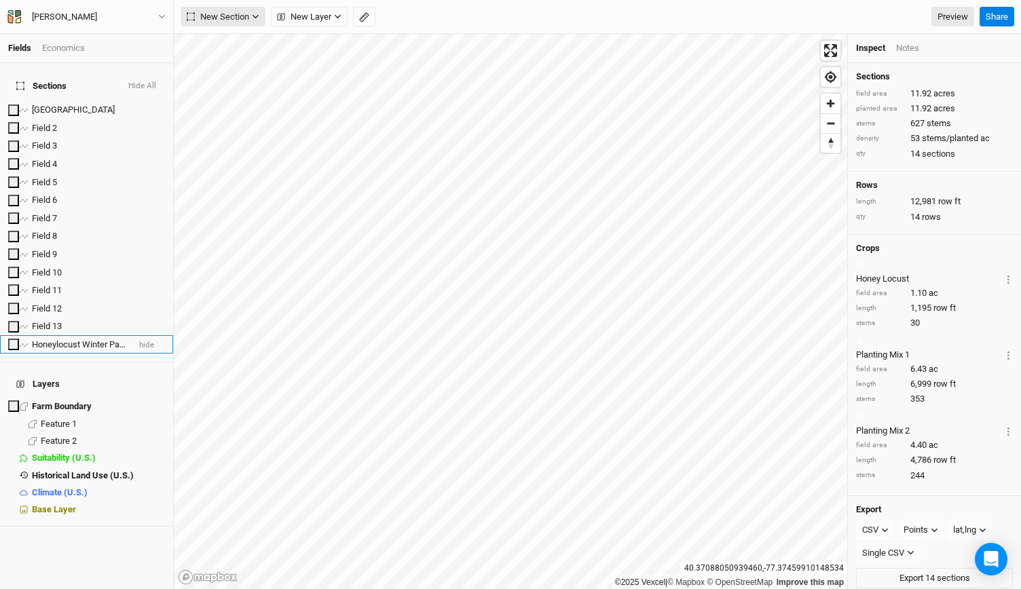
click at [245, 18] on span "New Section" at bounding box center [218, 17] width 62 height 14
click at [321, 10] on span "New Layer" at bounding box center [304, 17] width 54 height 14
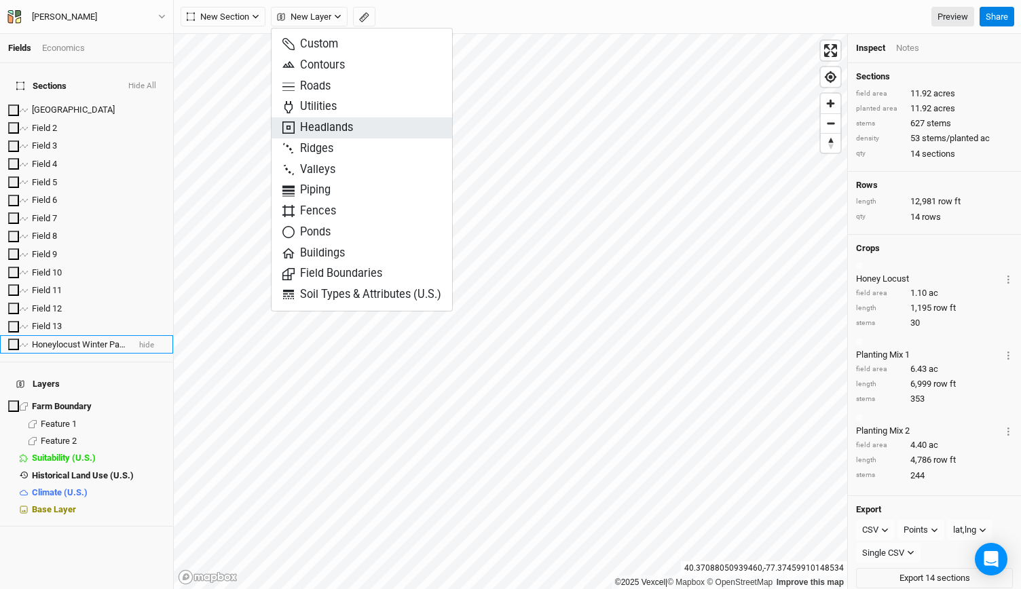
click at [314, 124] on span "Headlands" at bounding box center [317, 128] width 71 height 16
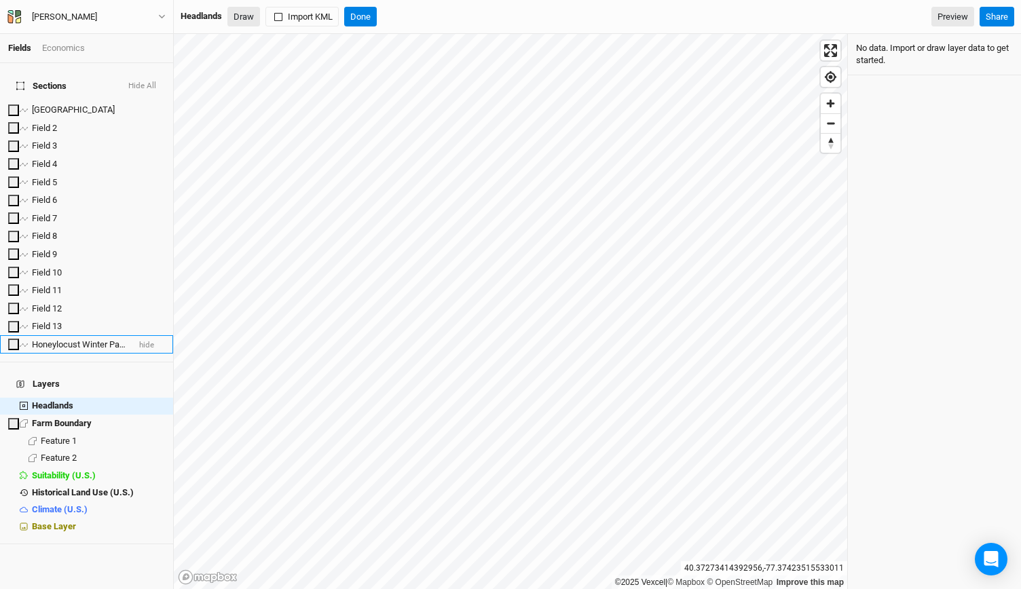
click at [245, 18] on button "Draw" at bounding box center [243, 17] width 33 height 20
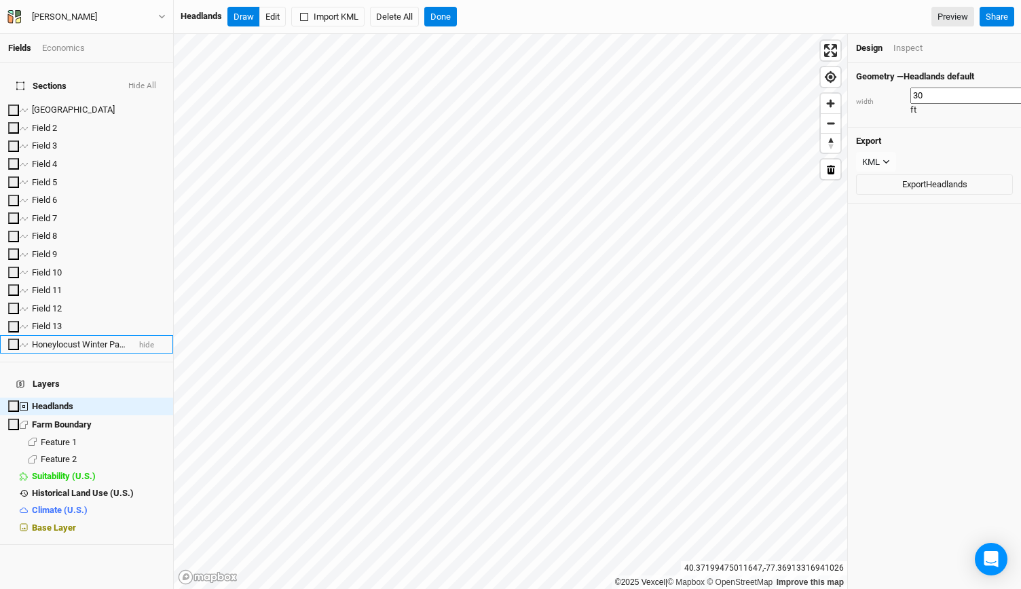
click at [913, 93] on input "30" at bounding box center [968, 96] width 117 height 16
type input "60"
click at [440, 26] on button "Done" at bounding box center [440, 17] width 33 height 20
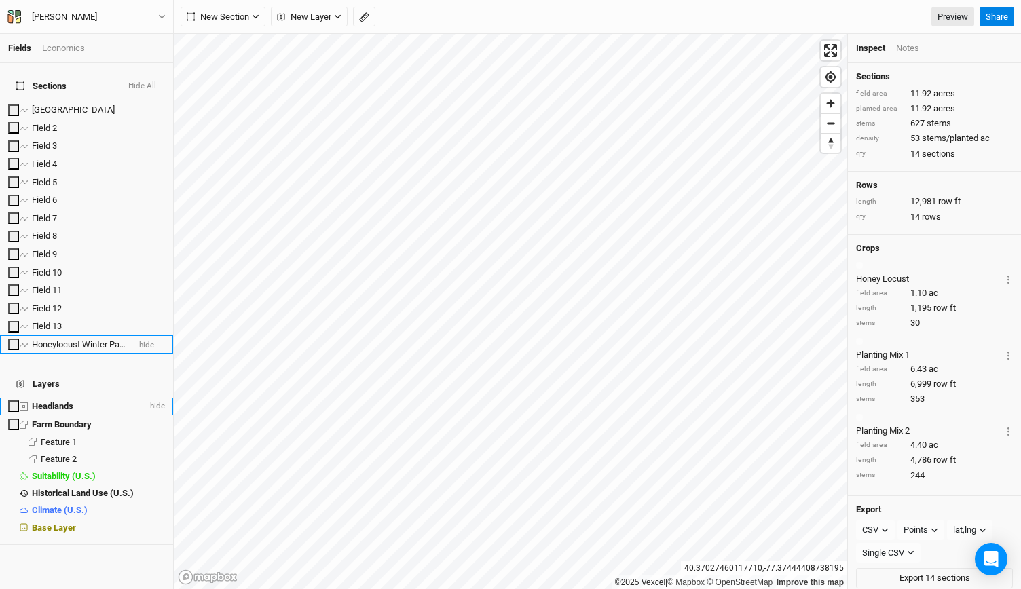
click at [49, 401] on span "Headlands" at bounding box center [52, 406] width 41 height 10
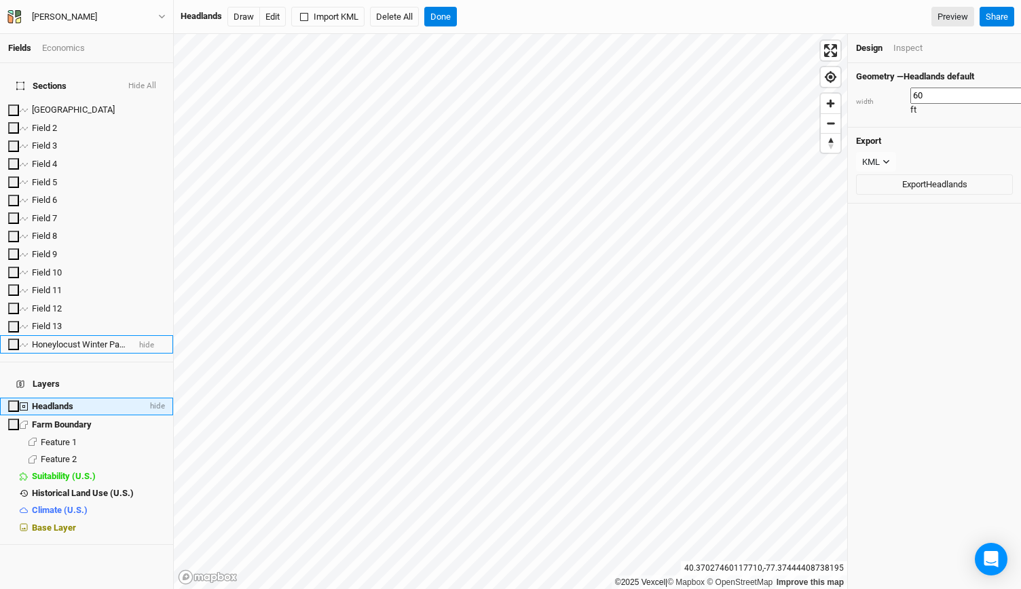
click at [12, 401] on icon at bounding box center [13, 403] width 3 height 5
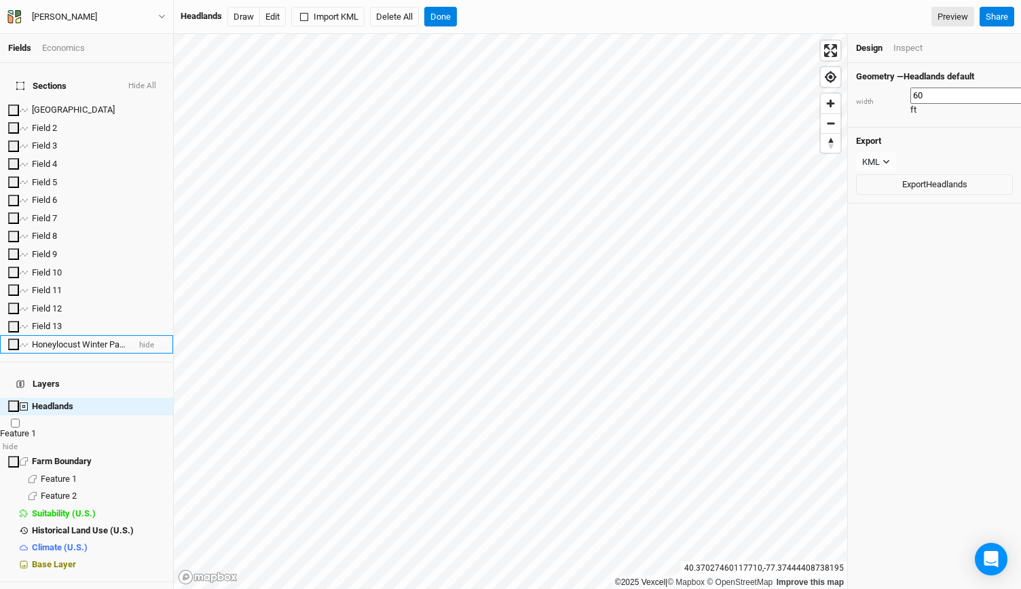
click at [36, 428] on span "Feature 1" at bounding box center [18, 433] width 36 height 10
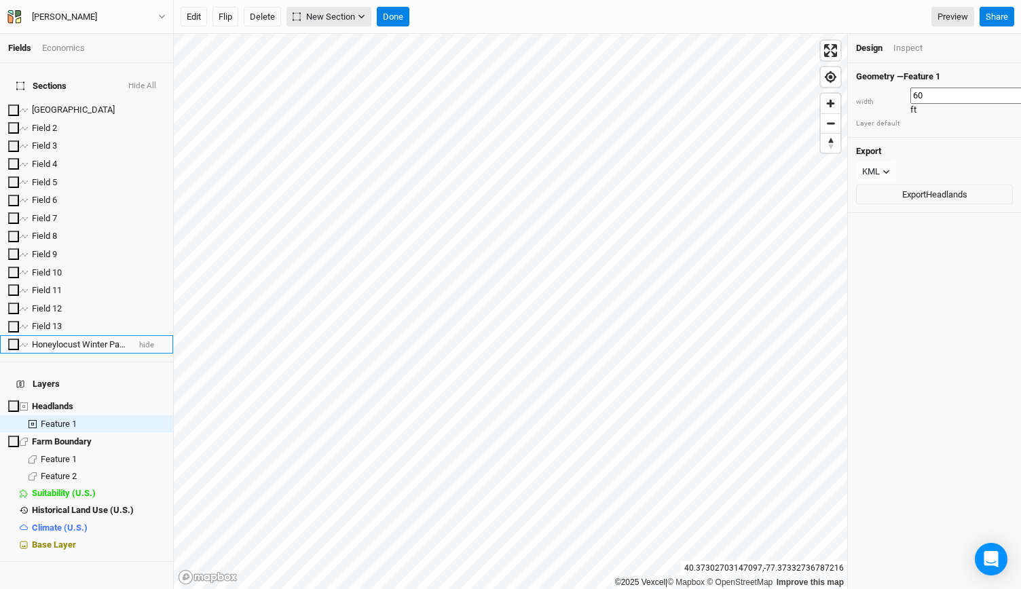
click at [325, 22] on span "New Section" at bounding box center [323, 17] width 62 height 14
click at [323, 41] on div "Grid" at bounding box center [325, 45] width 20 height 16
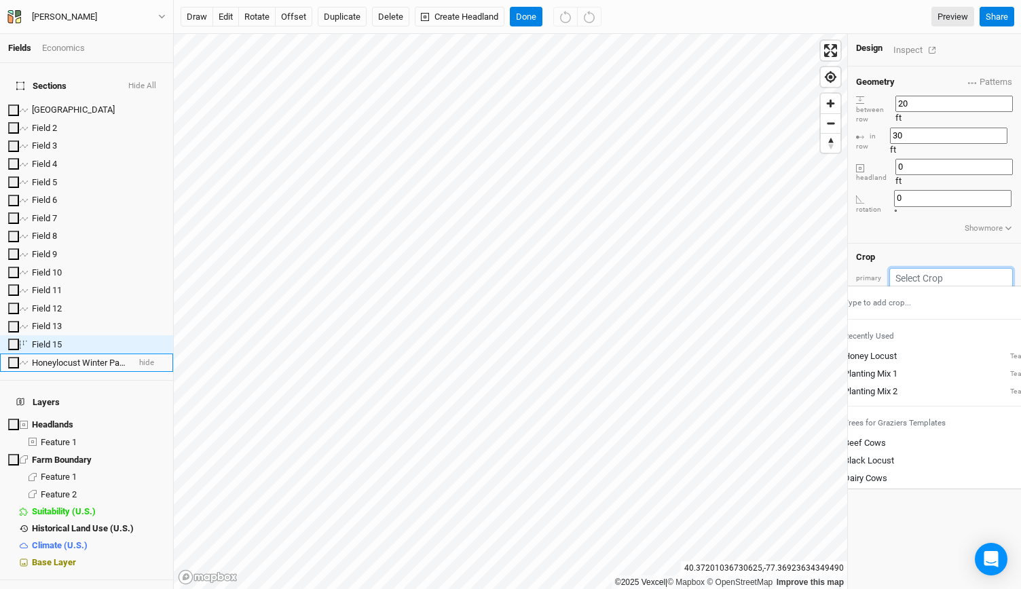
drag, startPoint x: 944, startPoint y: 221, endPoint x: 960, endPoint y: 271, distance: 52.6
click at [960, 325] on div "Recently Used" at bounding box center [935, 336] width 216 height 22
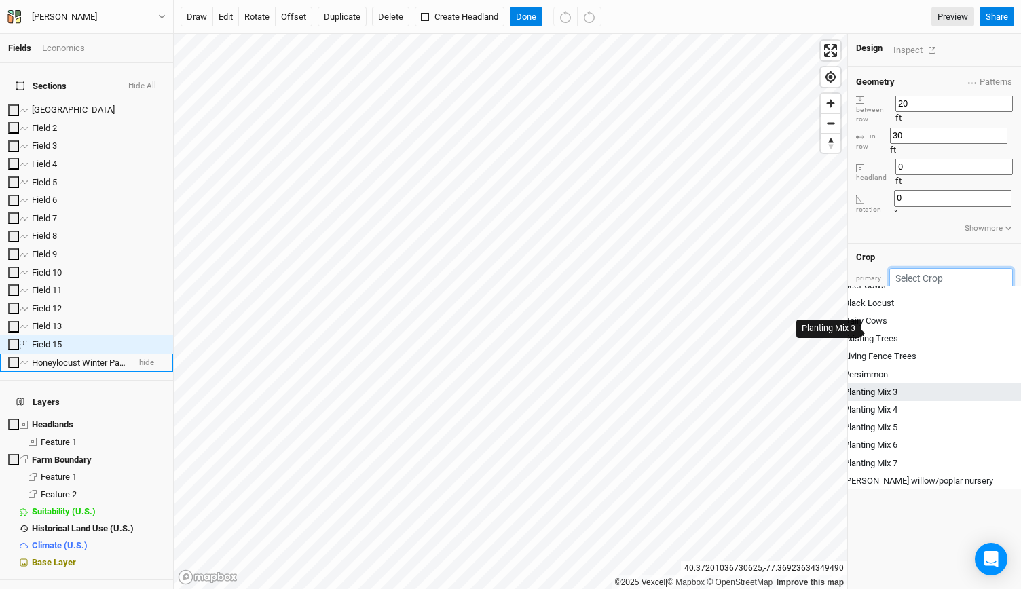
click at [897, 386] on div "Planting Mix 3" at bounding box center [870, 392] width 54 height 12
type input "Planting Mix 3"
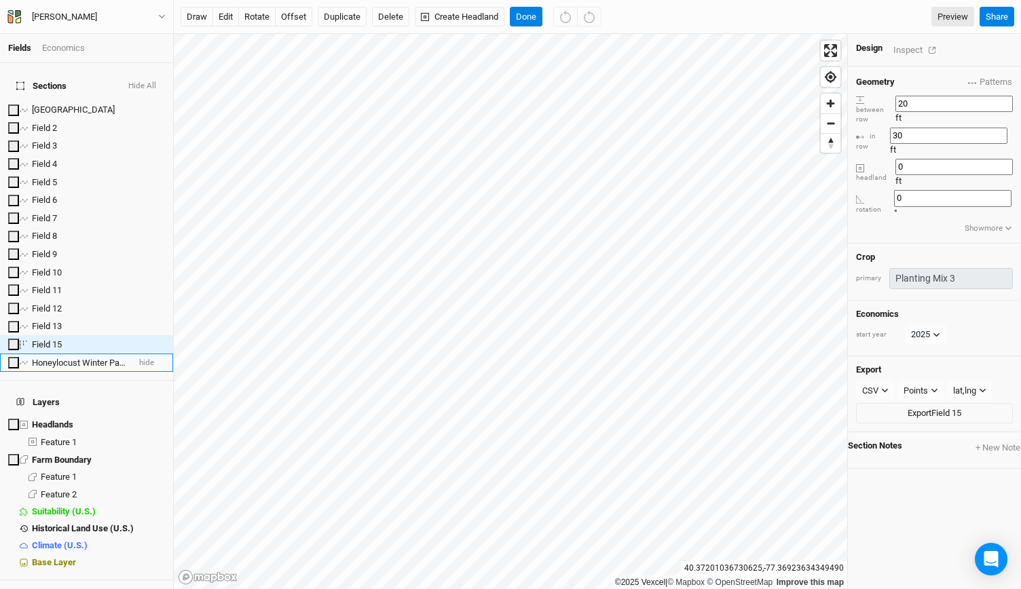
type input "40"
type input "20"
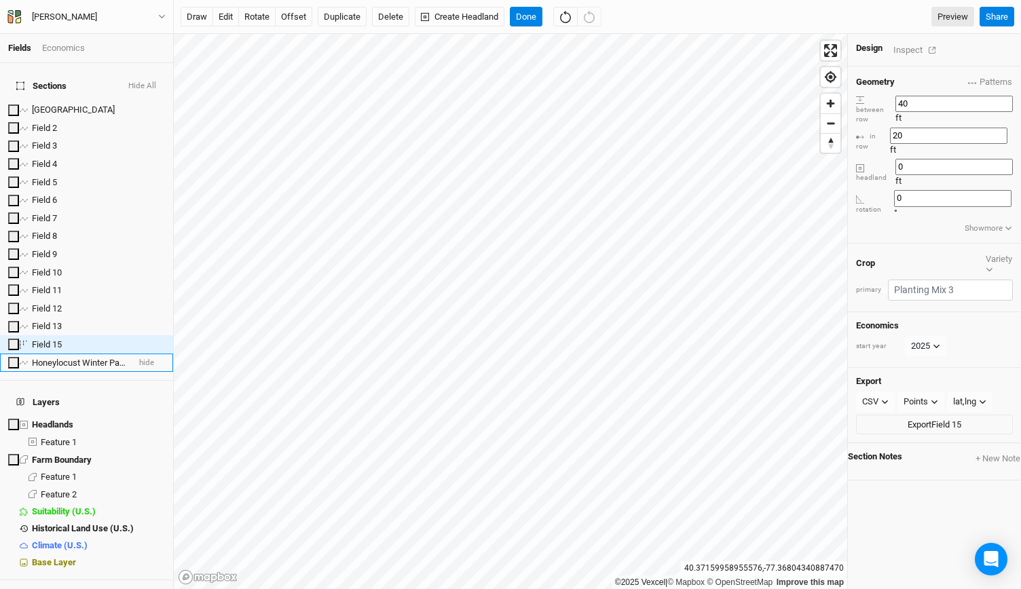
click at [894, 280] on div "primary Colors Brown Orange Yellow Green Blue Purple Pink Red" at bounding box center [934, 290] width 157 height 21
click at [888, 287] on button "button" at bounding box center [884, 290] width 7 height 7
click at [905, 407] on div "button" at bounding box center [905, 407] width 0 height 0
click at [927, 96] on input "40" at bounding box center [953, 104] width 117 height 16
type input "60"
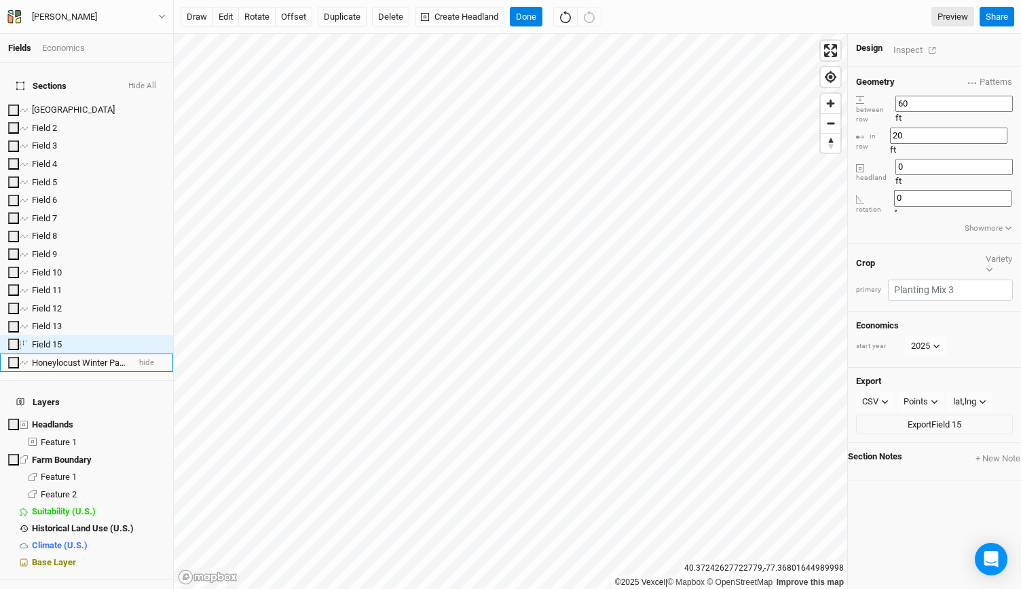
click at [928, 128] on input "20" at bounding box center [948, 136] width 117 height 16
type input "30"
click at [260, 24] on button "rotate" at bounding box center [256, 17] width 37 height 20
type input "68.3"
click at [928, 102] on input "60" at bounding box center [953, 104] width 117 height 16
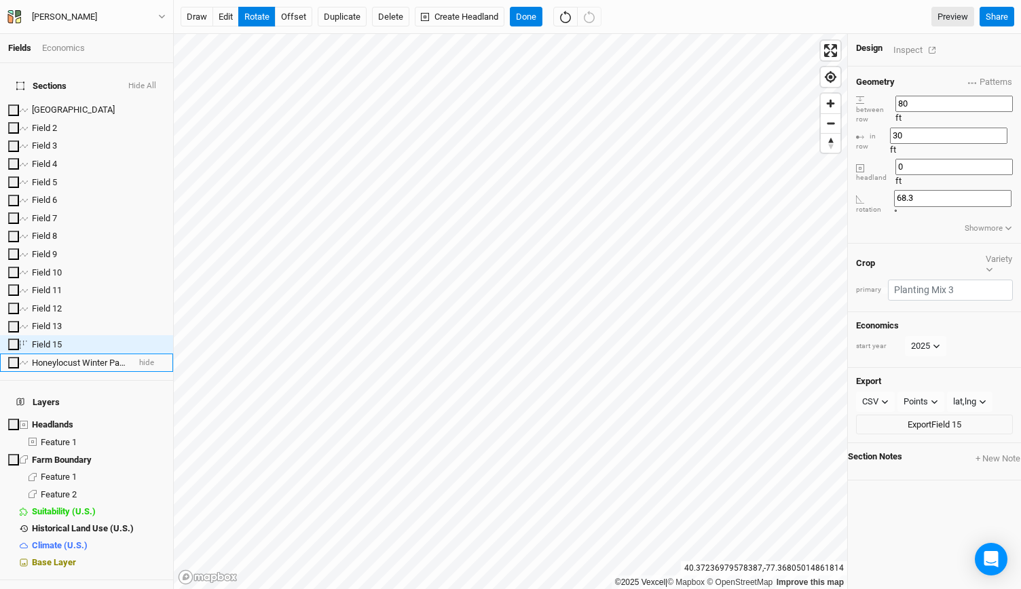
type input "80"
click at [299, 17] on button "offset" at bounding box center [293, 17] width 37 height 20
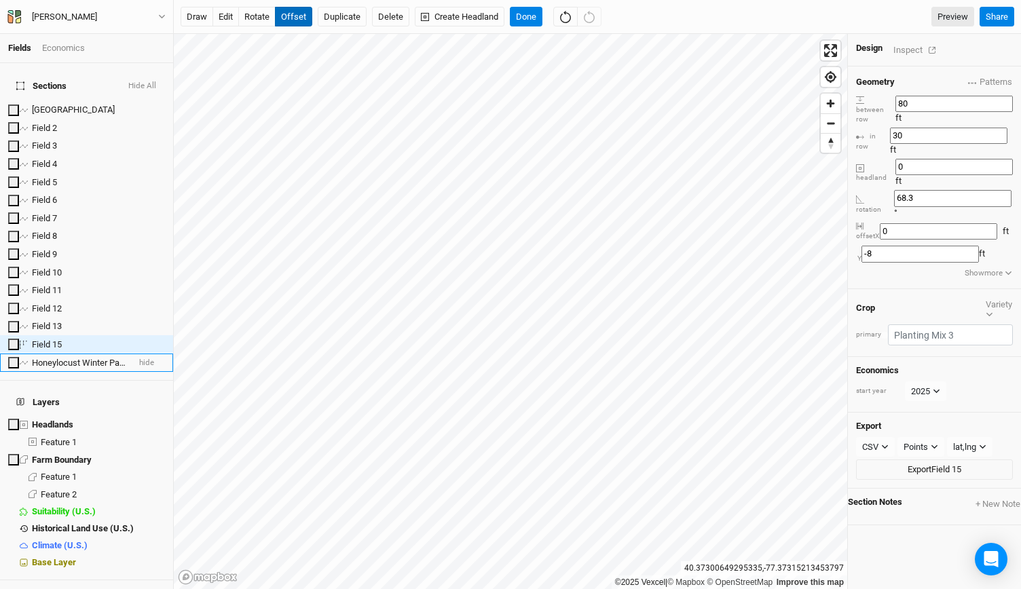
type input "-9"
click at [907, 48] on div "Inspect" at bounding box center [917, 50] width 48 height 16
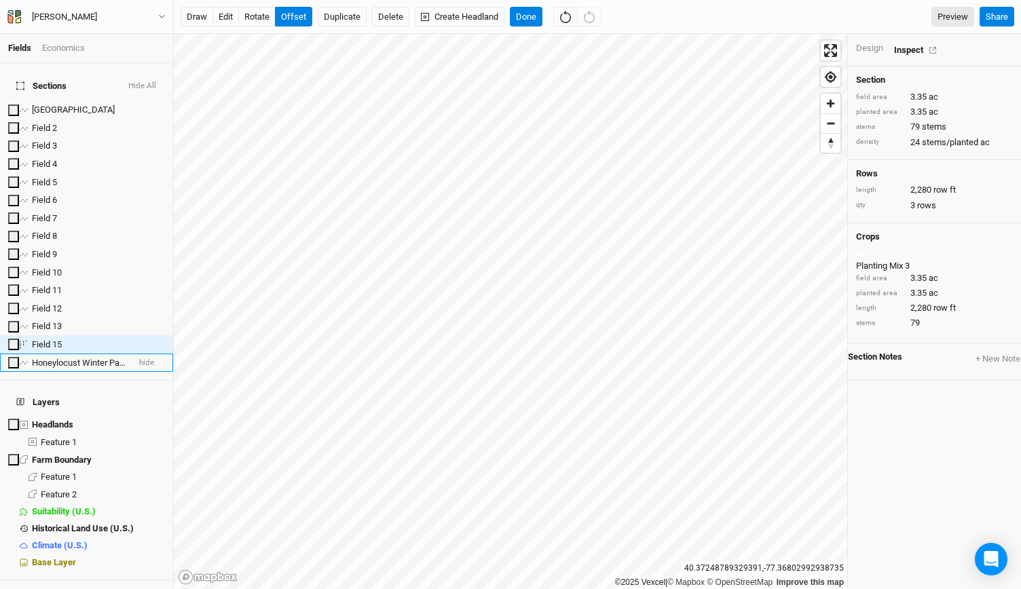
click at [869, 48] on div "Design" at bounding box center [869, 48] width 27 height 12
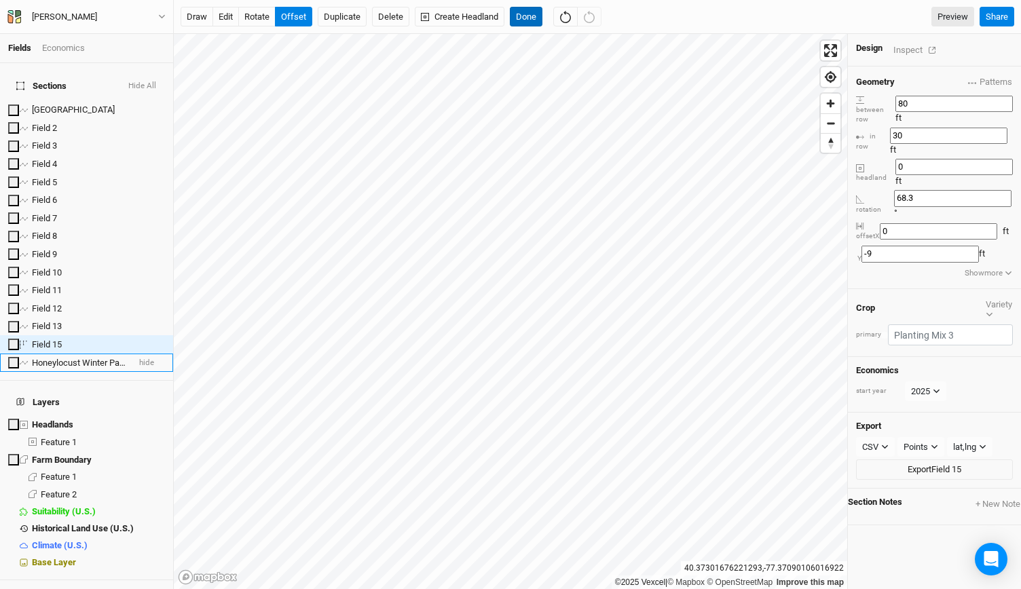
click at [527, 18] on button "Done" at bounding box center [526, 17] width 33 height 20
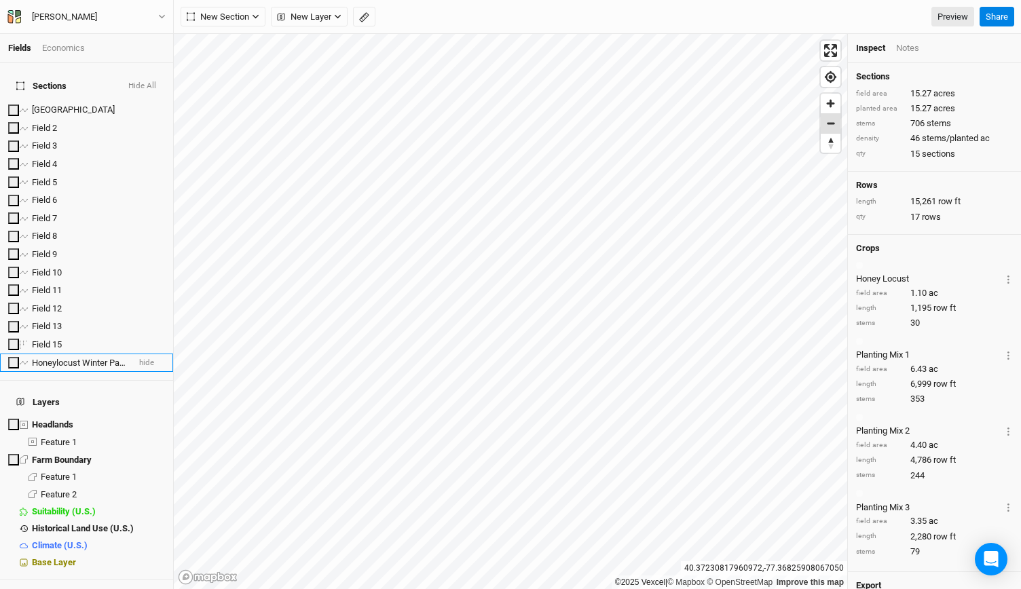
click at [836, 117] on span "Zoom out" at bounding box center [830, 123] width 20 height 19
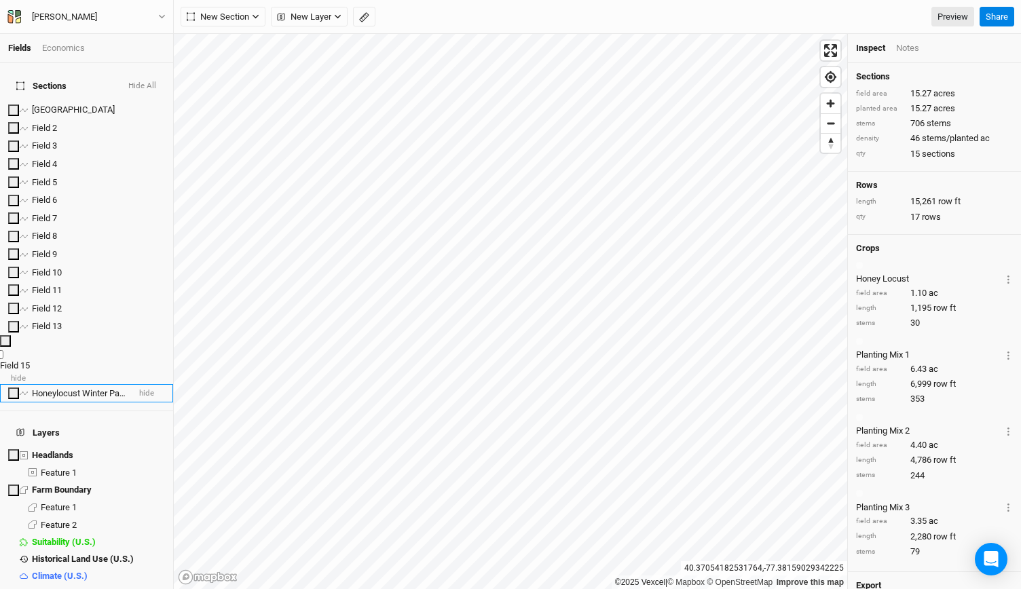
click at [30, 360] on span "Field 15" at bounding box center [15, 365] width 30 height 10
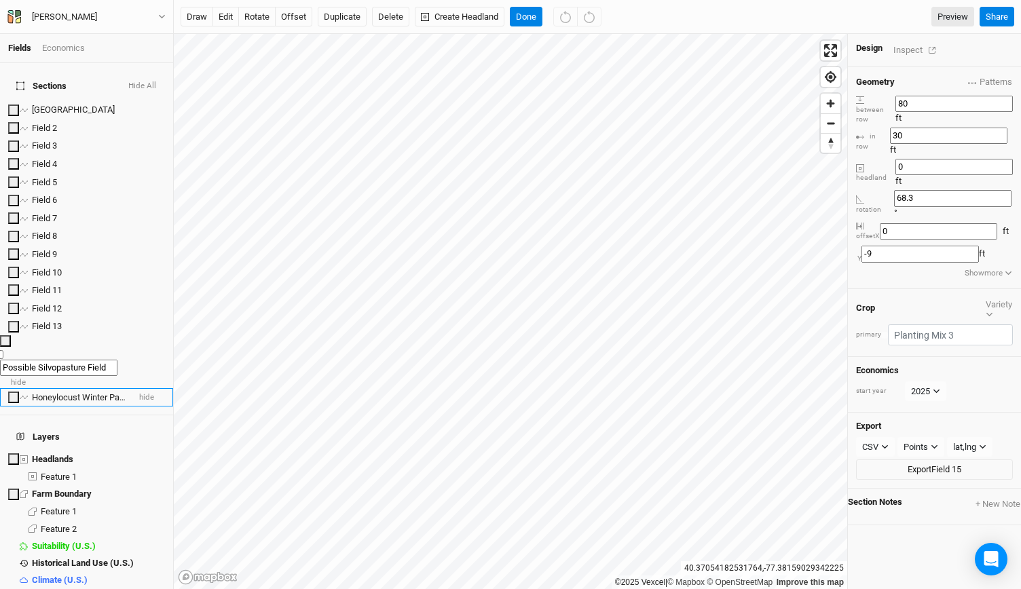
scroll to position [0, 21]
type input "Possible Silvopasture Field"
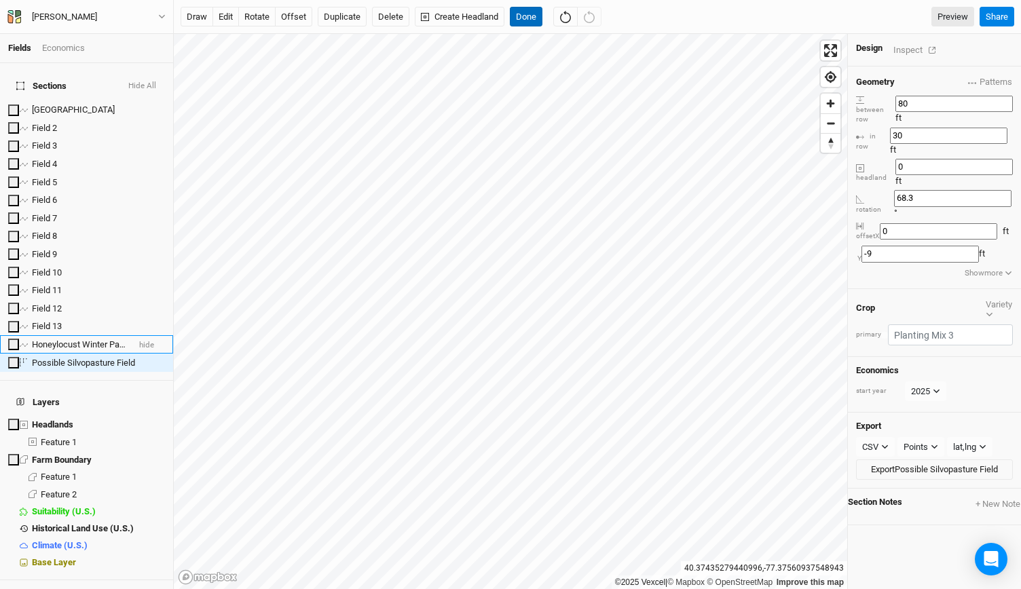
click at [518, 15] on button "Done" at bounding box center [526, 17] width 33 height 20
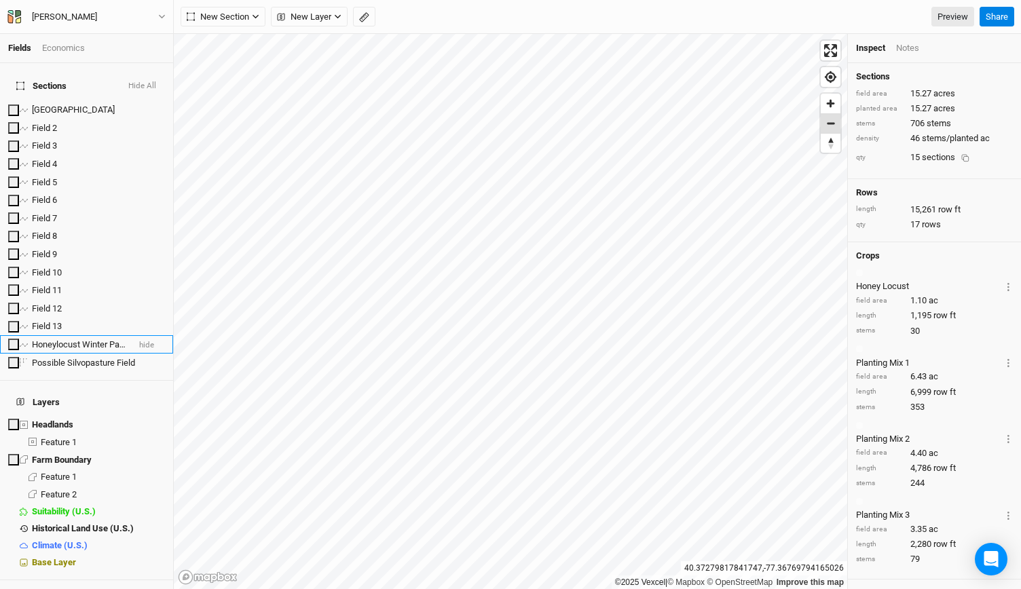
click at [834, 123] on span "Zoom out" at bounding box center [830, 123] width 20 height 19
click at [835, 101] on span "Zoom in" at bounding box center [830, 104] width 20 height 20
click at [831, 107] on span "Zoom in" at bounding box center [830, 104] width 20 height 20
click at [827, 128] on span "Zoom out" at bounding box center [830, 123] width 20 height 19
click at [828, 128] on span "Zoom out" at bounding box center [830, 123] width 20 height 19
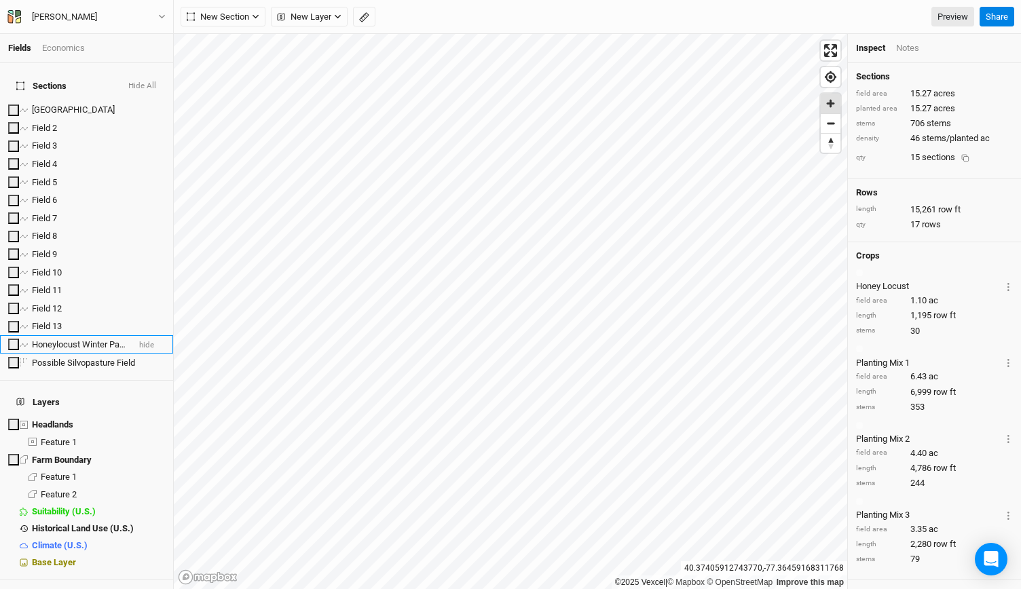
click at [835, 100] on span "Zoom in" at bounding box center [830, 104] width 20 height 20
click at [824, 127] on span "Zoom out" at bounding box center [830, 123] width 20 height 19
click at [835, 97] on span "Zoom in" at bounding box center [830, 104] width 20 height 20
click at [835, 124] on span "Zoom out" at bounding box center [830, 123] width 20 height 19
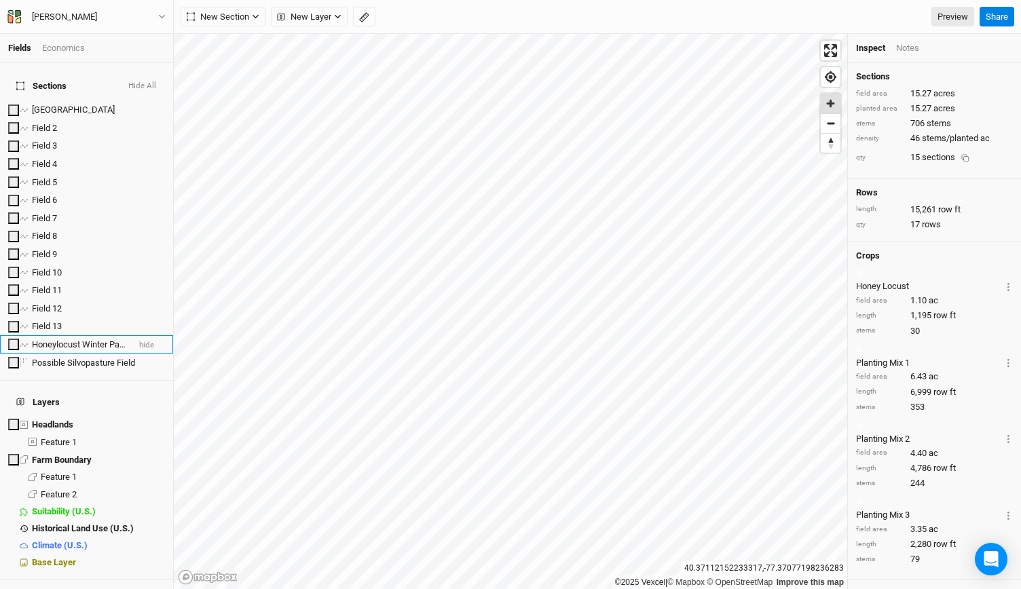
click at [823, 103] on span "Zoom in" at bounding box center [830, 104] width 20 height 20
click at [829, 124] on span "Zoom out" at bounding box center [830, 123] width 20 height 19
click at [837, 131] on span "Zoom out" at bounding box center [830, 123] width 20 height 19
click at [831, 112] on span "Zoom in" at bounding box center [830, 104] width 20 height 20
